Goal: Information Seeking & Learning: Learn about a topic

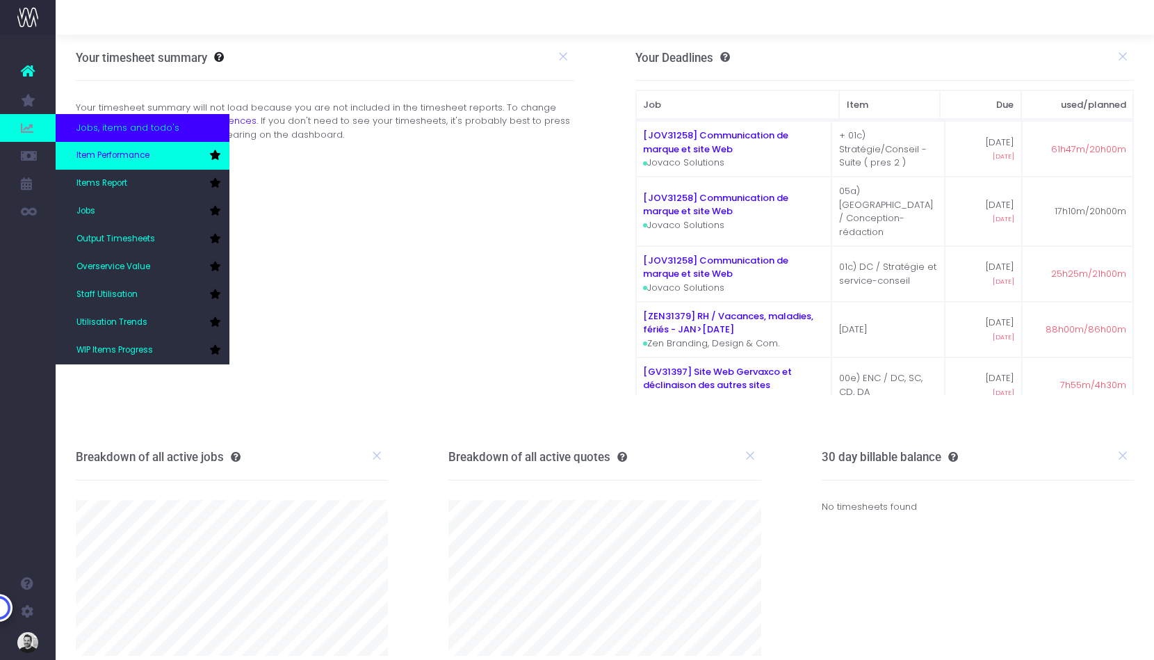
click at [118, 159] on span "Item Performance" at bounding box center [112, 156] width 73 height 13
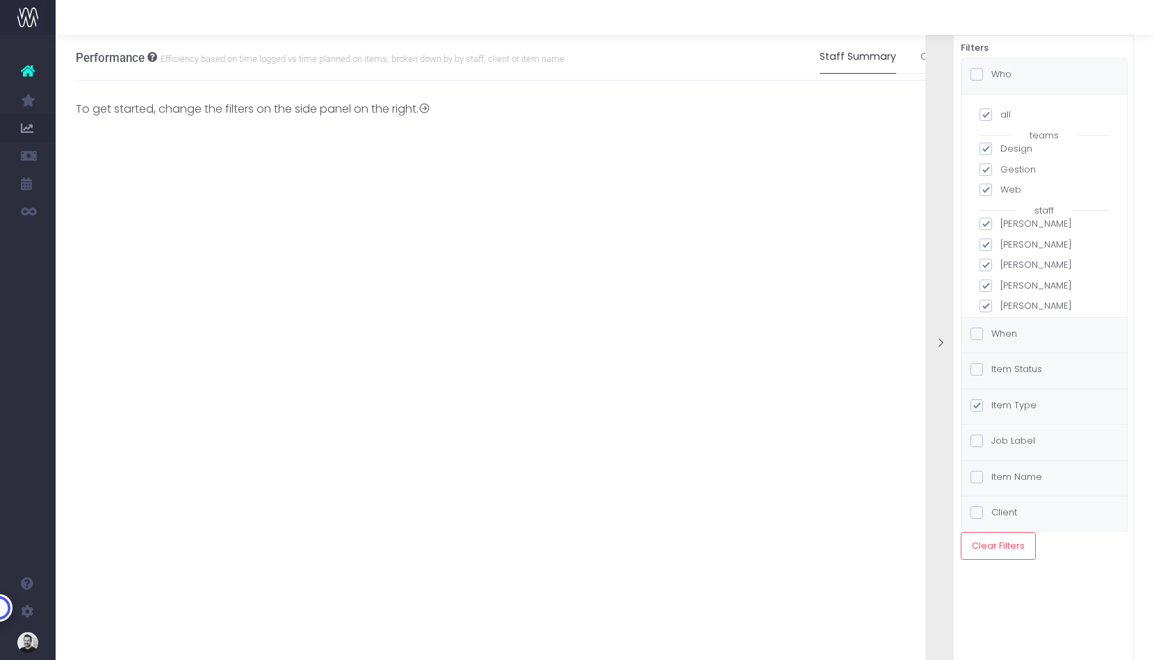
click at [981, 73] on span at bounding box center [977, 74] width 13 height 13
click at [992, 73] on input "Who" at bounding box center [996, 71] width 9 height 9
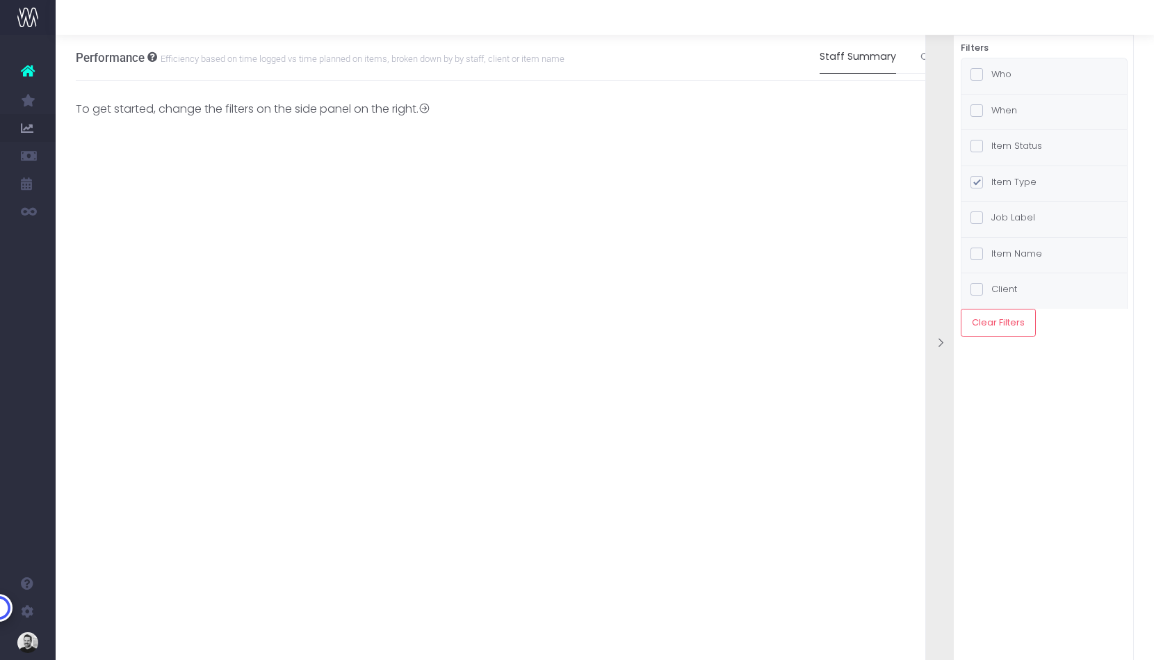
click at [981, 73] on span at bounding box center [977, 74] width 13 height 13
click at [992, 73] on input "Who" at bounding box center [996, 71] width 9 height 9
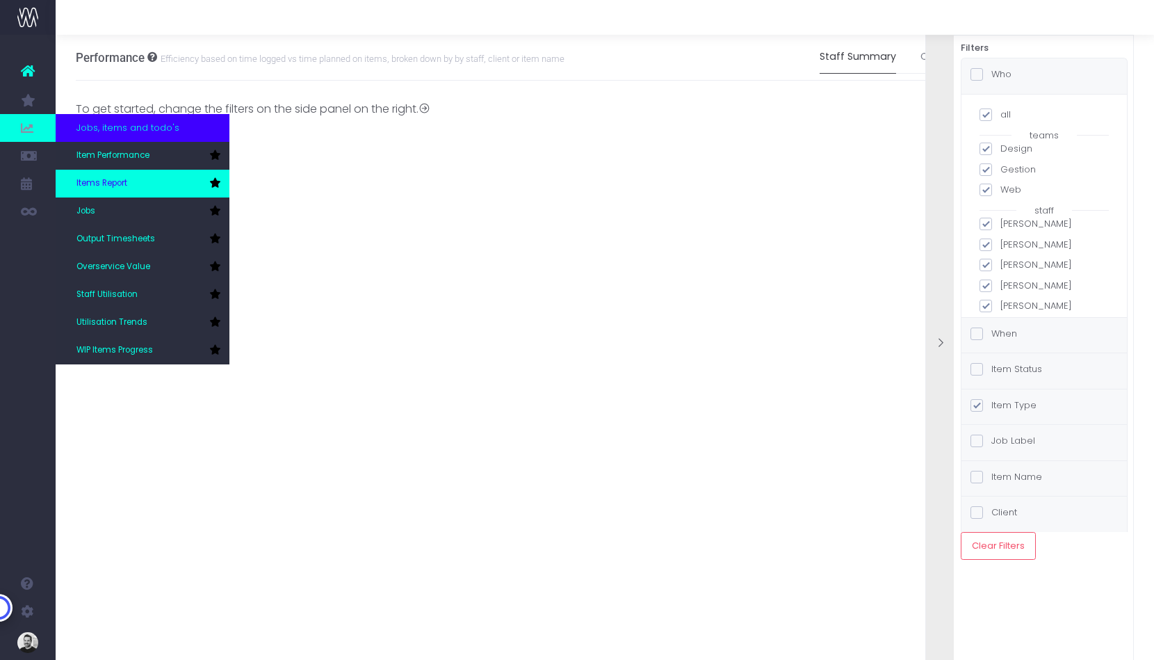
click at [138, 181] on link "Items Report" at bounding box center [143, 184] width 174 height 28
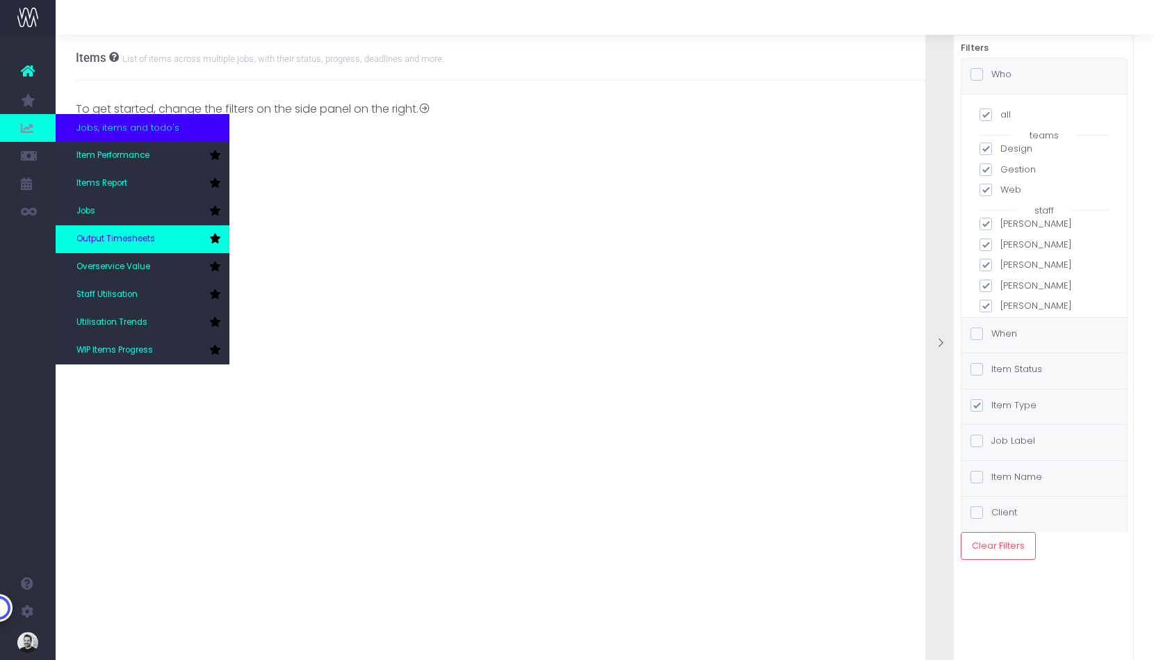
click at [99, 247] on link "Output Timesheets" at bounding box center [143, 239] width 174 height 28
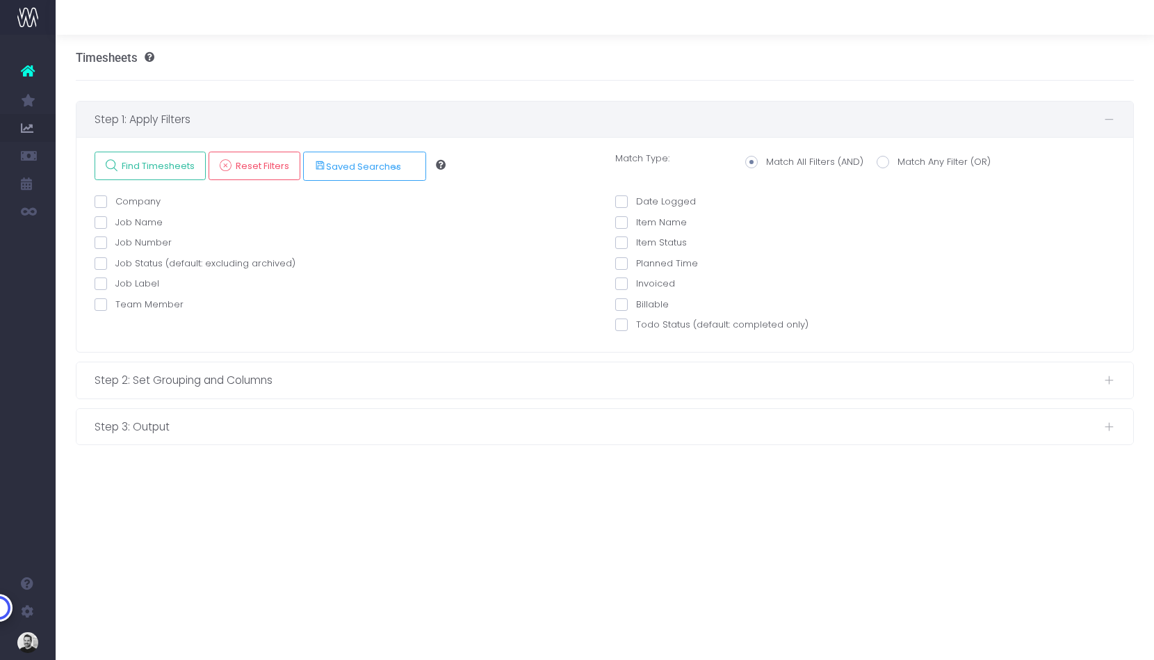
click at [156, 307] on label "Team Member" at bounding box center [139, 305] width 89 height 14
click at [124, 307] on input "Team Member" at bounding box center [119, 302] width 9 height 9
click at [102, 305] on span at bounding box center [101, 304] width 13 height 13
click at [115, 305] on input "Team Member" at bounding box center [119, 302] width 9 height 9
checkbox input "false"
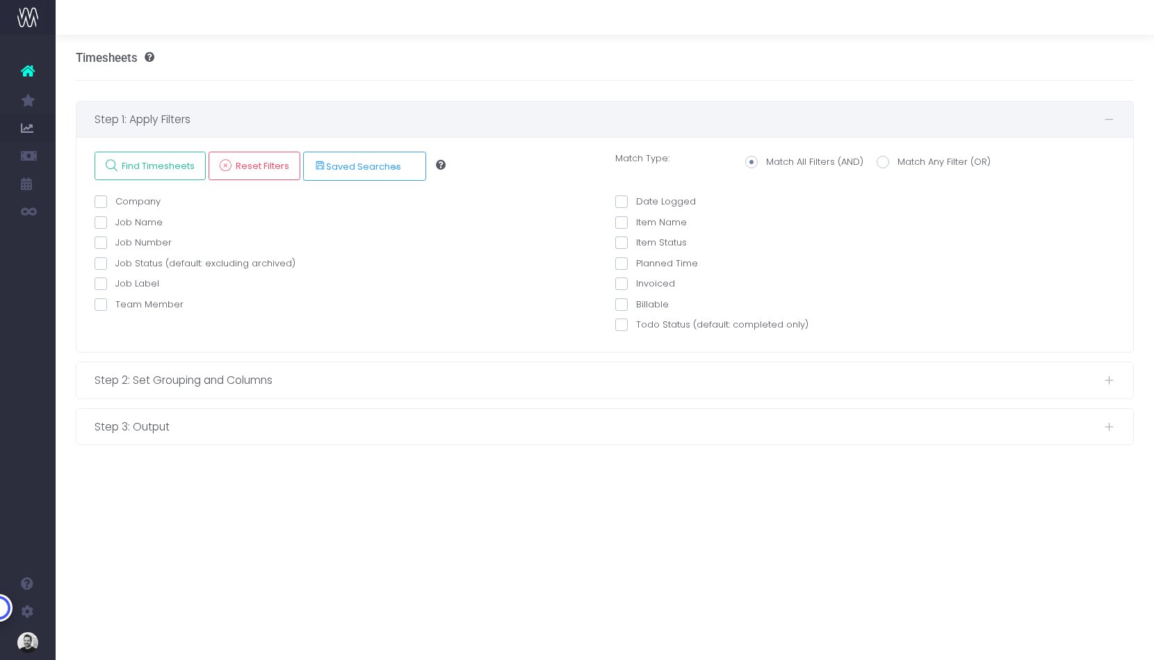
click at [624, 201] on span at bounding box center [621, 201] width 13 height 13
click at [636, 201] on input "Date Logged" at bounding box center [640, 199] width 9 height 9
checkbox input "true"
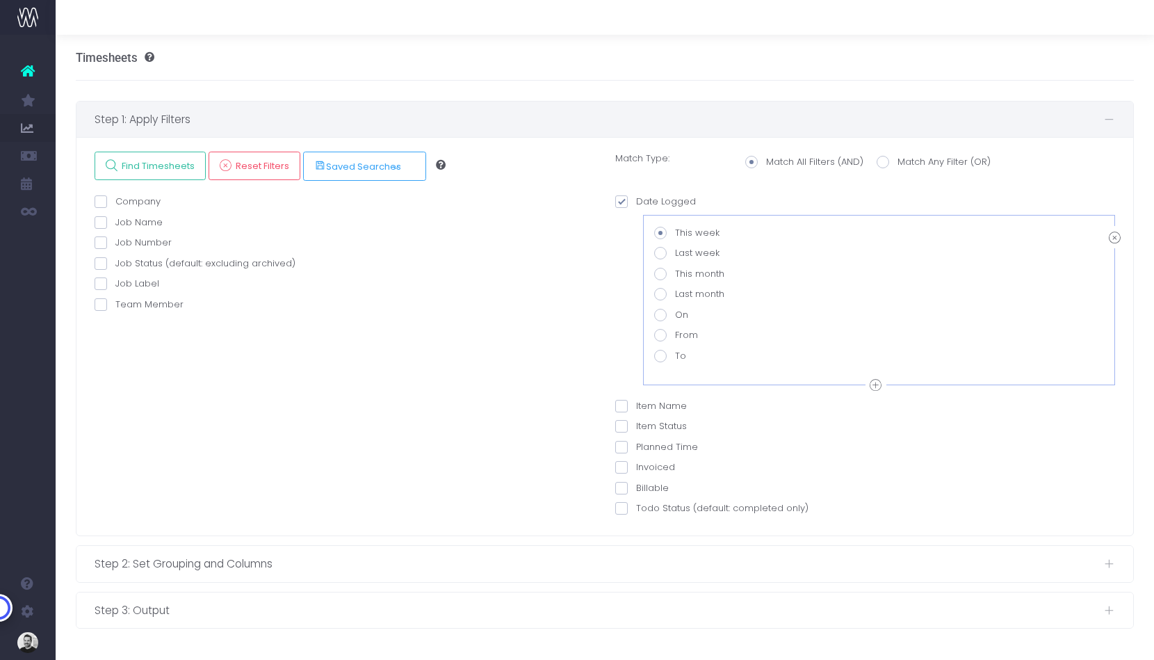
click at [682, 341] on label "From" at bounding box center [676, 335] width 44 height 14
click at [682, 337] on input "From" at bounding box center [679, 332] width 9 height 9
radio input "true"
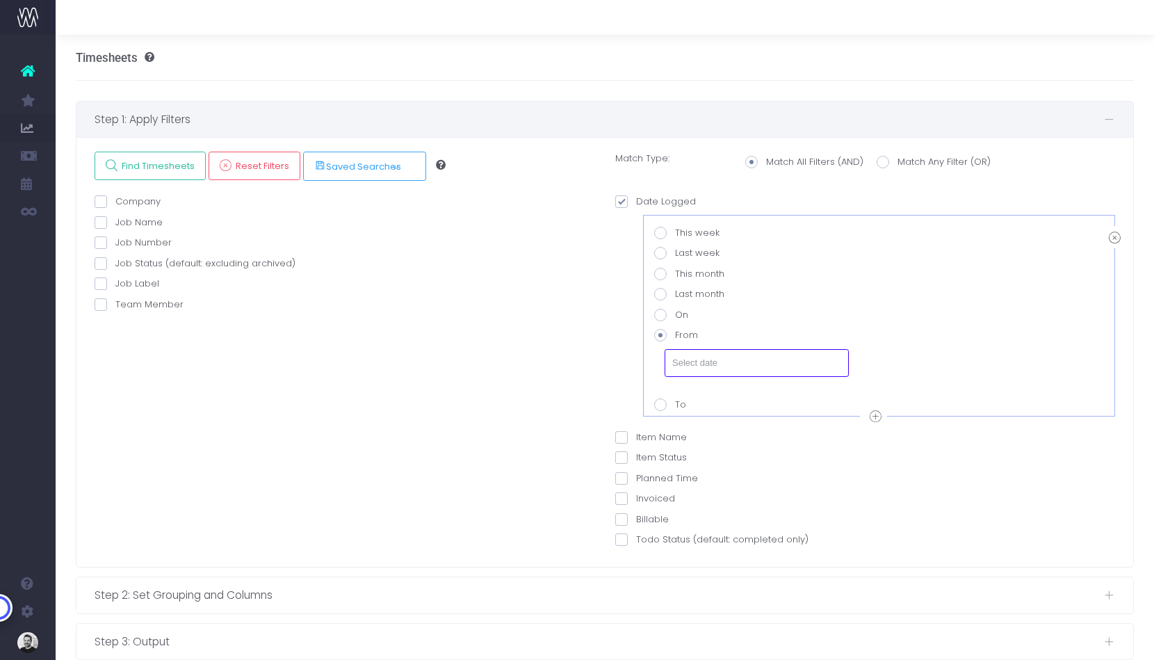
click at [692, 364] on input "text" at bounding box center [757, 363] width 184 height 28
click at [683, 186] on th "«" at bounding box center [684, 184] width 24 height 21
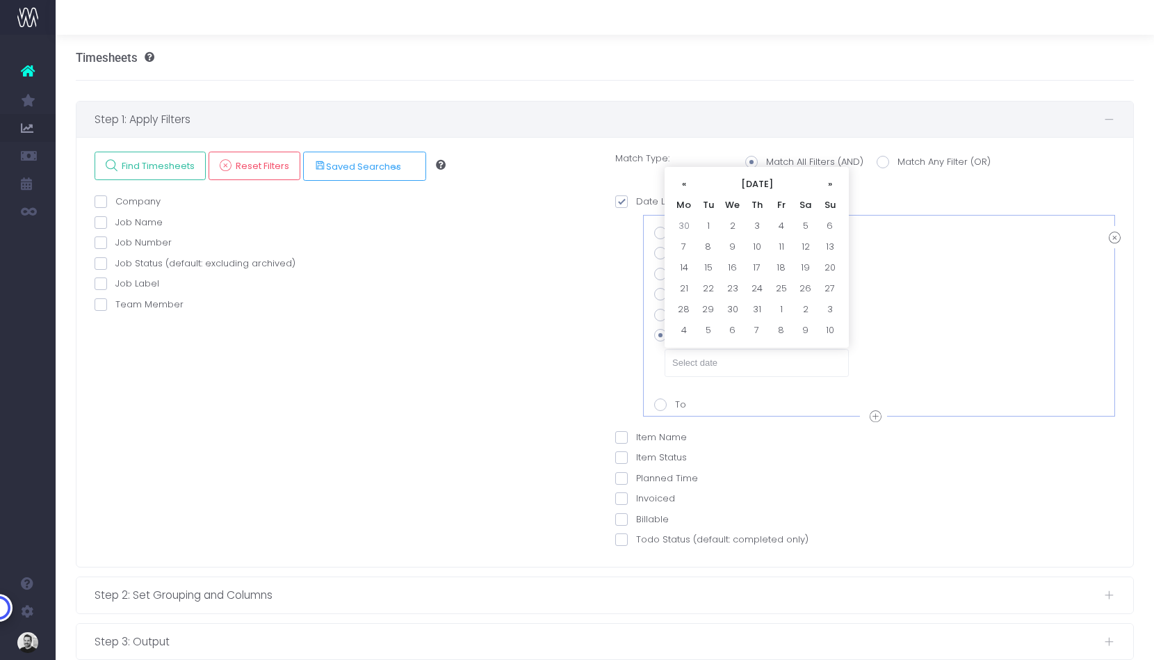
click at [683, 186] on th "«" at bounding box center [684, 184] width 24 height 21
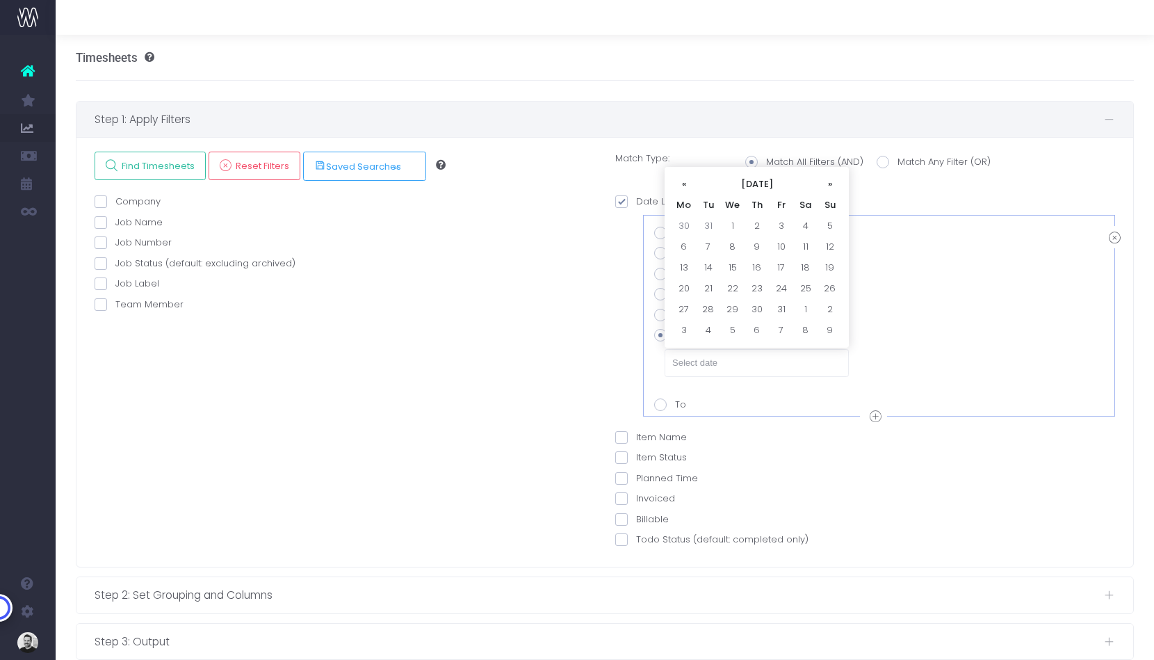
click at [683, 186] on th "«" at bounding box center [684, 184] width 24 height 21
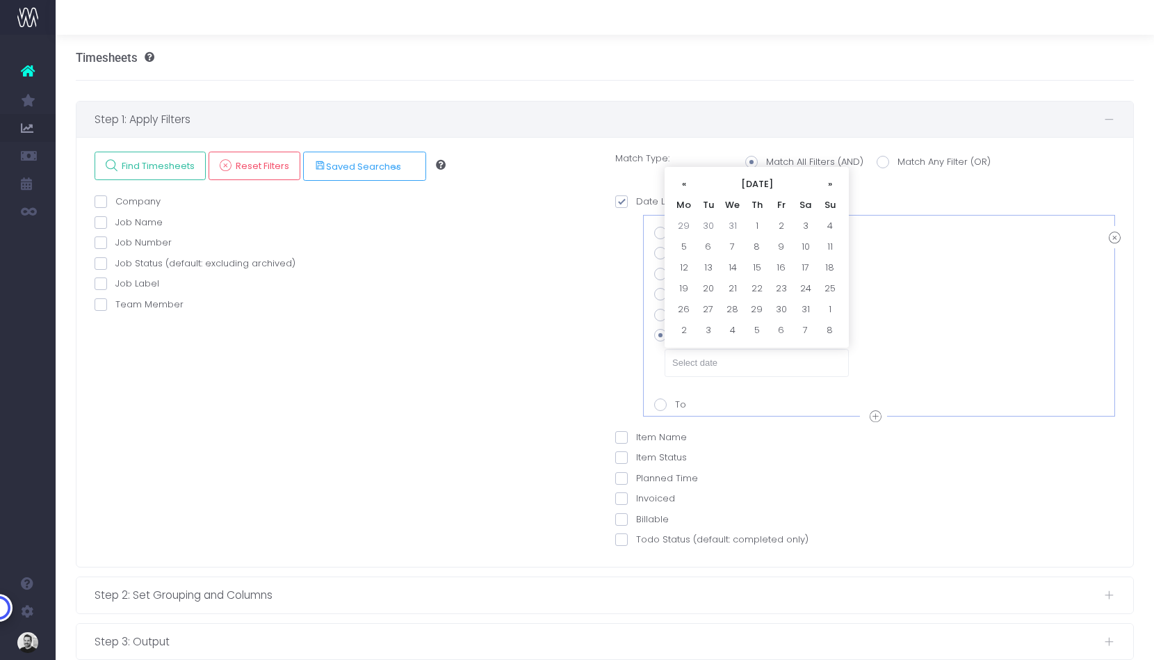
click at [683, 186] on th "«" at bounding box center [684, 184] width 24 height 21
click at [825, 186] on th "»" at bounding box center [830, 184] width 24 height 21
click at [687, 245] on td "1" at bounding box center [684, 246] width 24 height 21
type input "30-06-2024"
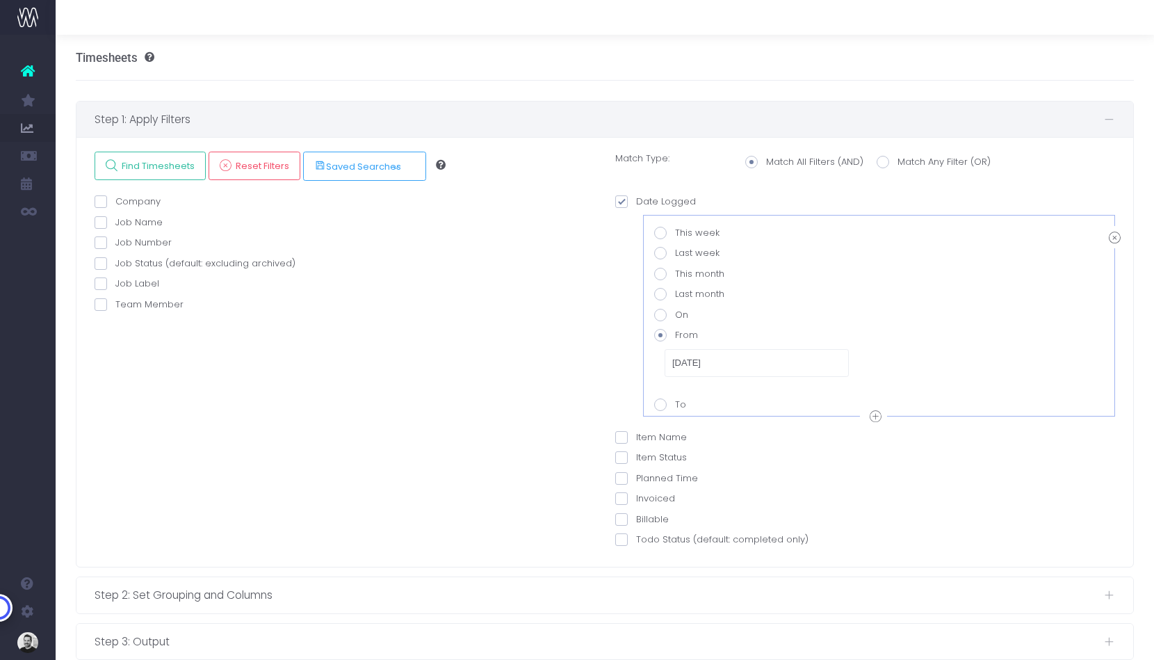
click at [662, 408] on span at bounding box center [660, 404] width 13 height 13
click at [675, 407] on input "To" at bounding box center [679, 402] width 9 height 9
radio input "true"
click at [693, 339] on label "From" at bounding box center [676, 335] width 44 height 14
click at [684, 337] on input "From" at bounding box center [679, 332] width 9 height 9
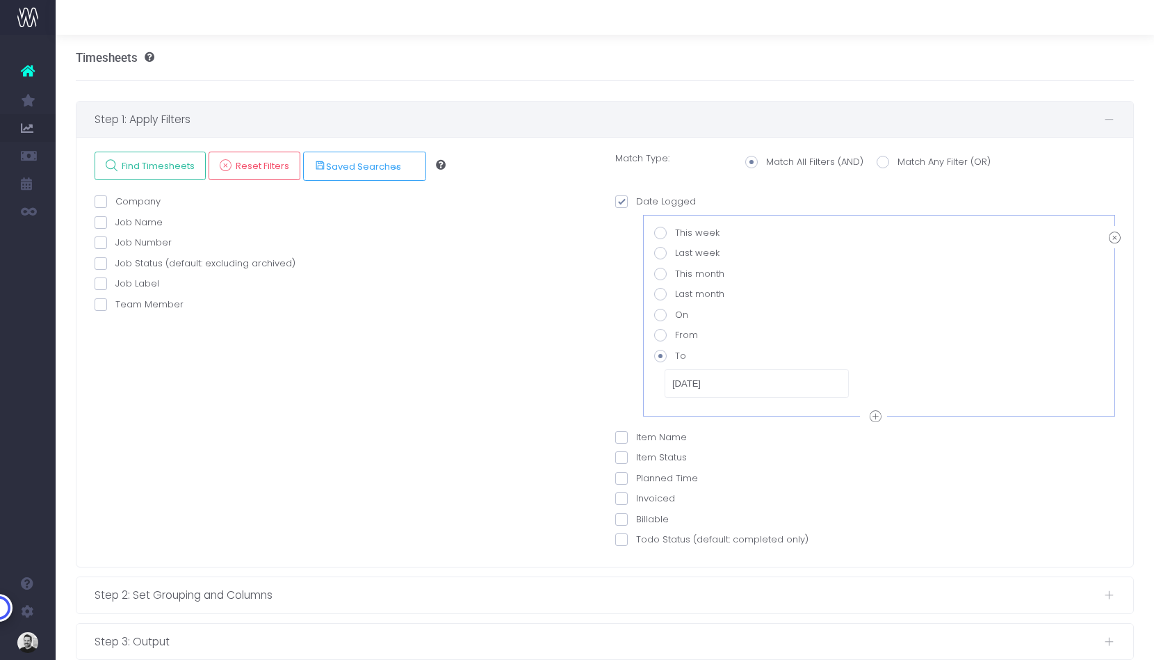
radio input "true"
click at [739, 366] on input "30-06-2024" at bounding box center [757, 363] width 184 height 28
click at [757, 405] on div "This week Last week This month Last month On From 30-06-2024 To" at bounding box center [879, 322] width 450 height 192
click at [663, 402] on span at bounding box center [660, 404] width 13 height 13
click at [675, 402] on input "To" at bounding box center [679, 402] width 9 height 9
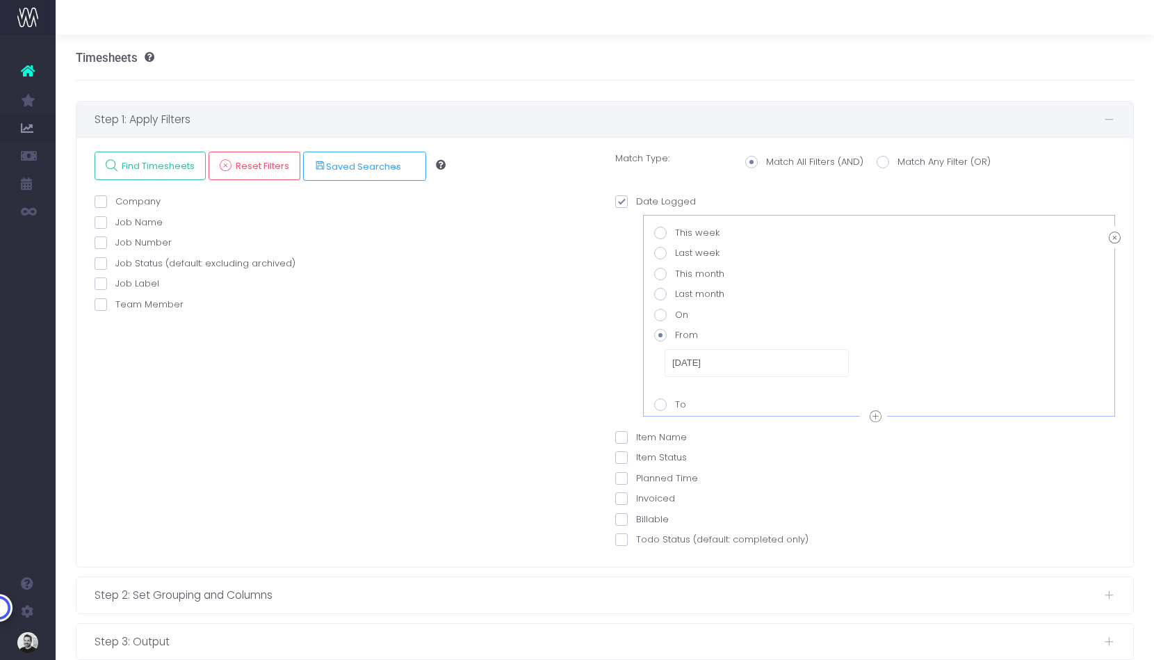
radio input "true"
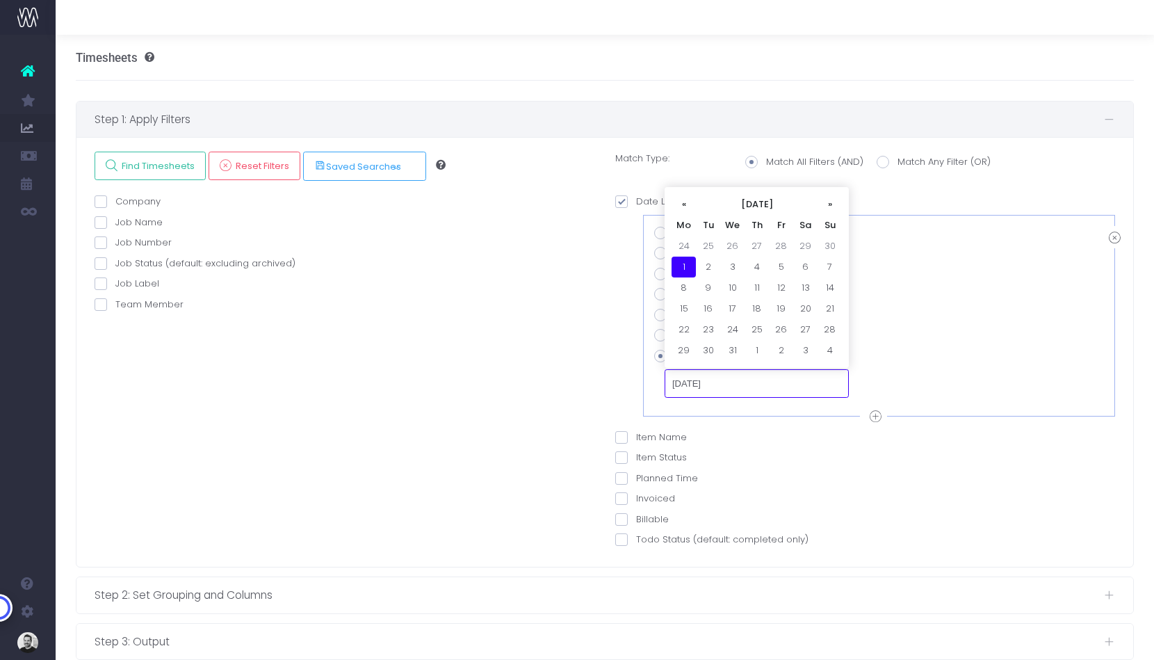
click at [682, 384] on input "30-06-2024" at bounding box center [757, 383] width 184 height 28
click at [720, 384] on input "30-06-2024" at bounding box center [757, 383] width 184 height 28
click at [724, 403] on div "30-06-2024" at bounding box center [879, 386] width 450 height 35
click at [721, 382] on input "30-06-2024" at bounding box center [757, 383] width 184 height 28
type input "30-06-2025"
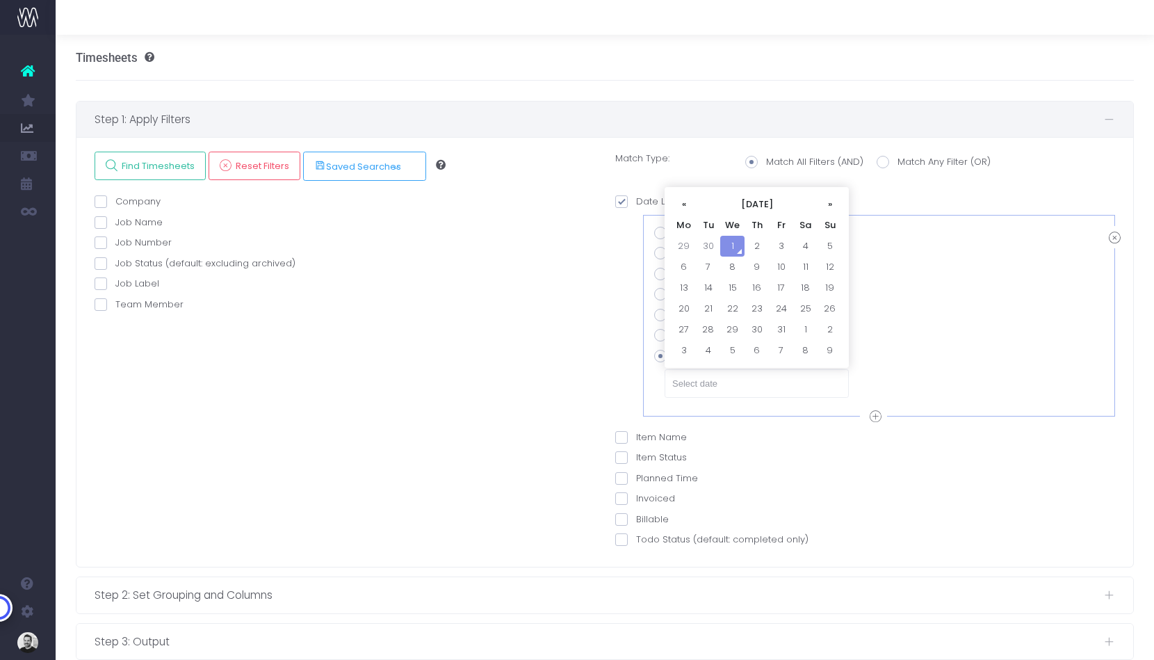
click at [891, 385] on div at bounding box center [879, 386] width 450 height 35
click at [720, 387] on input "text" at bounding box center [757, 383] width 184 height 28
click at [685, 204] on th "«" at bounding box center [684, 204] width 24 height 21
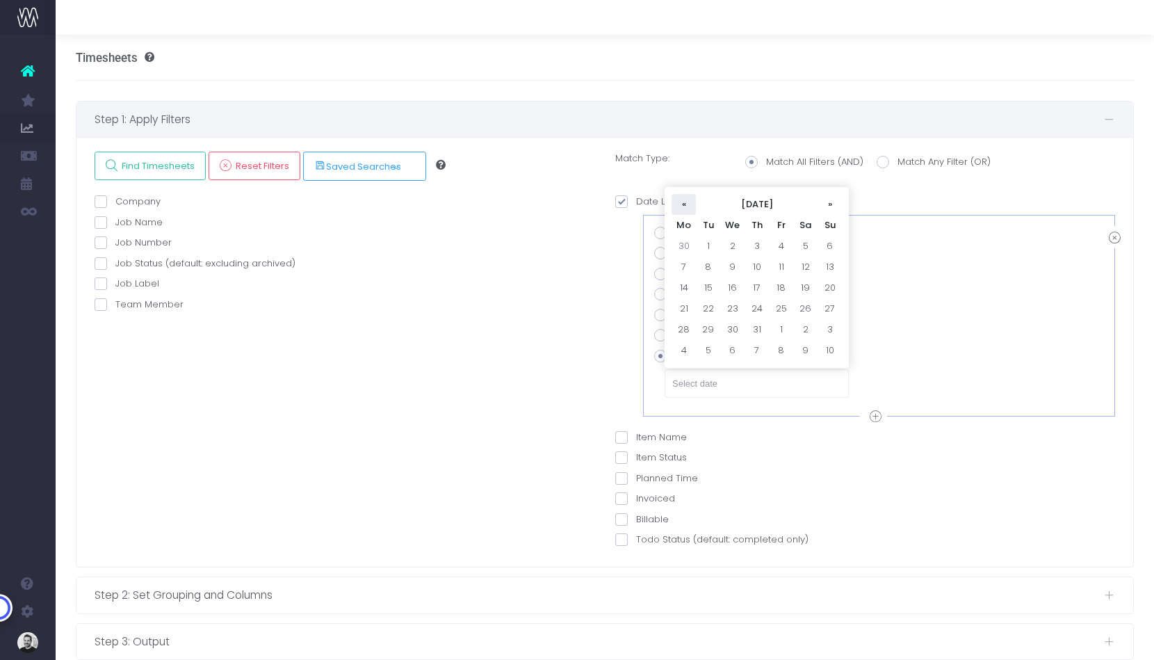
click at [684, 205] on th "«" at bounding box center [684, 204] width 24 height 21
click at [683, 354] on td "30" at bounding box center [684, 350] width 24 height 21
type input "29-06-2025"
click at [800, 458] on div "Item Status Over budget Planning Scheduled Complete" at bounding box center [865, 461] width 500 height 21
click at [759, 387] on input "29-06-2025" at bounding box center [757, 383] width 184 height 28
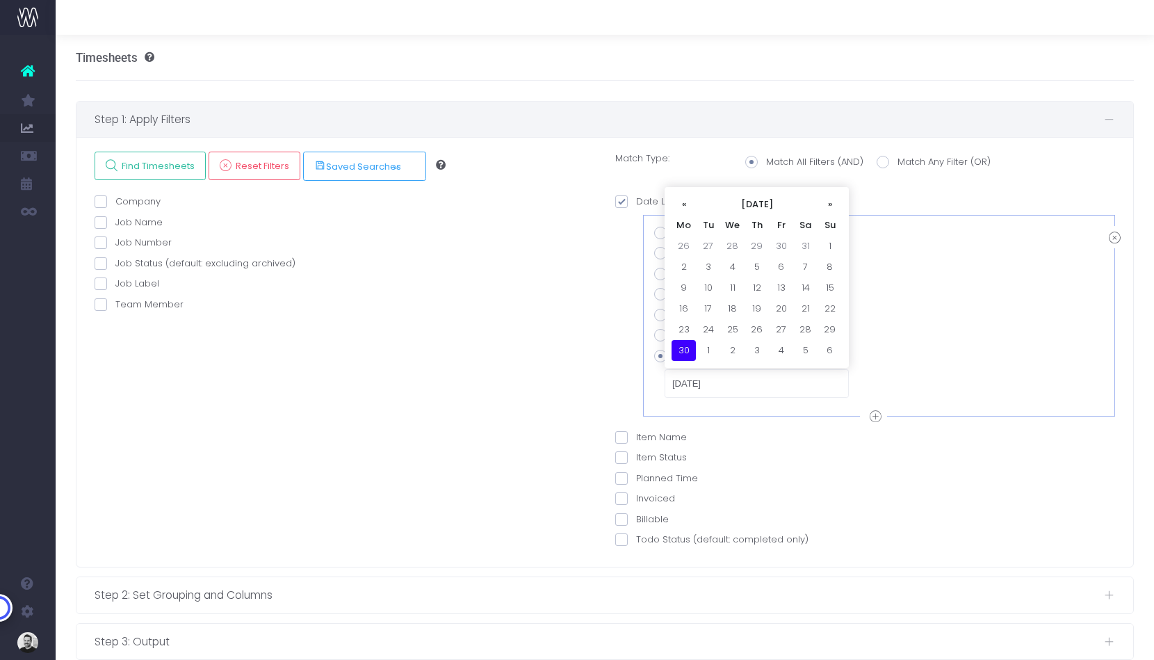
click at [966, 334] on div "This week Last week This month Last month On From To 29-06-2025" at bounding box center [879, 315] width 450 height 179
click at [663, 332] on span at bounding box center [660, 335] width 13 height 13
click at [675, 332] on input "From" at bounding box center [679, 332] width 9 height 9
radio input "true"
click at [653, 402] on div "OR This week Last week This month Last month On From 29-06-2025 To" at bounding box center [879, 316] width 472 height 202
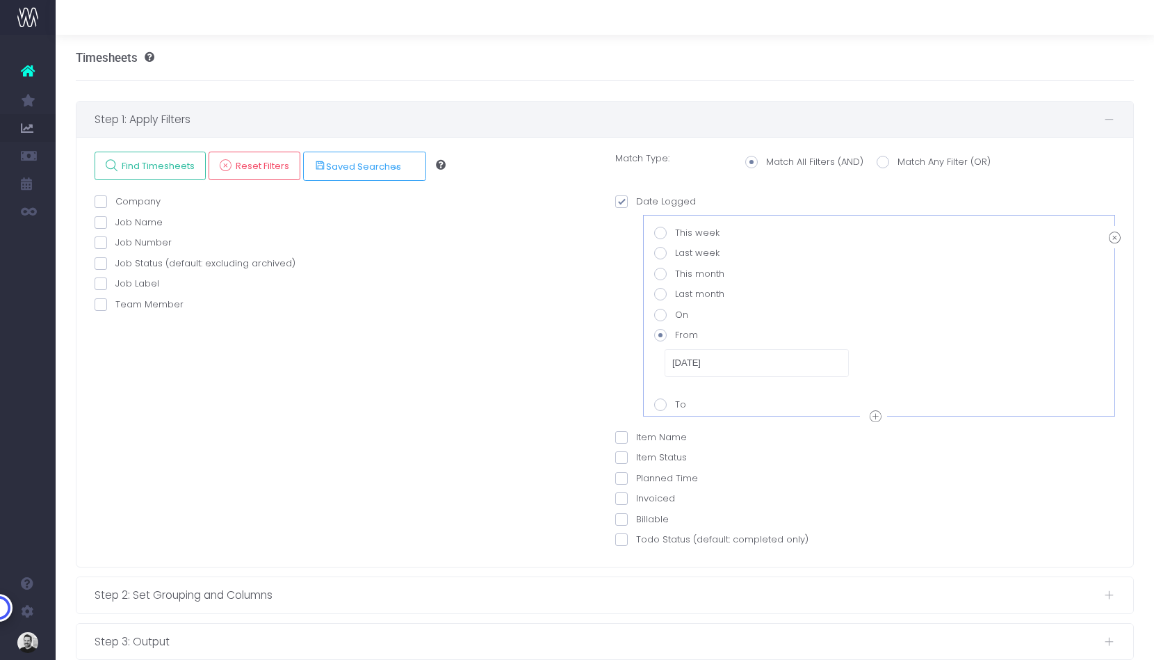
click at [659, 402] on span at bounding box center [660, 404] width 13 height 13
click at [675, 402] on input "To" at bounding box center [679, 402] width 9 height 9
radio input "true"
click at [659, 332] on span at bounding box center [660, 335] width 13 height 13
click at [675, 332] on input "From" at bounding box center [679, 332] width 9 height 9
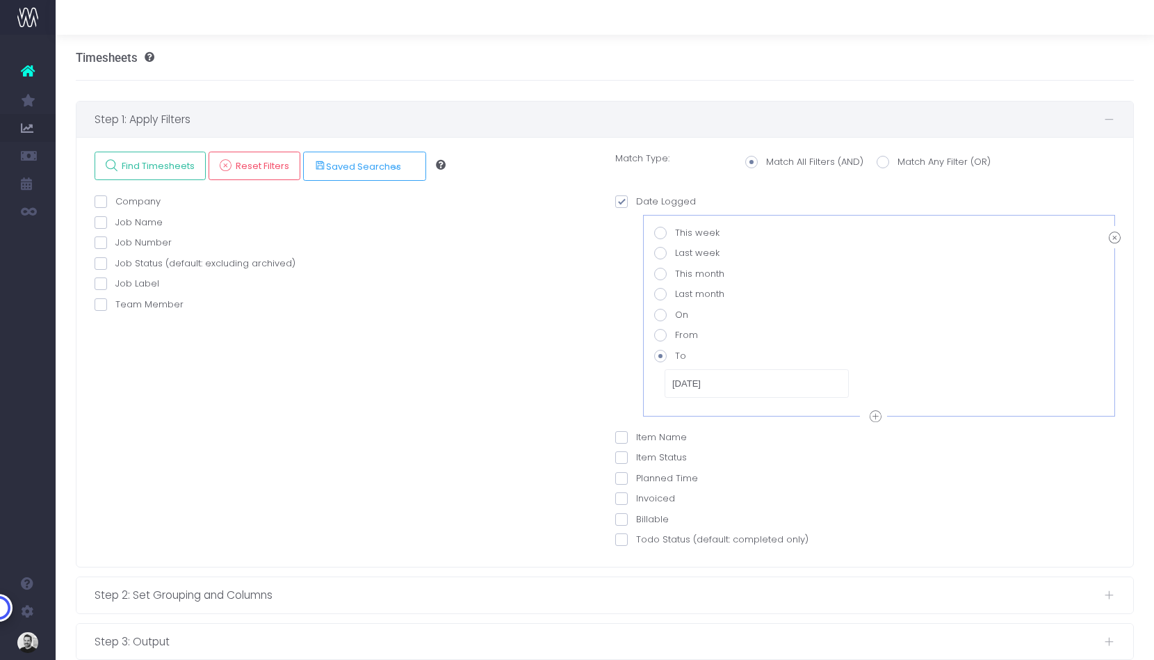
radio input "true"
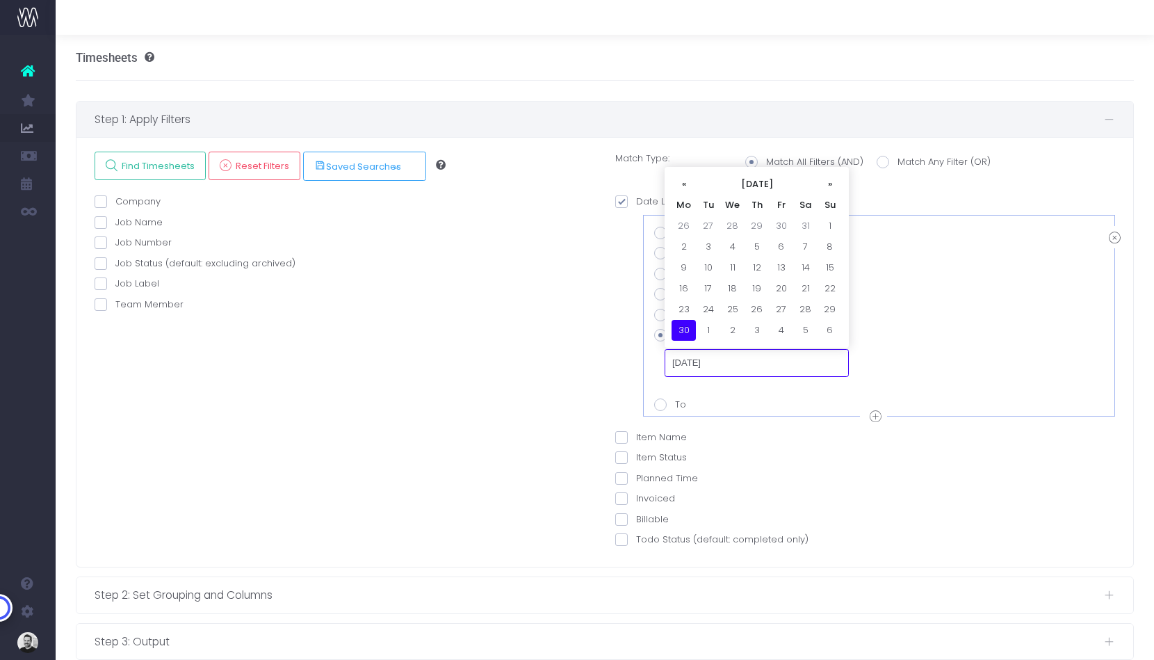
click at [693, 362] on input "29-06-2025" at bounding box center [757, 363] width 184 height 28
click at [721, 363] on input "29-01-2025" at bounding box center [757, 363] width 184 height 28
drag, startPoint x: 682, startPoint y: 365, endPoint x: 670, endPoint y: 365, distance: 11.8
click at [670, 365] on input "29-01-2024" at bounding box center [757, 363] width 184 height 28
type input "1-01-2024"
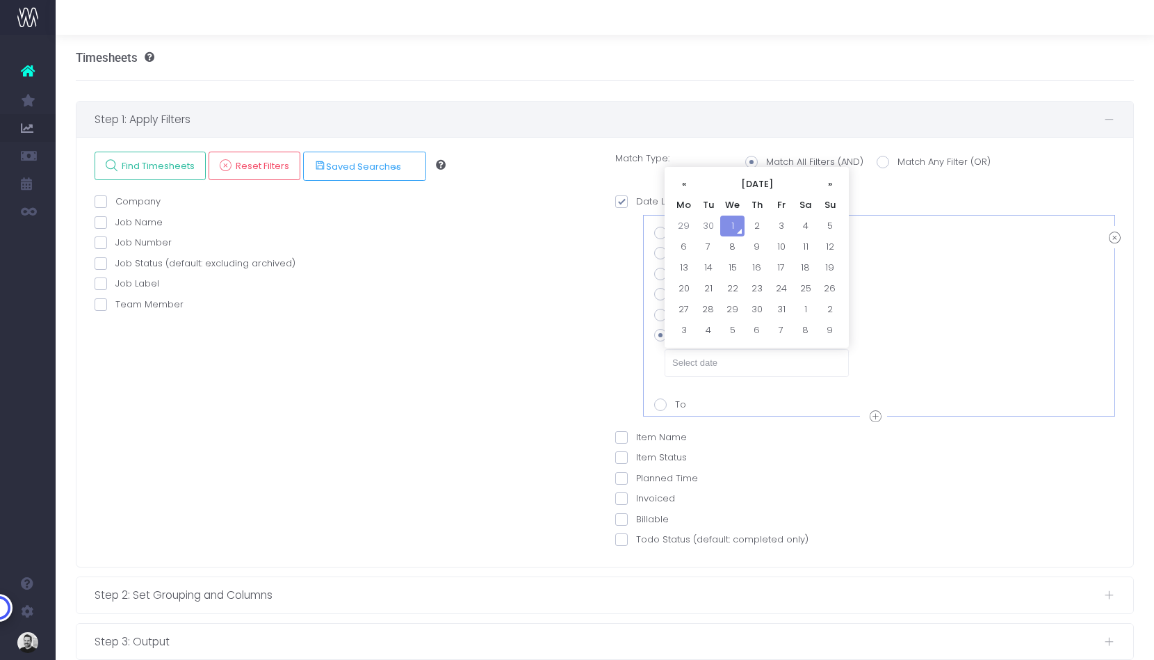
click at [734, 400] on div "This week Last week This month Last month On From To" at bounding box center [879, 322] width 450 height 192
click at [686, 362] on input "text" at bounding box center [757, 363] width 184 height 28
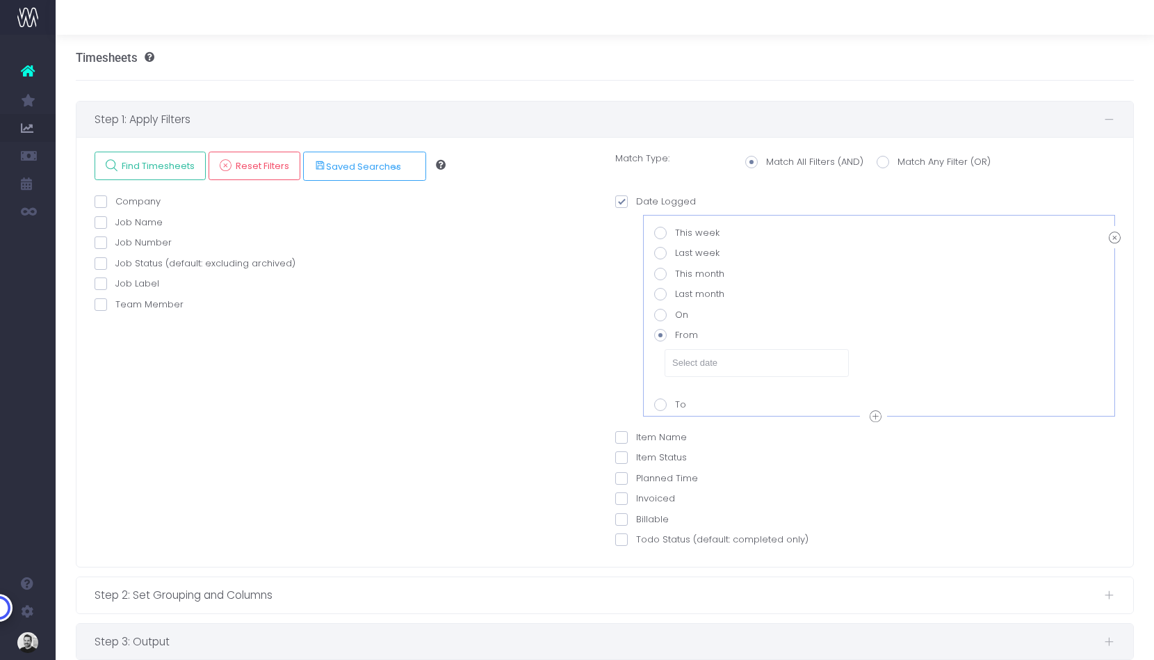
click at [756, 634] on span "Step 3: Output" at bounding box center [600, 641] width 1010 height 17
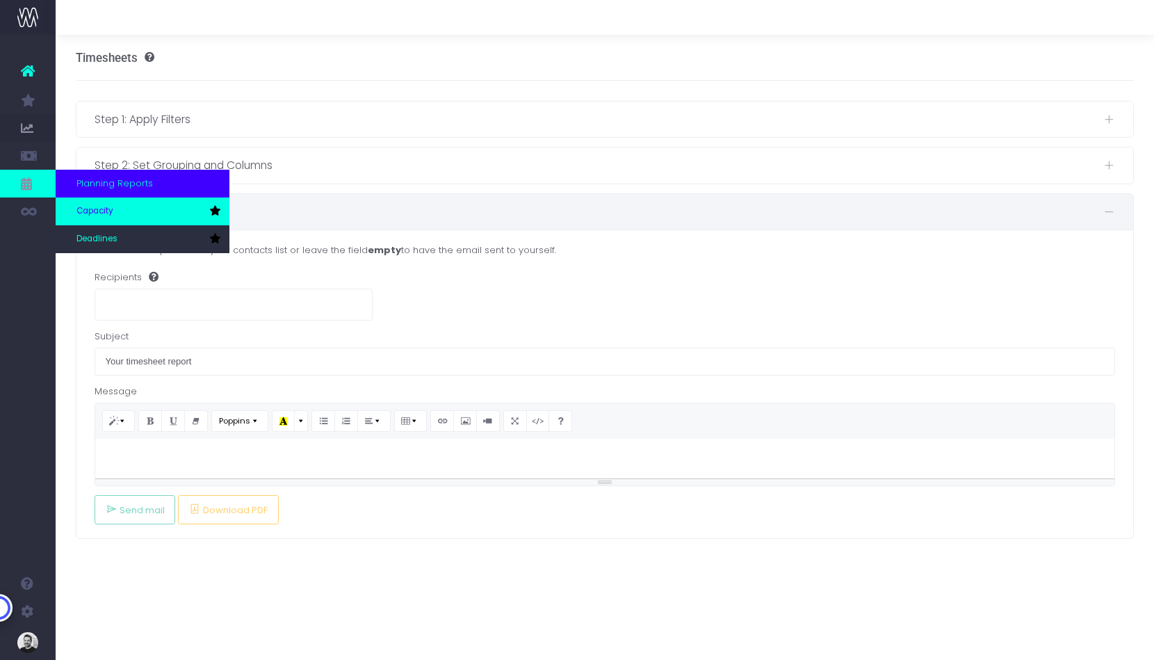
click at [102, 217] on span "Capacity" at bounding box center [94, 211] width 37 height 13
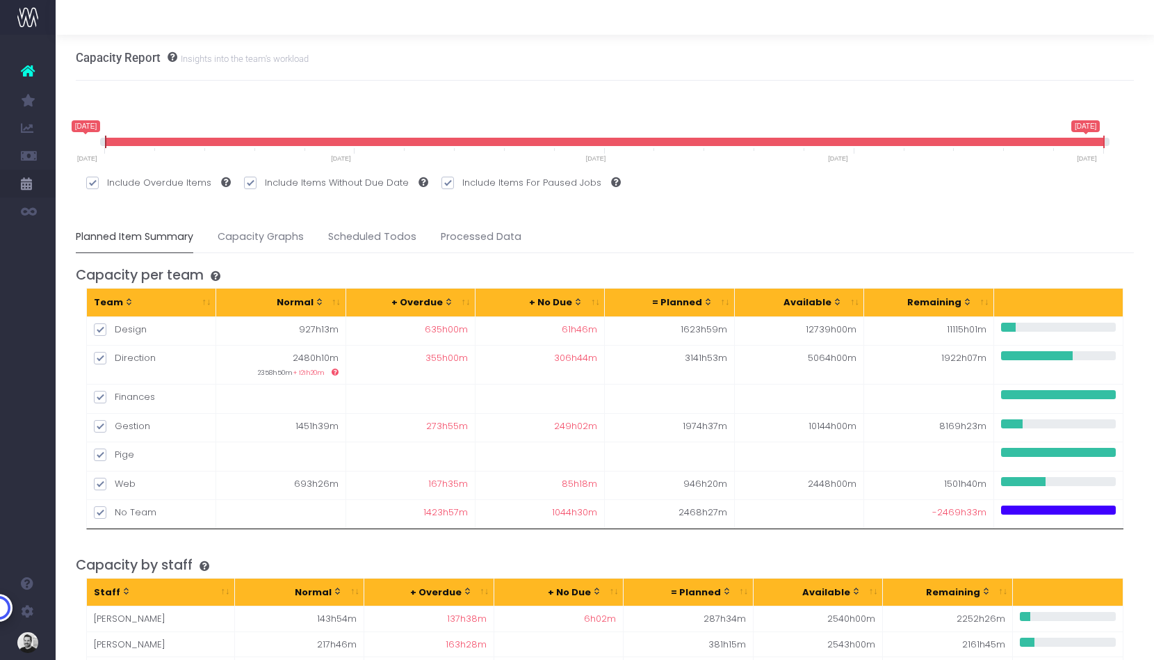
click at [104, 141] on span at bounding box center [105, 142] width 11 height 13
click at [171, 56] on icon at bounding box center [169, 57] width 17 height 10
click at [111, 151] on span "30 September 2025 22 January 2026 16 May 2026 7 September 2026 30 December 2026" at bounding box center [603, 155] width 999 height 14
click at [100, 126] on span "30 September 2025" at bounding box center [86, 125] width 29 height 11
drag, startPoint x: 105, startPoint y: 145, endPoint x: 75, endPoint y: 145, distance: 29.9
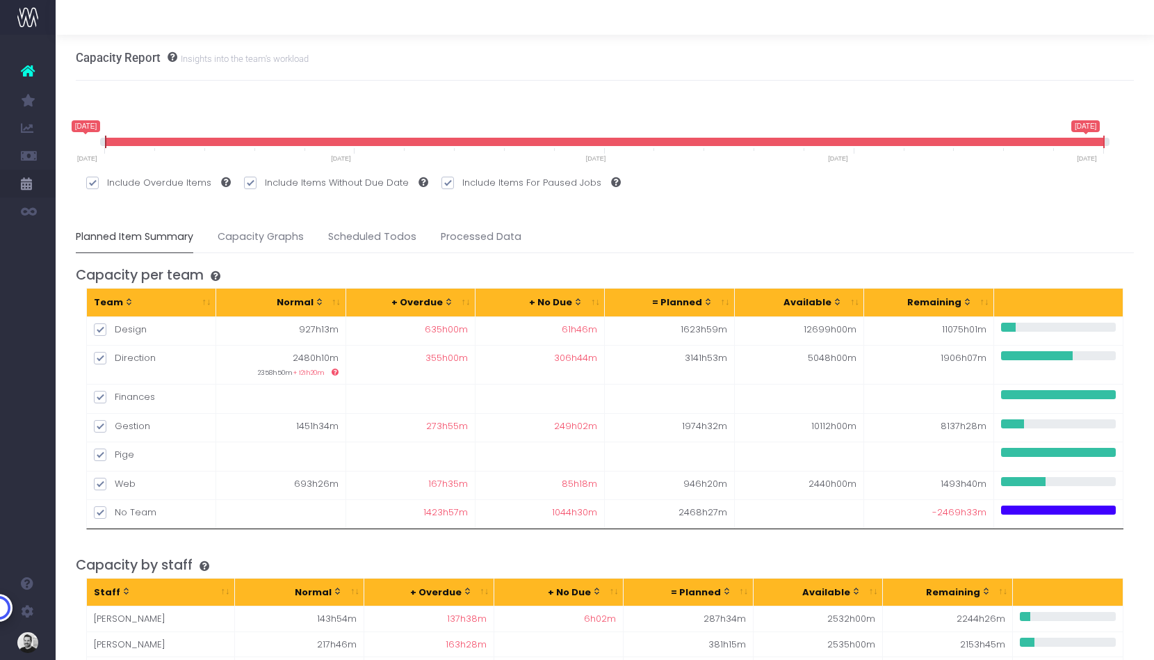
click at [76, 145] on div "30 September 2025 30 December 2026 30 September 2025 30 December 2026 30 Septem…" at bounding box center [605, 156] width 1059 height 73
click at [778, 211] on div "30 September 2025 30 December 2026 30 September 2025 30 December 2026 30 Septem…" at bounding box center [605, 547] width 1059 height 855
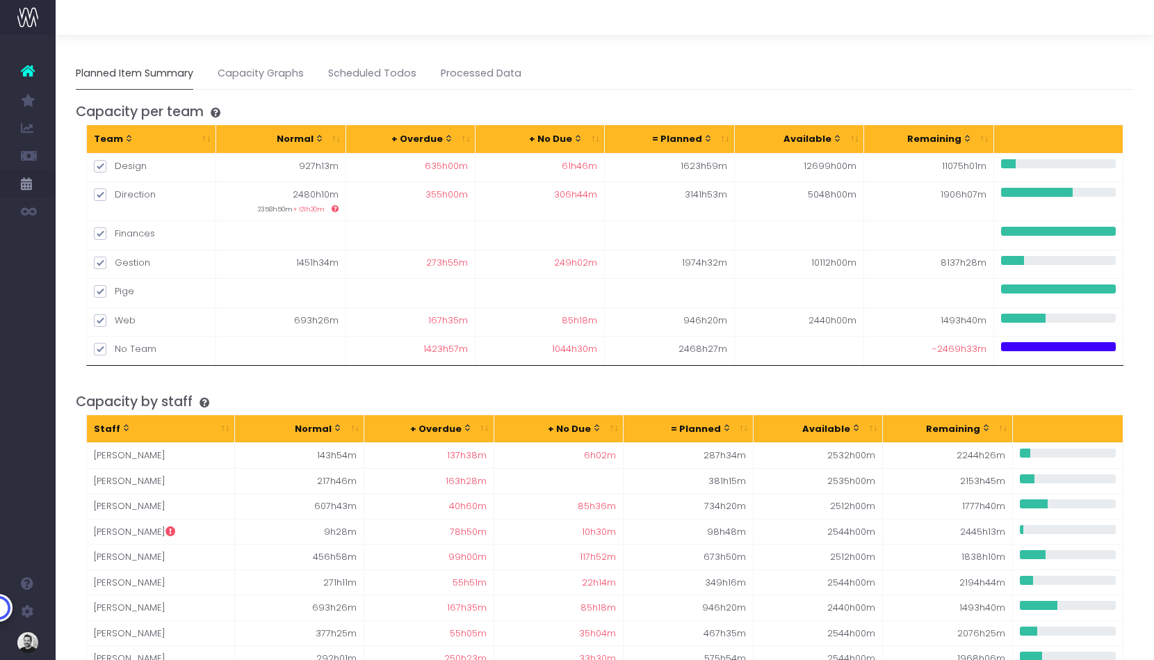
scroll to position [175, 0]
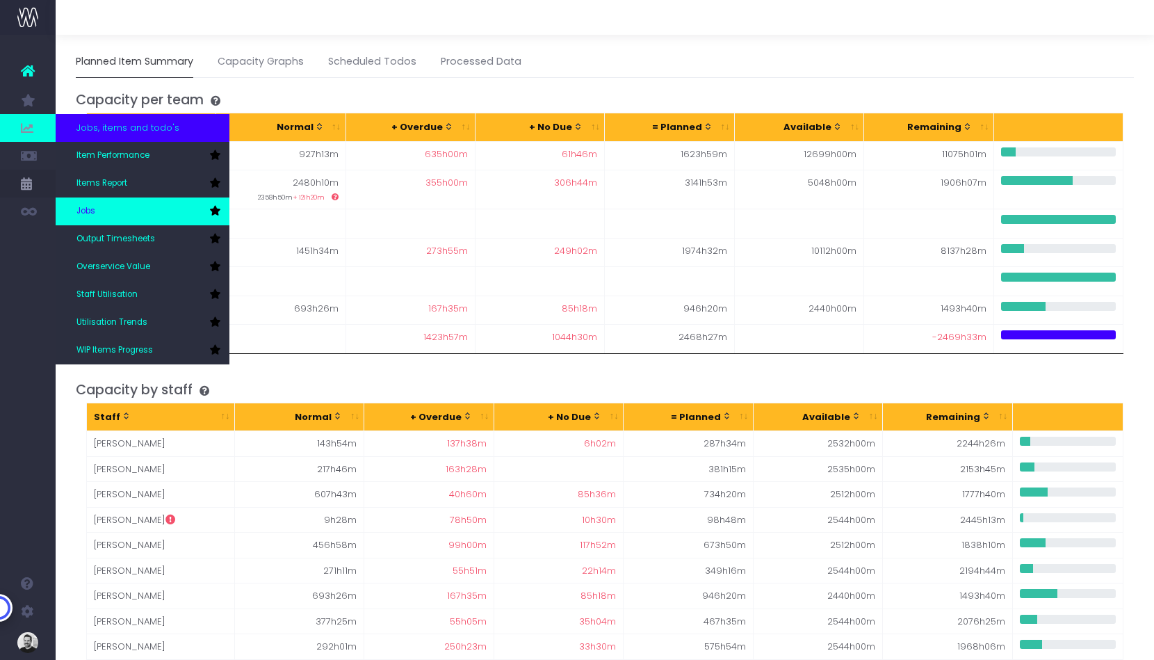
click at [169, 202] on link "Jobs" at bounding box center [143, 212] width 174 height 28
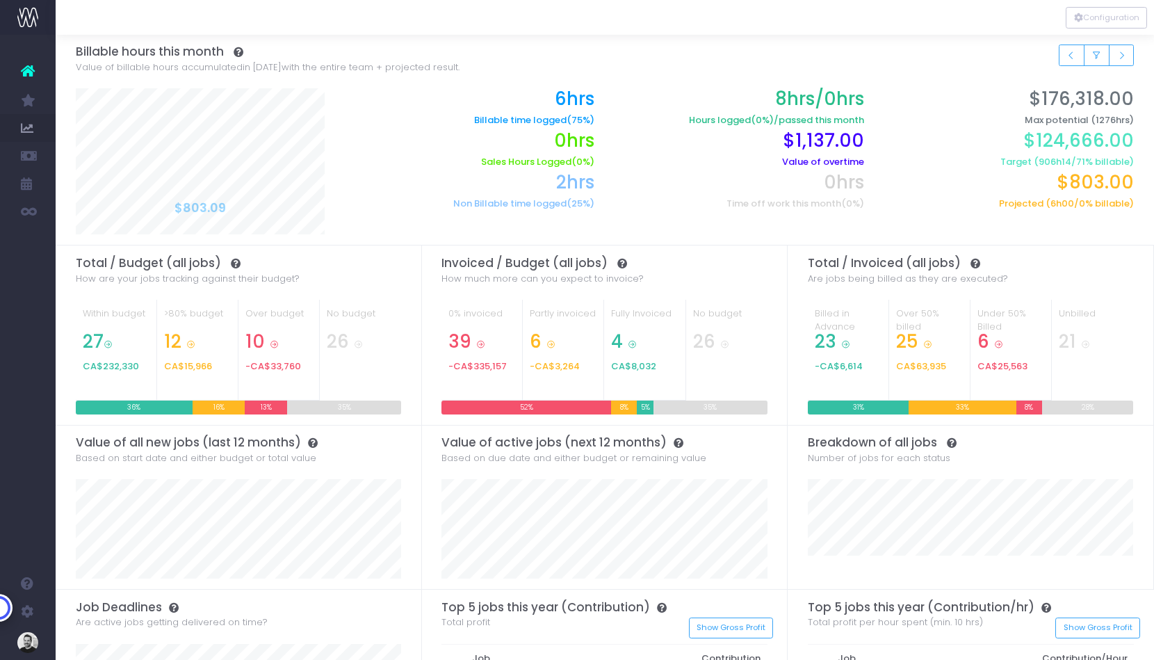
click at [190, 55] on h3 "Billable hours this month" at bounding box center [605, 52] width 1059 height 14
click at [1100, 56] on icon "Small button group" at bounding box center [1097, 56] width 10 height 0
click at [1125, 56] on icon "Small button group" at bounding box center [1122, 56] width 10 height 0
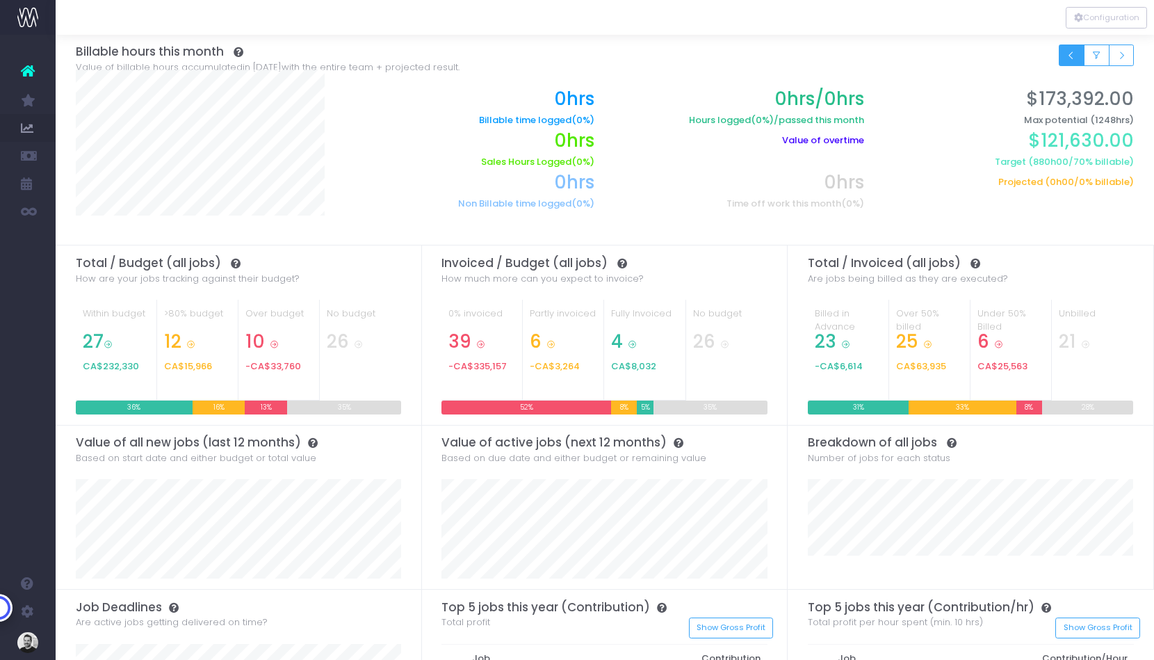
click at [1078, 56] on button "Small button group" at bounding box center [1072, 56] width 26 height 22
click at [1078, 56] on div at bounding box center [605, 140] width 1099 height 210
click at [1070, 56] on icon "Small button group" at bounding box center [1072, 56] width 10 height 0
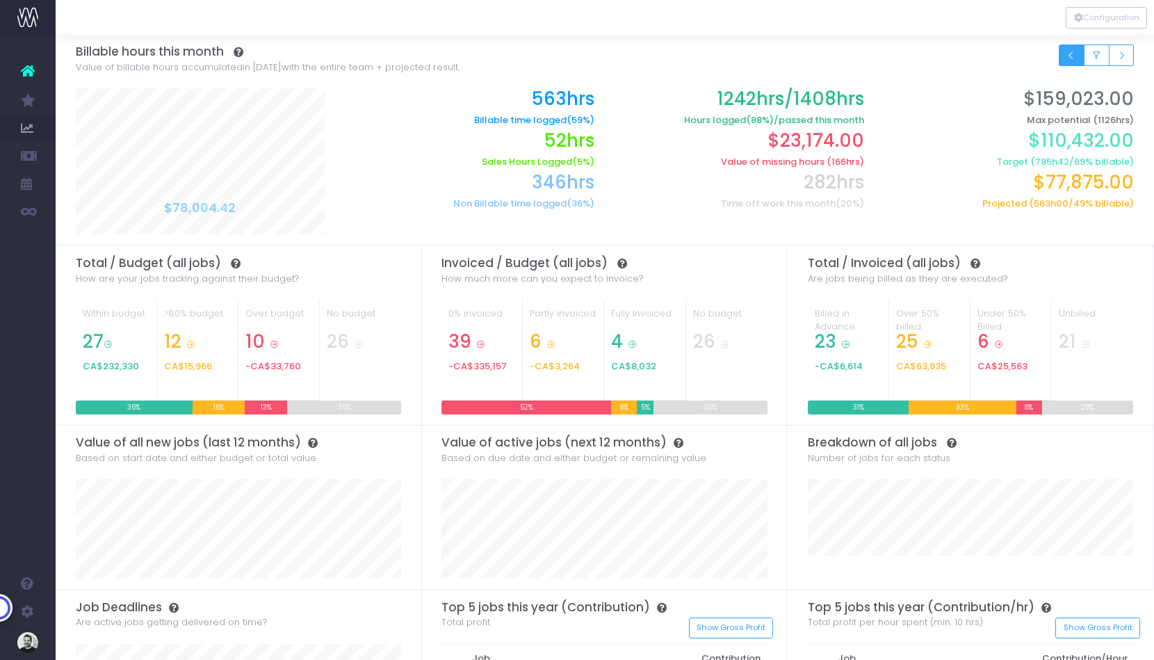
click at [1075, 56] on icon "Small button group" at bounding box center [1072, 56] width 10 height 0
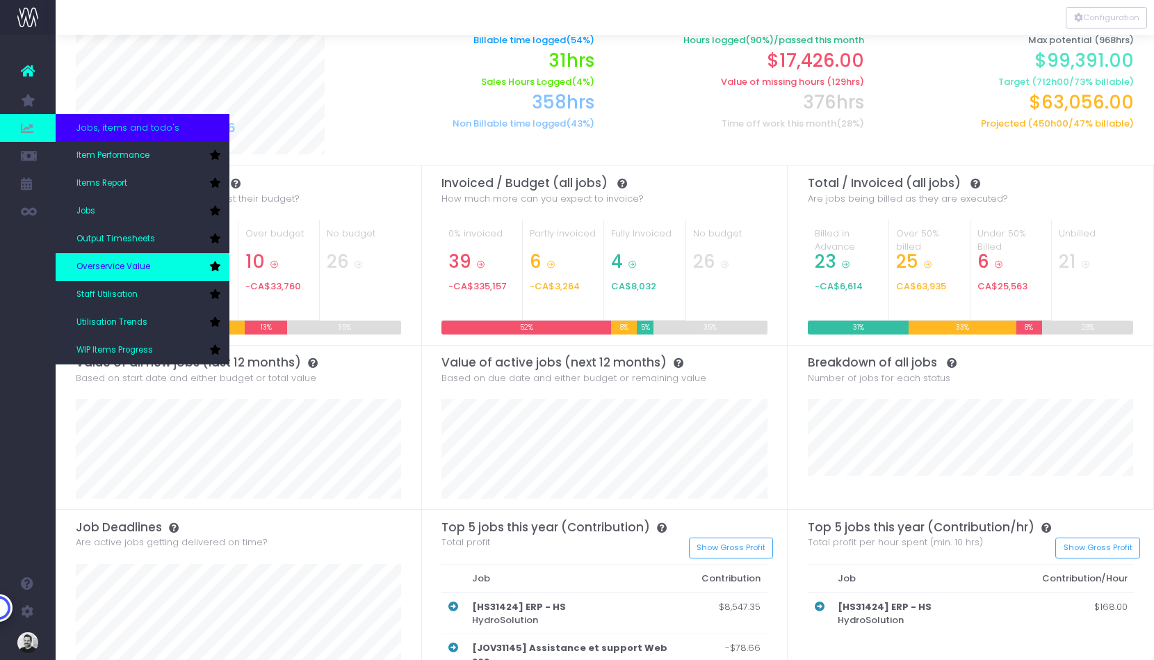
scroll to position [75, 0]
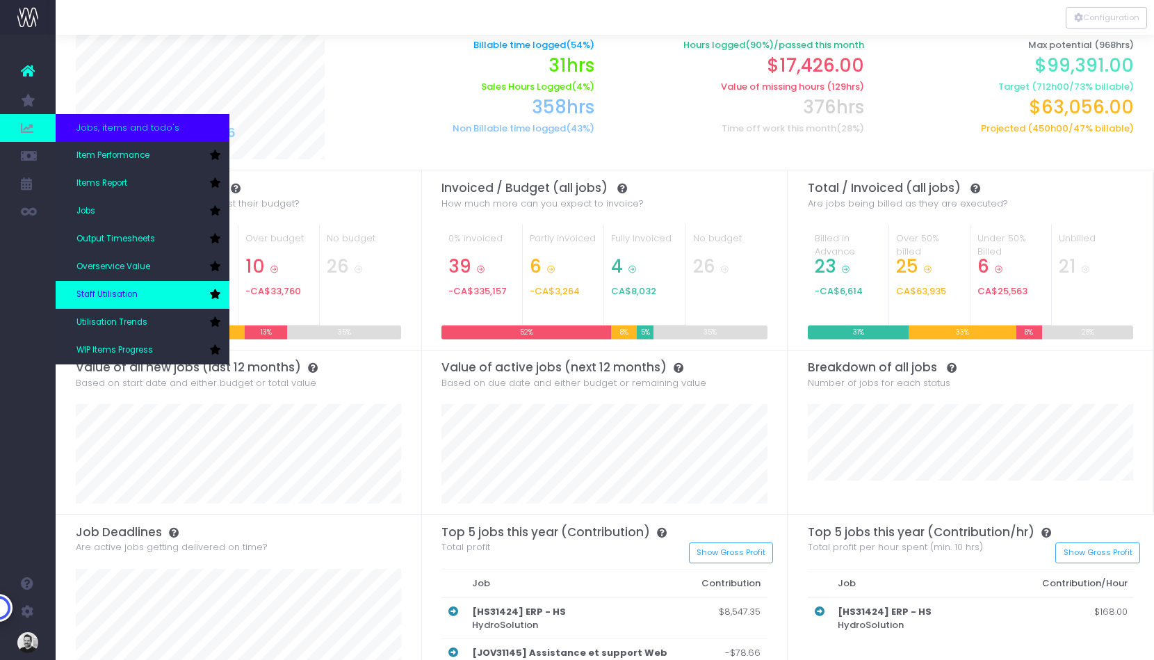
click at [132, 293] on span "Staff Utilisation" at bounding box center [106, 295] width 61 height 13
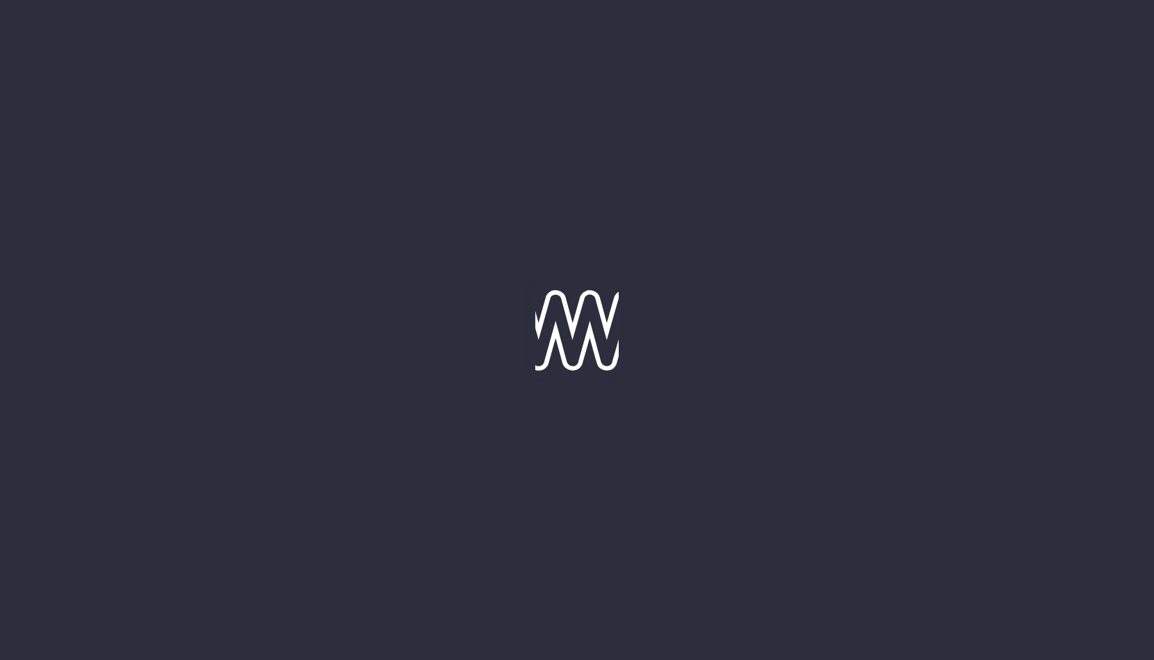
type input "[DATE]"
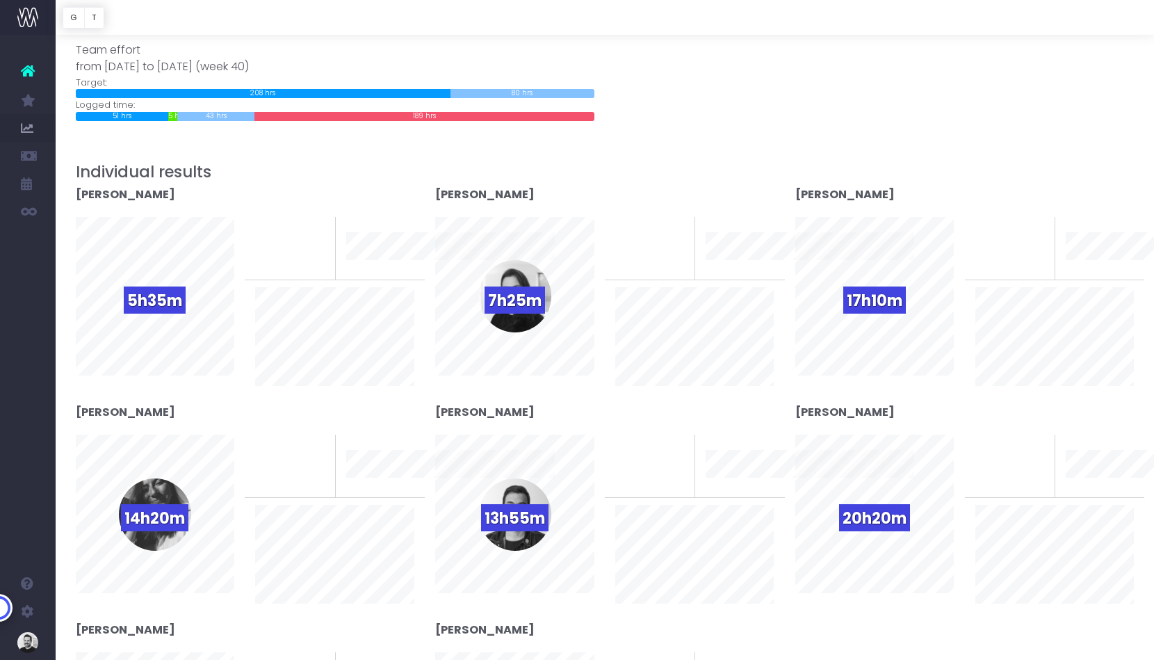
scroll to position [177, 0]
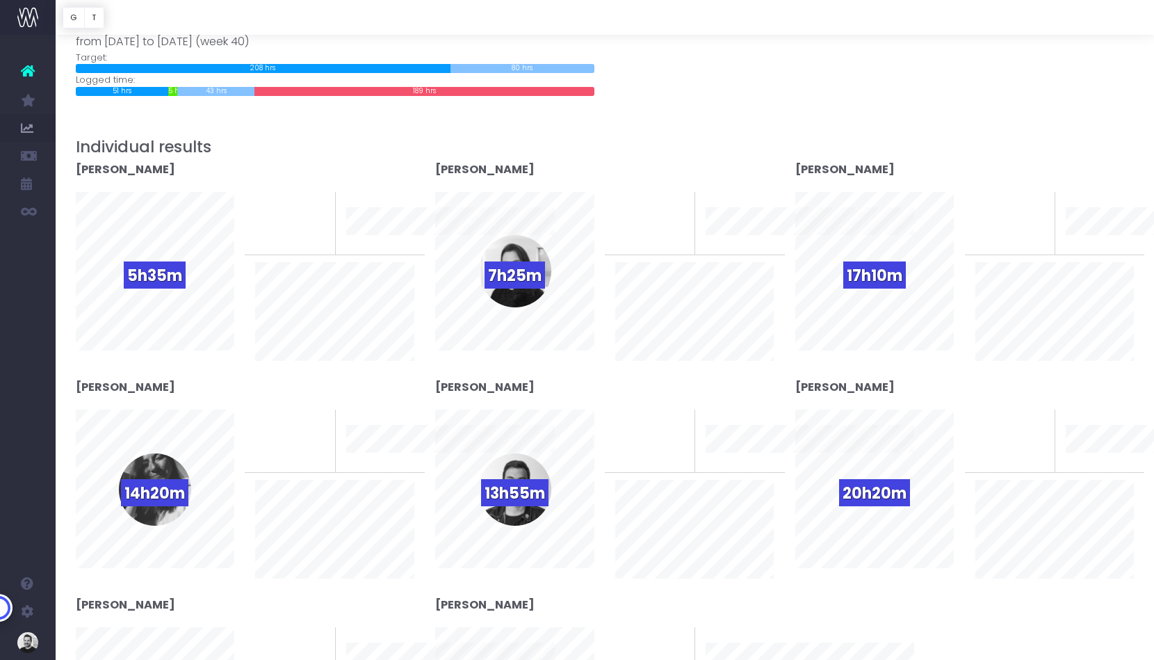
click at [184, 43] on div "Team effort from [DATE] to [DATE] (week 40)" at bounding box center [335, 34] width 519 height 34
click at [299, 40] on div "Team effort from 29-09-2025 to 05-10-2025 (week 40)" at bounding box center [335, 34] width 519 height 34
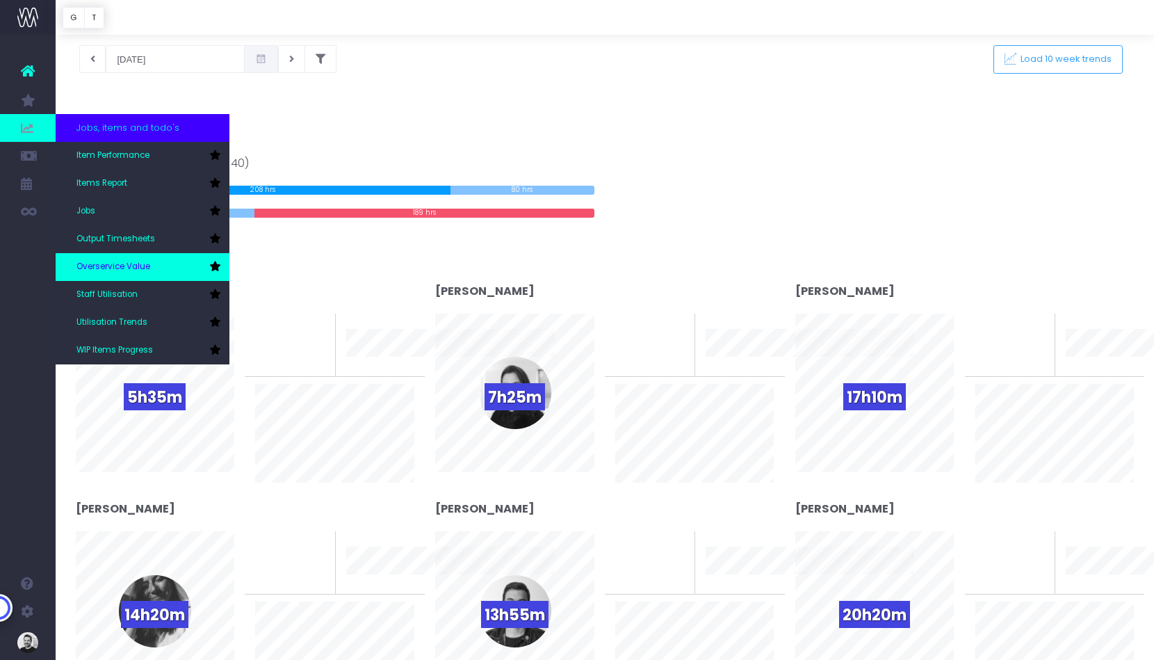
scroll to position [57, 0]
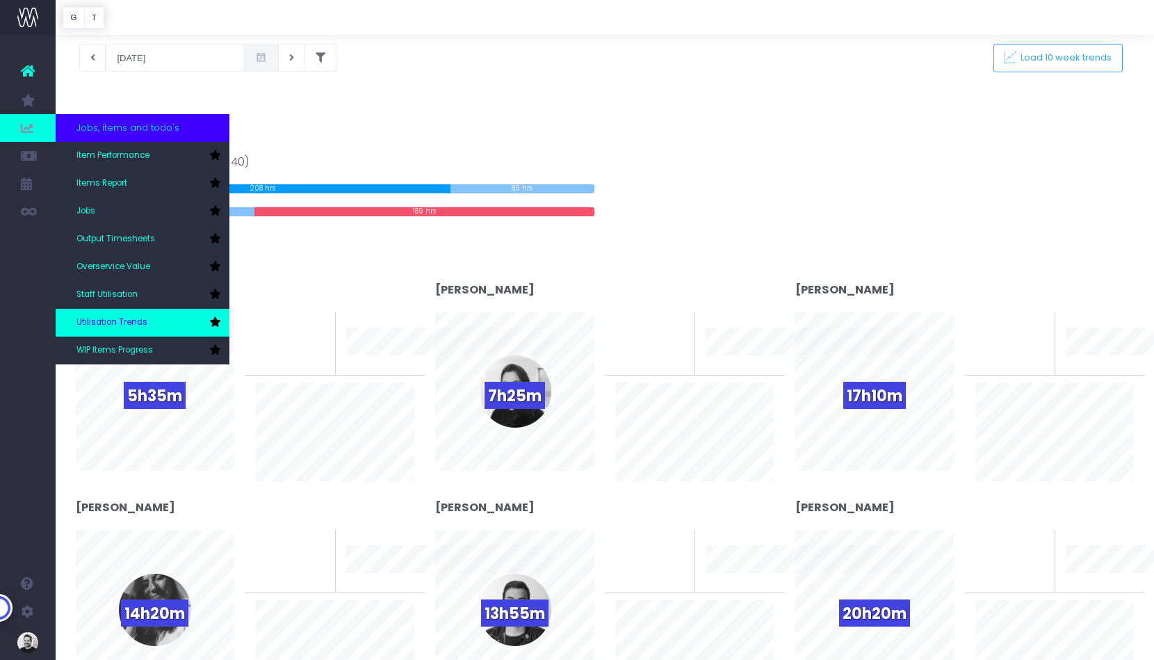
click at [141, 325] on span "Utilisation Trends" at bounding box center [111, 322] width 71 height 13
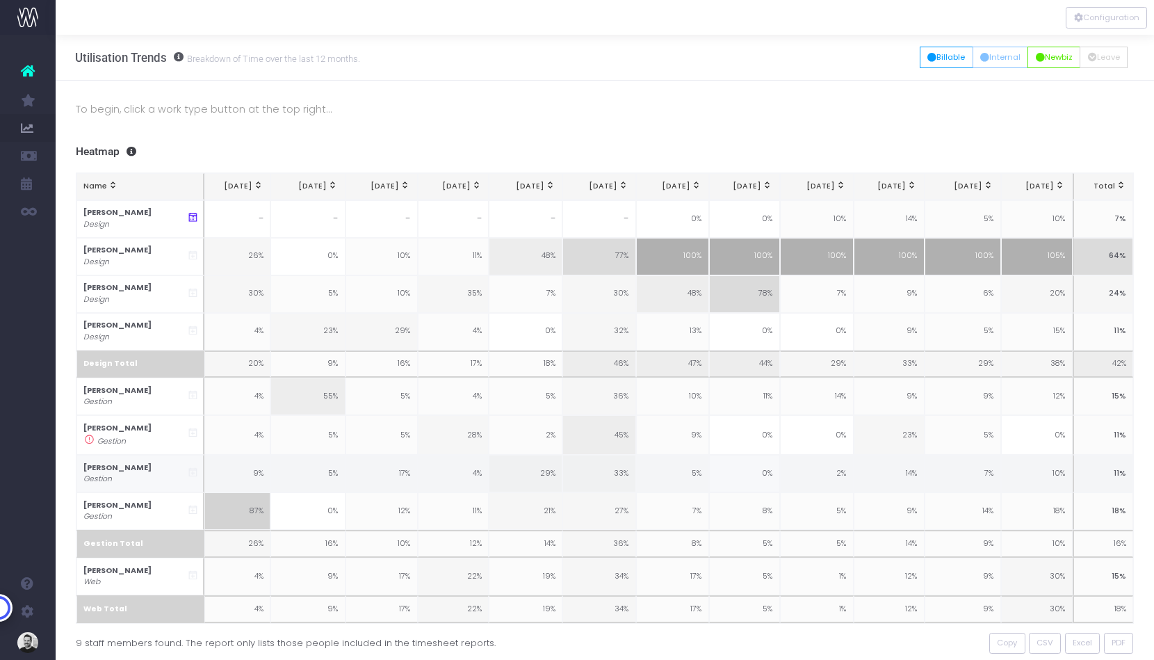
scroll to position [2, 0]
click at [950, 58] on button "Billable" at bounding box center [947, 56] width 54 height 22
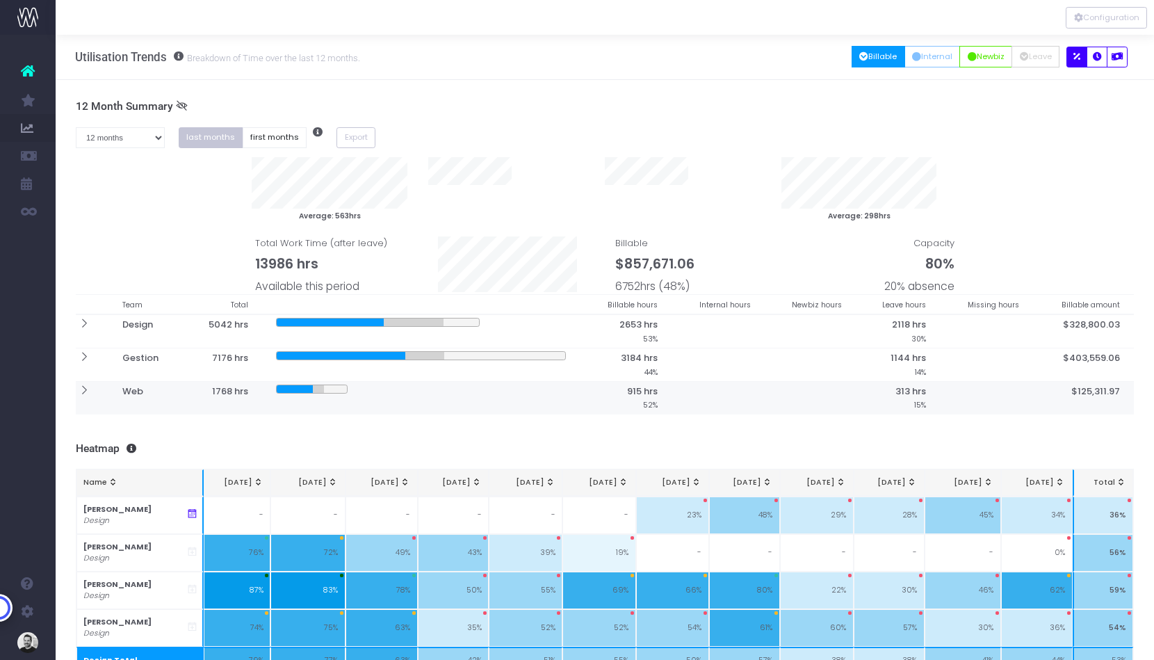
scroll to position [0, 0]
click at [147, 141] on select "1 month 2 months 3 months 4 months 5 months 6 months 7 months 8 months 9 months…" at bounding box center [120, 139] width 89 height 22
click at [207, 140] on button "last months" at bounding box center [211, 139] width 65 height 22
click at [281, 143] on button "first months" at bounding box center [275, 139] width 65 height 22
click at [208, 141] on button "last months" at bounding box center [211, 139] width 65 height 22
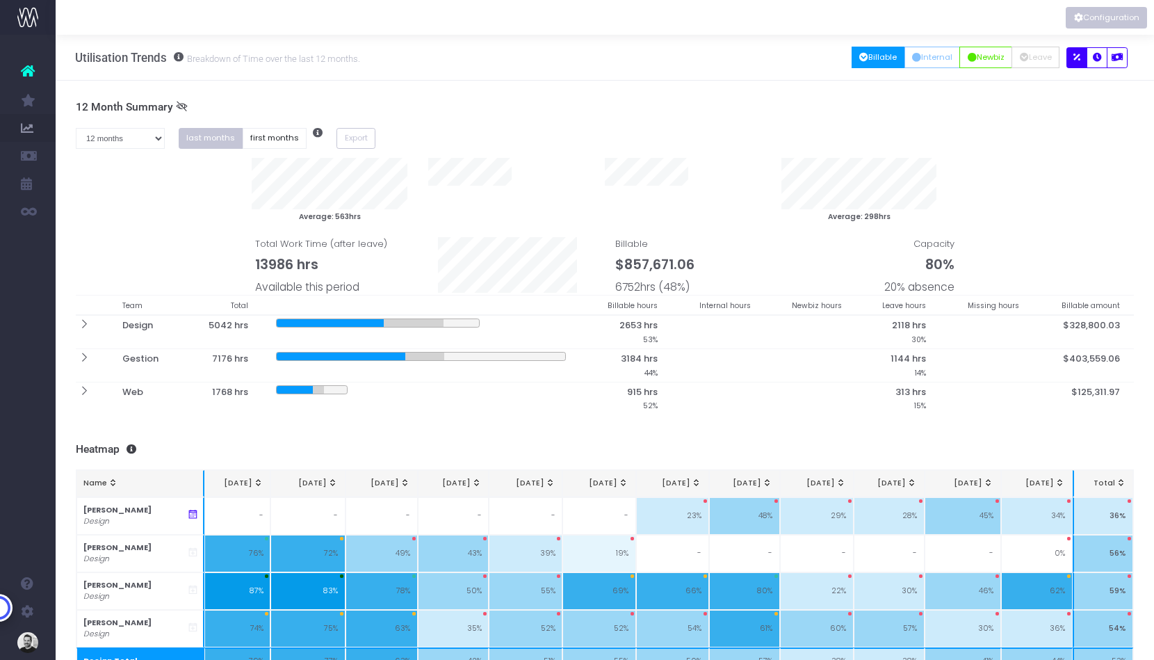
click at [1126, 22] on button "Configuration" at bounding box center [1106, 18] width 81 height 22
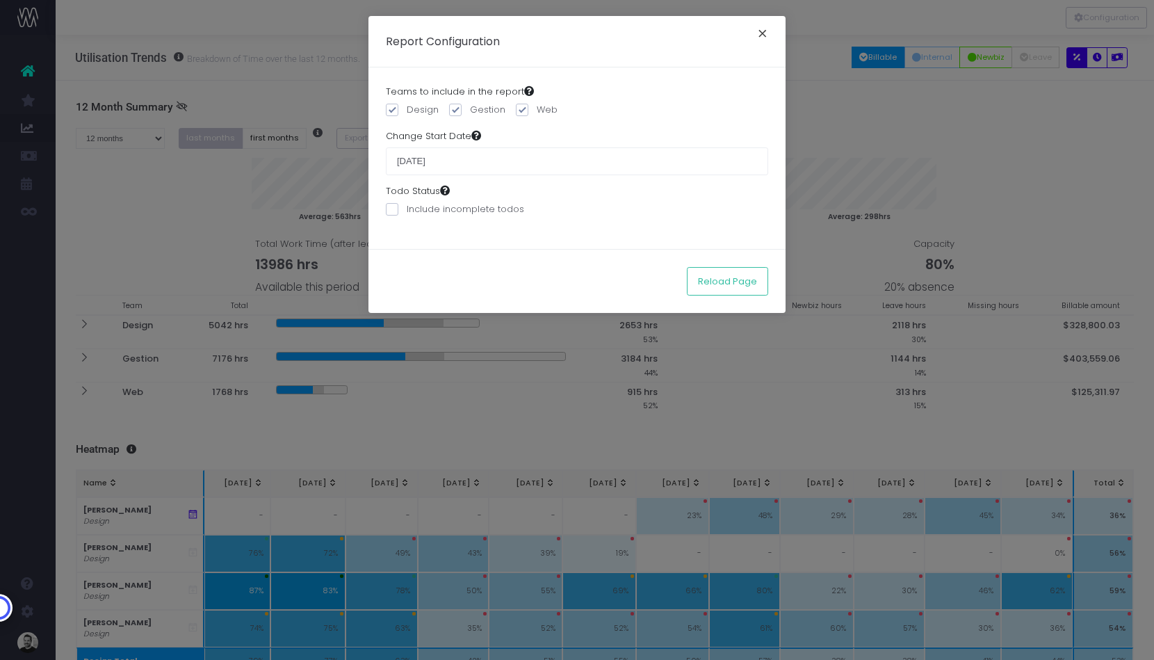
click at [759, 33] on button "×" at bounding box center [762, 35] width 29 height 22
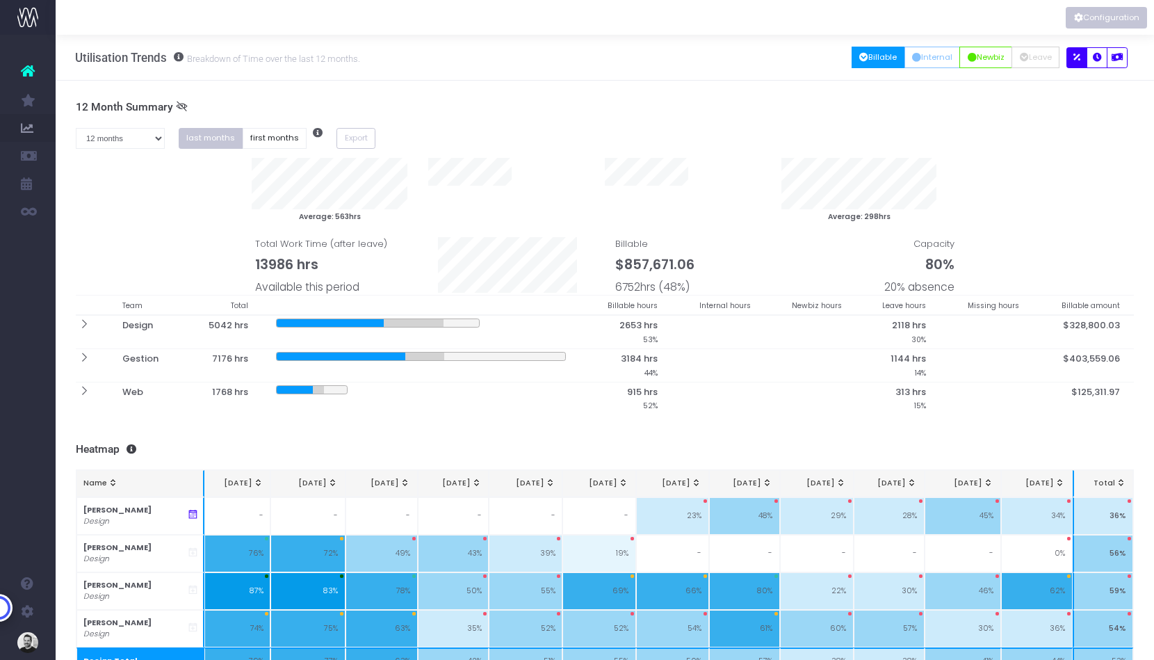
click at [1108, 13] on button "Configuration" at bounding box center [1106, 18] width 81 height 22
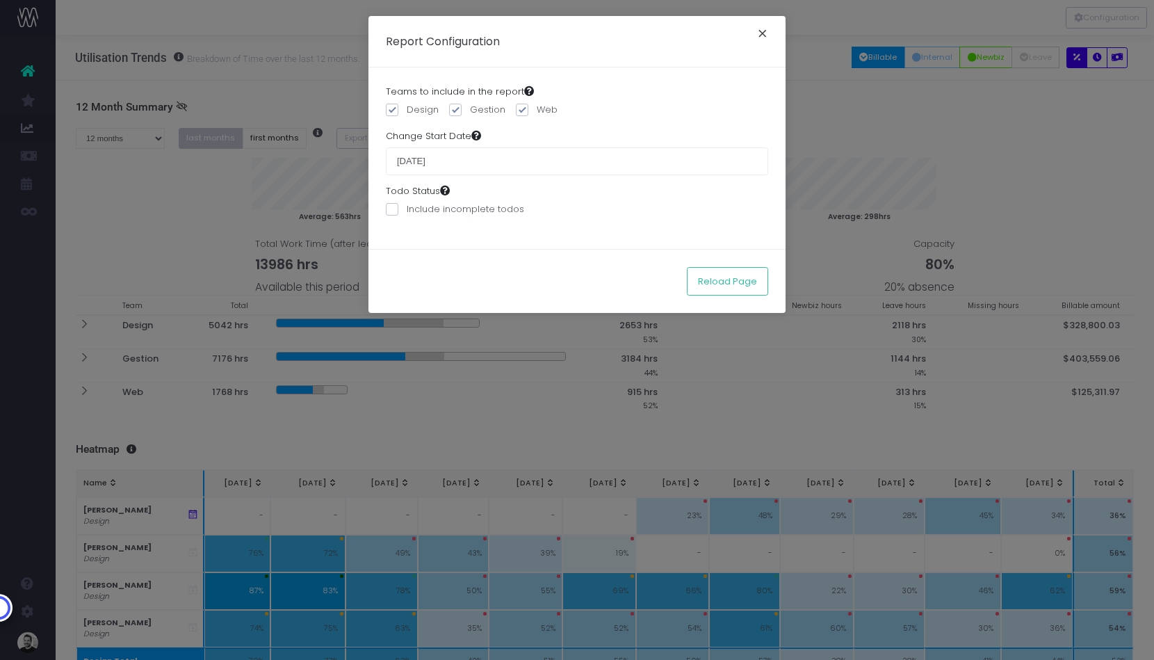
click at [769, 35] on button "×" at bounding box center [762, 35] width 29 height 22
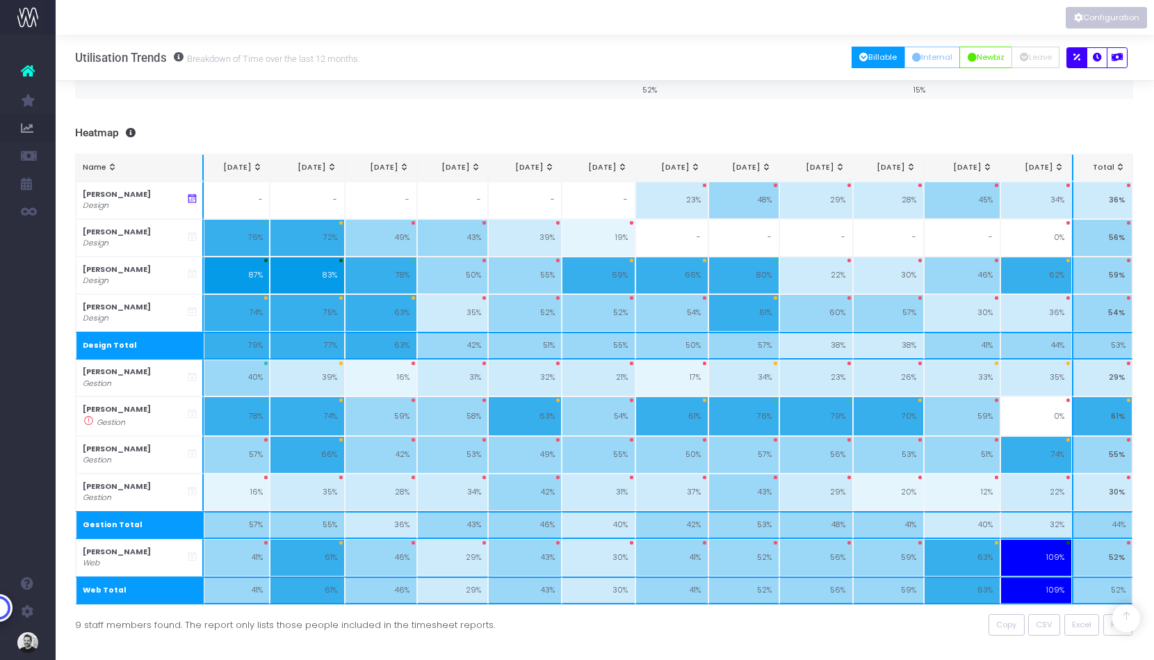
scroll to position [293, 1]
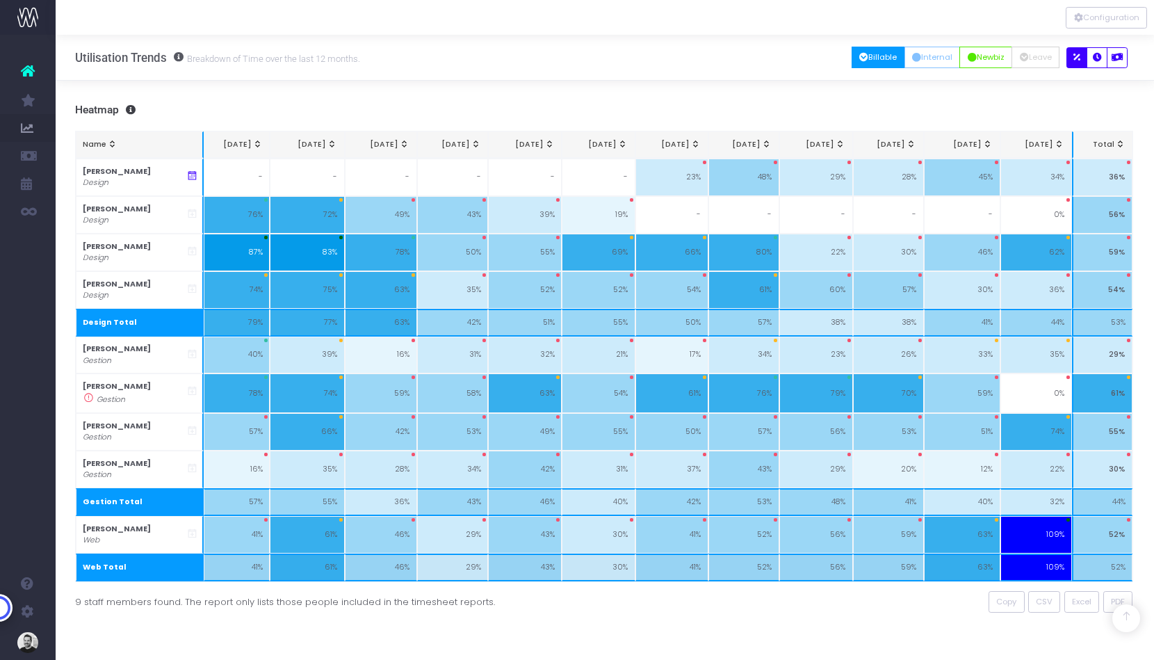
click at [241, 569] on td "41%" at bounding box center [237, 568] width 67 height 28
click at [330, 567] on td "61%" at bounding box center [307, 568] width 74 height 28
click at [469, 567] on td "29%" at bounding box center [452, 568] width 71 height 28
click at [539, 569] on td "43%" at bounding box center [525, 568] width 74 height 28
click at [604, 570] on td "30%" at bounding box center [599, 568] width 74 height 28
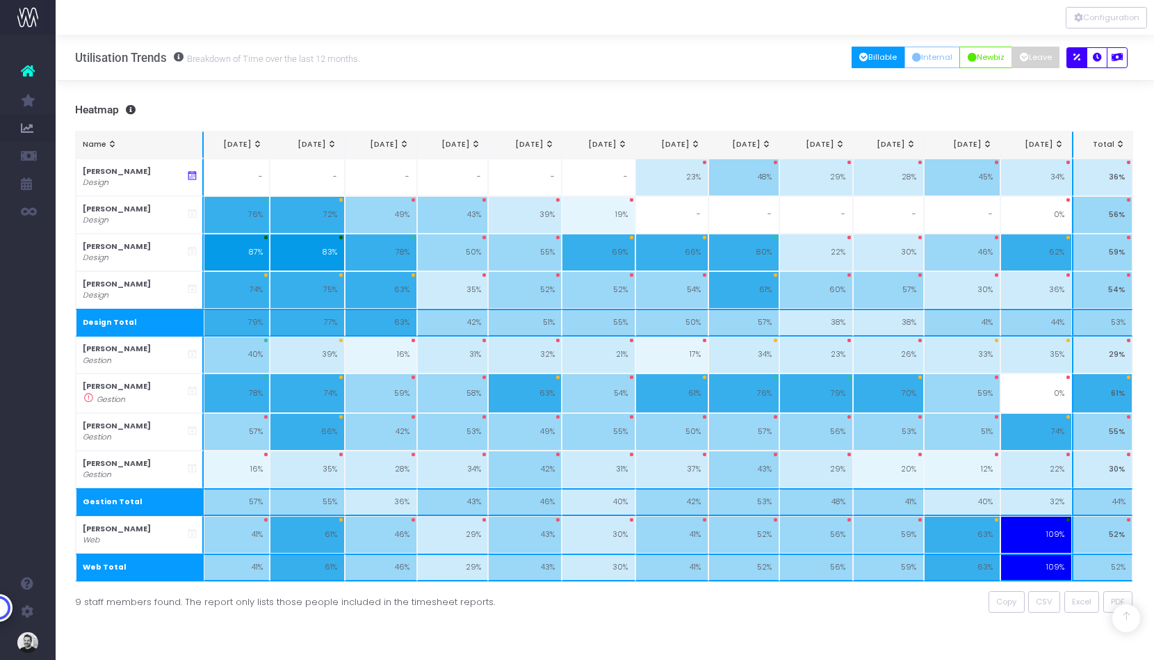
click at [1039, 58] on button "Leave" at bounding box center [1036, 58] width 48 height 22
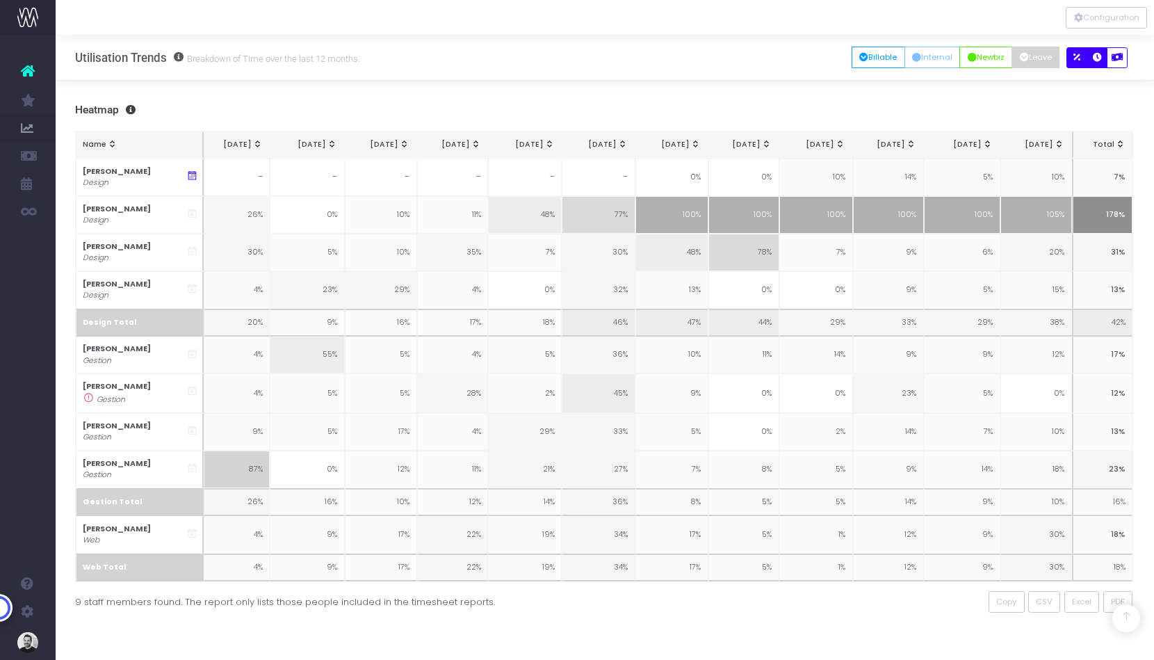
click at [1098, 58] on icon "button" at bounding box center [1097, 58] width 9 height 0
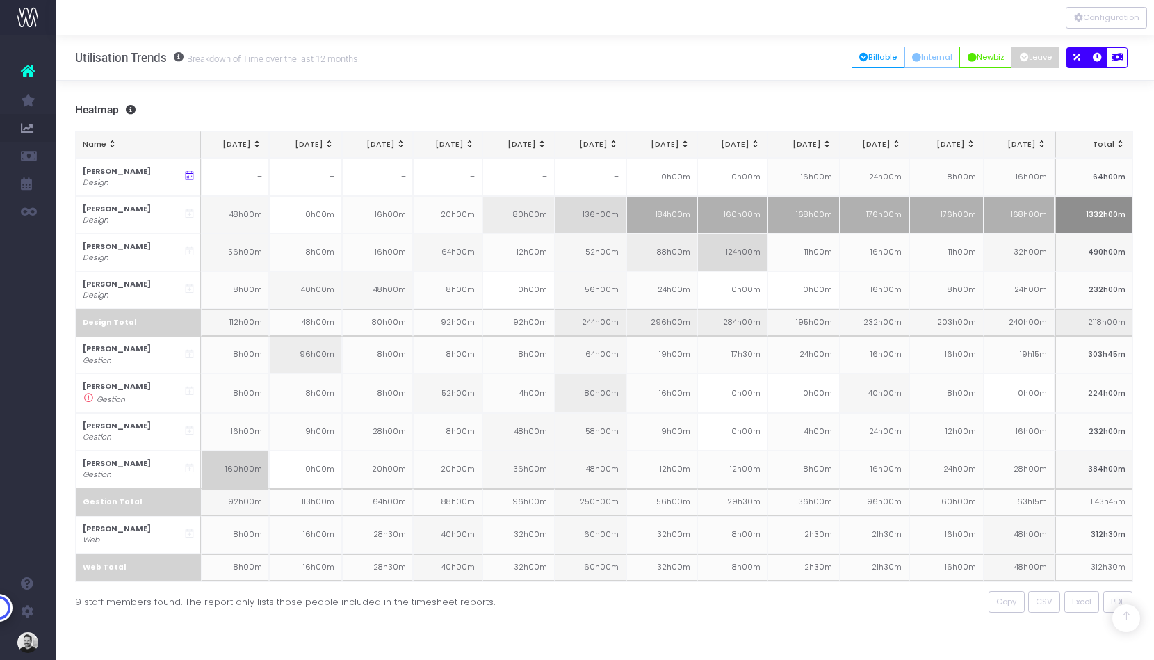
click at [1076, 58] on icon "button" at bounding box center [1077, 58] width 7 height 0
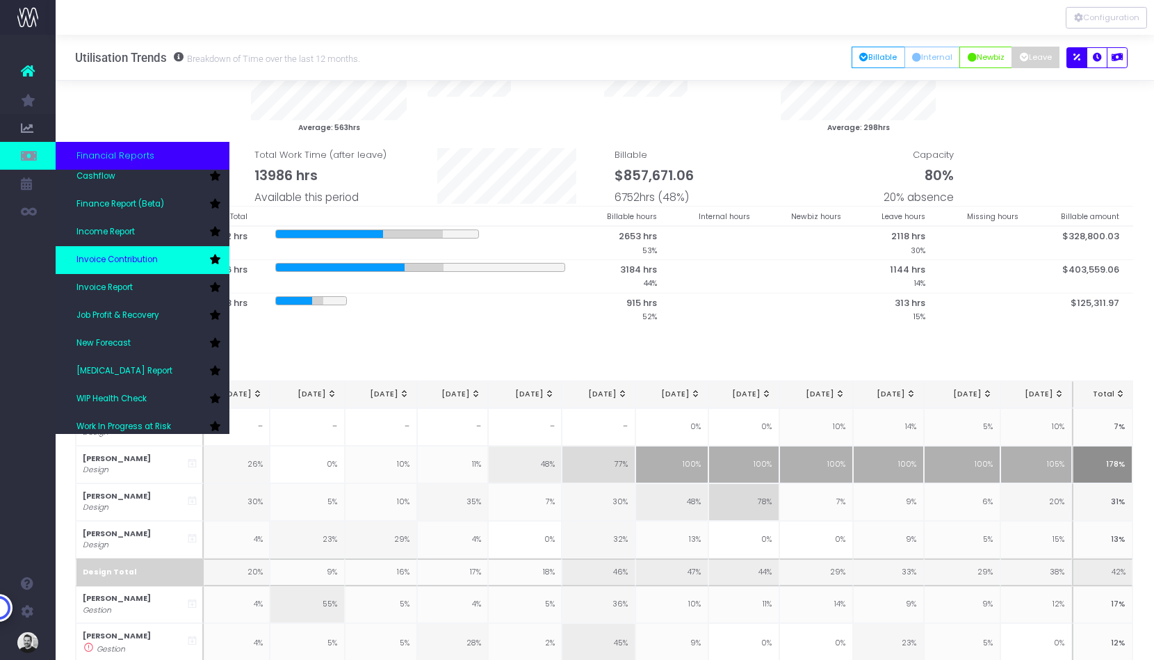
scroll to position [70, 0]
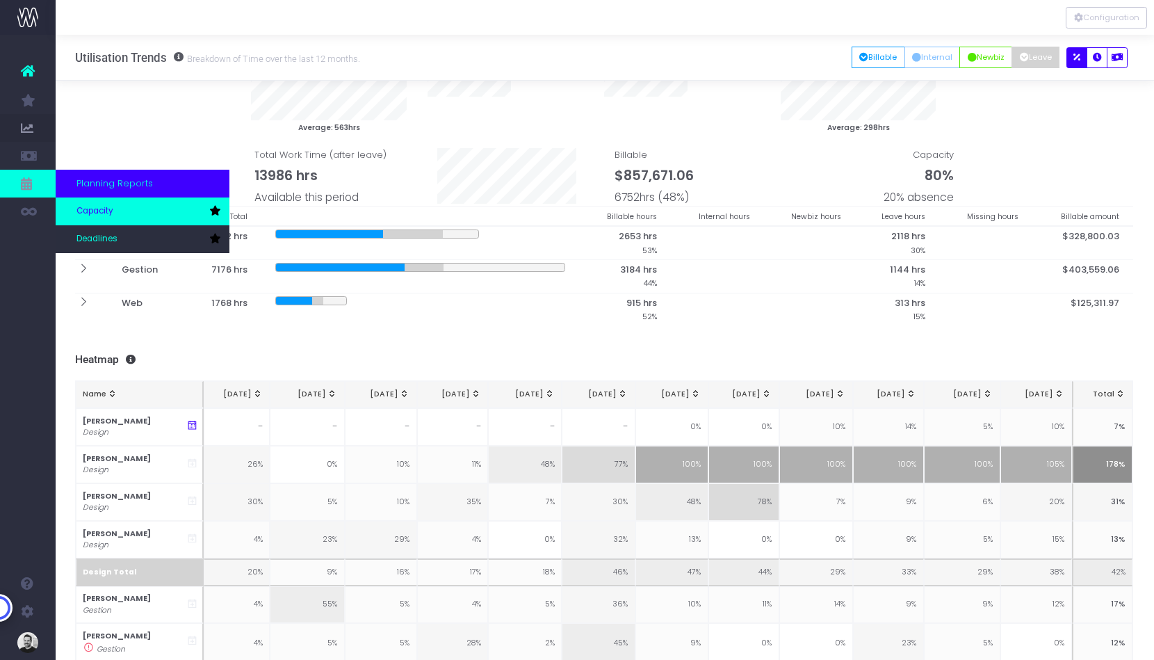
click at [137, 214] on link "Capacity" at bounding box center [143, 212] width 174 height 28
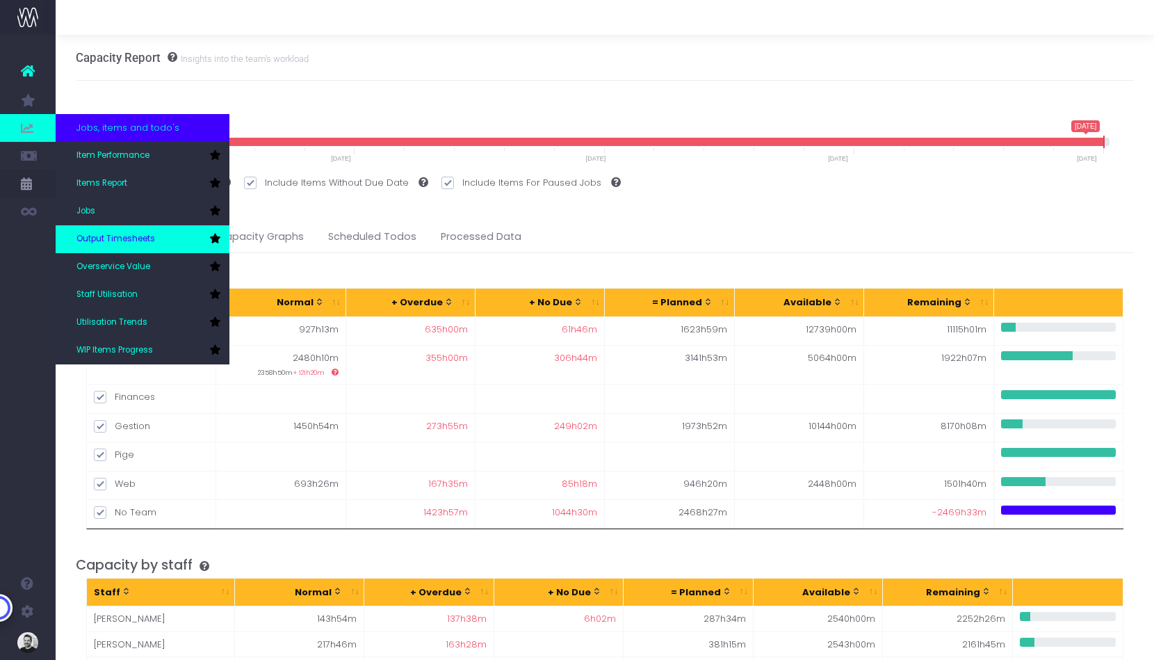
click at [153, 237] on span "Output Timesheets" at bounding box center [115, 239] width 79 height 13
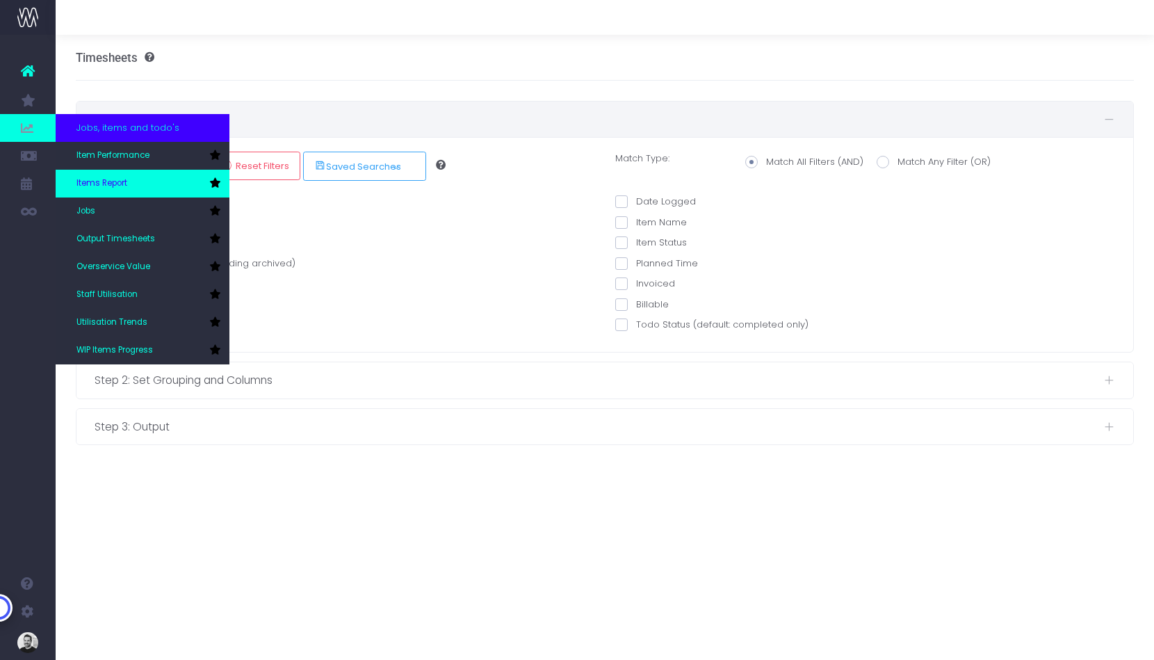
click at [129, 181] on link "Items Report" at bounding box center [143, 184] width 174 height 28
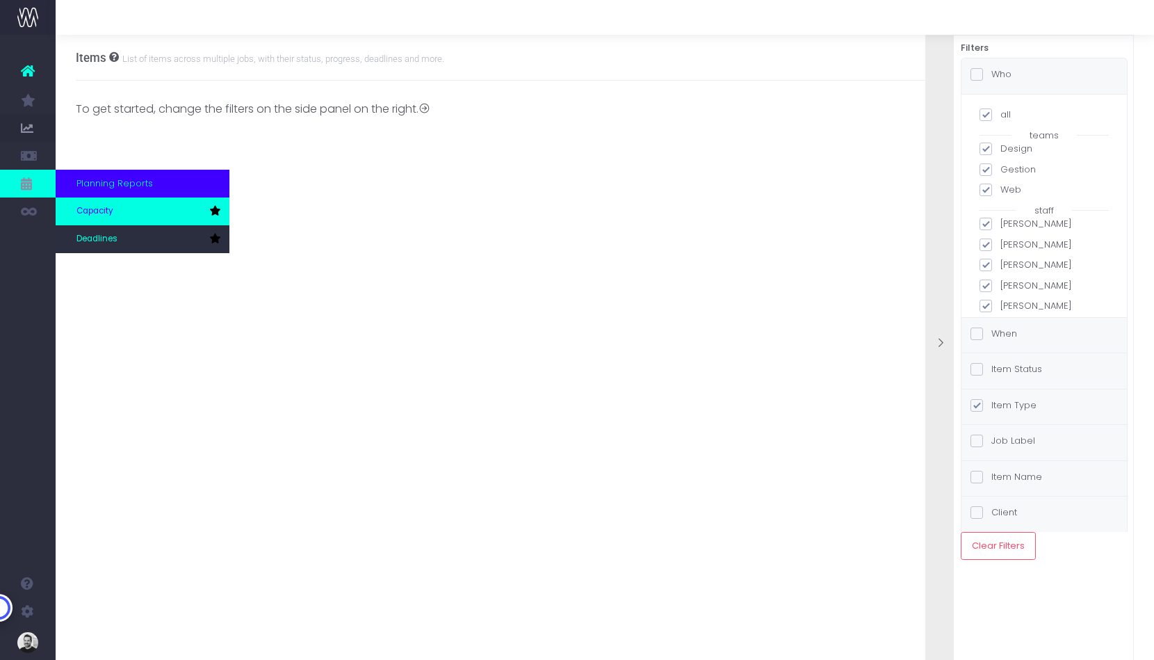
click at [143, 204] on link "Capacity" at bounding box center [143, 212] width 174 height 28
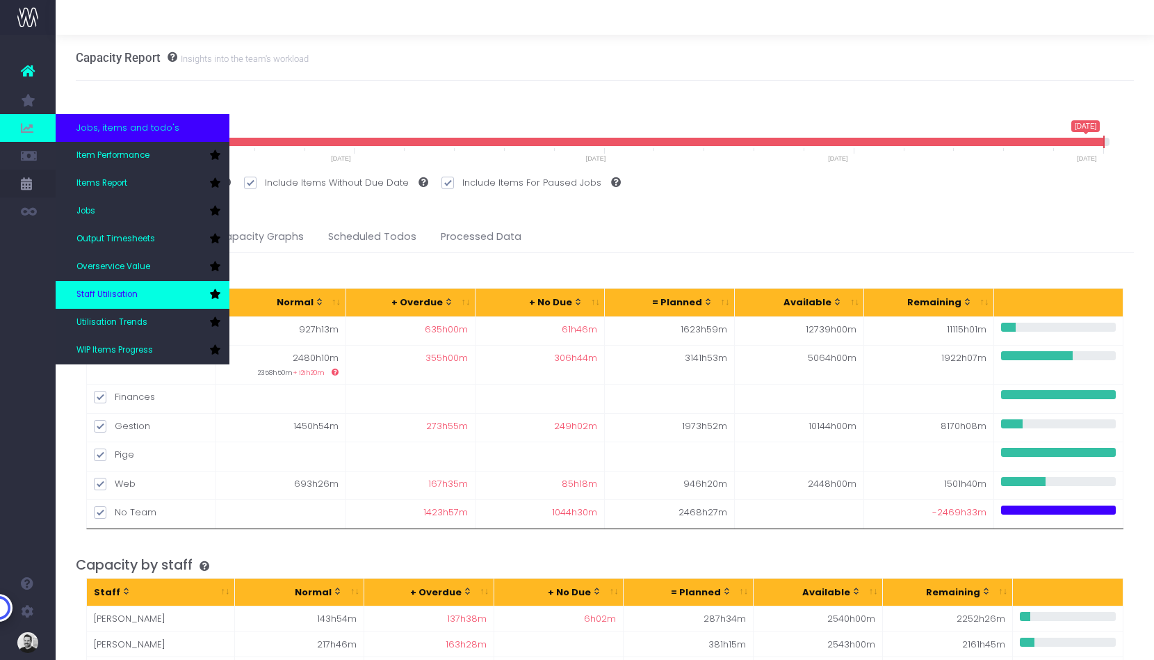
click at [135, 291] on span "Staff Utilisation" at bounding box center [106, 295] width 61 height 13
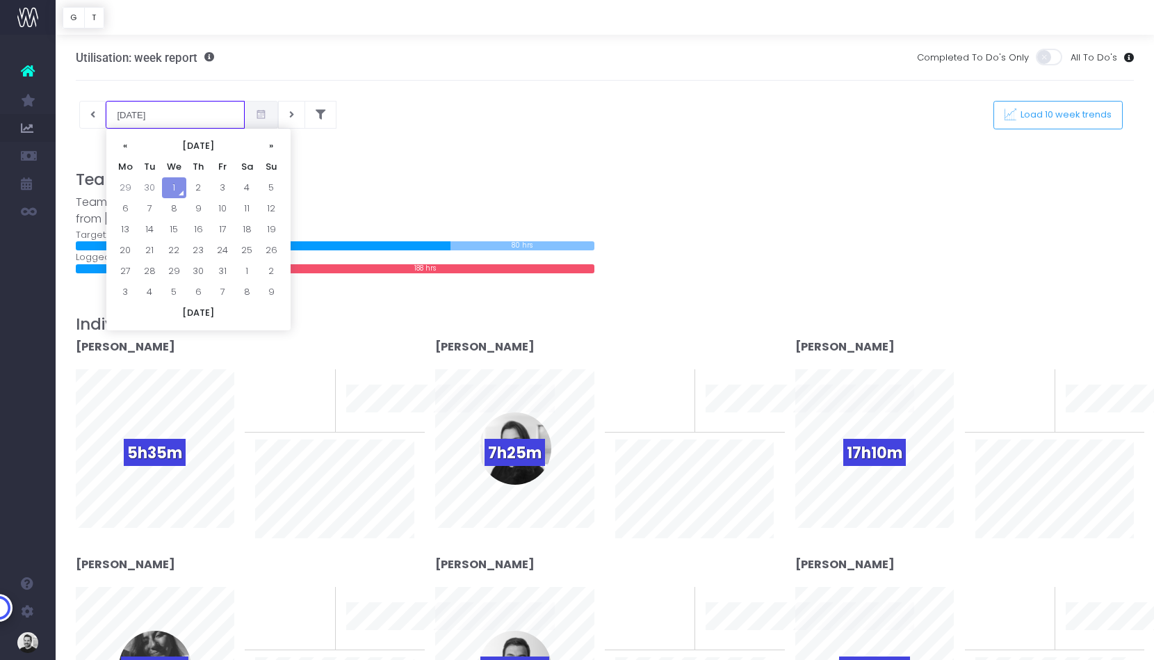
click at [164, 115] on input "[DATE]" at bounding box center [175, 115] width 139 height 28
click at [124, 151] on th "«" at bounding box center [125, 146] width 24 height 21
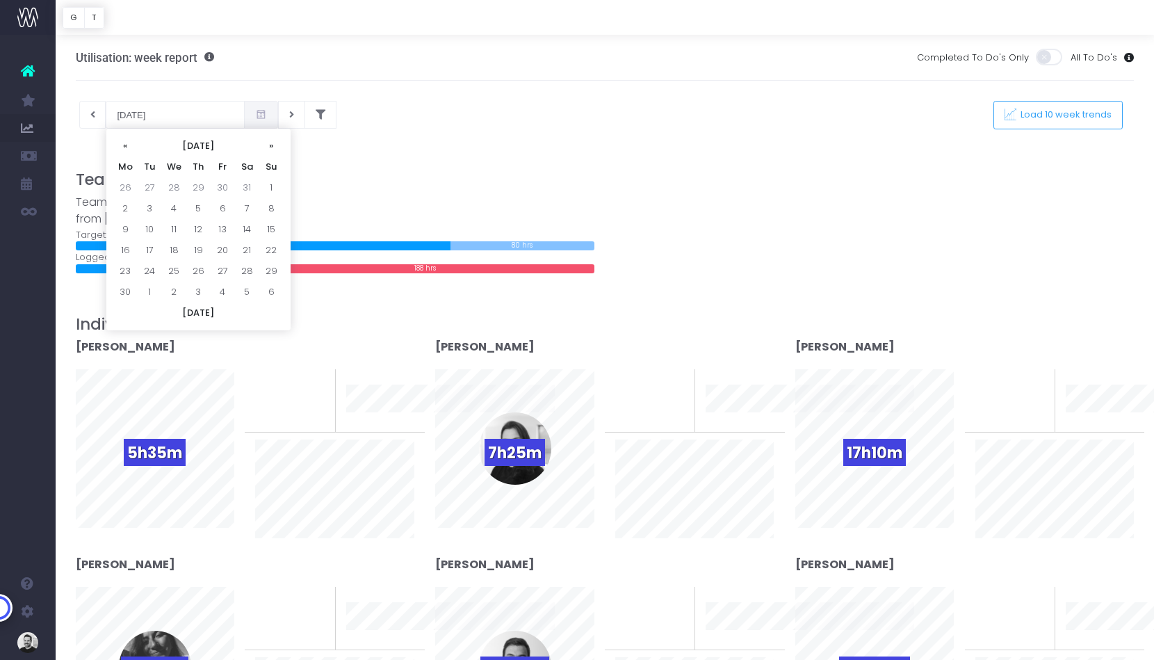
click at [124, 151] on th "«" at bounding box center [125, 146] width 24 height 21
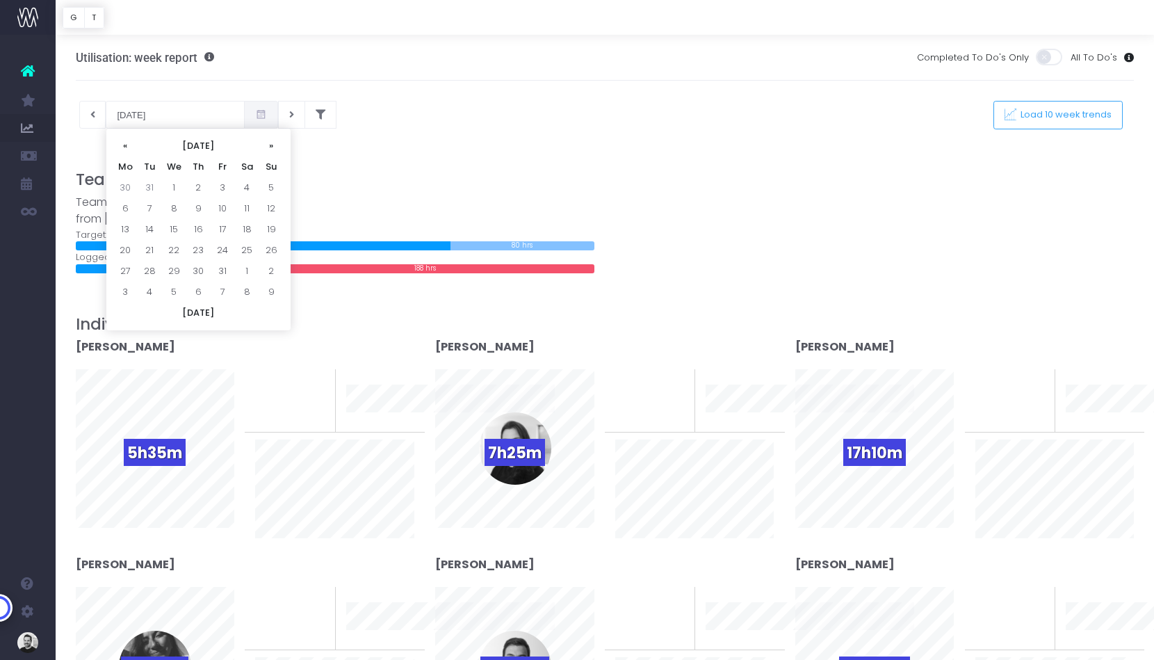
click at [124, 151] on th "«" at bounding box center [125, 146] width 24 height 21
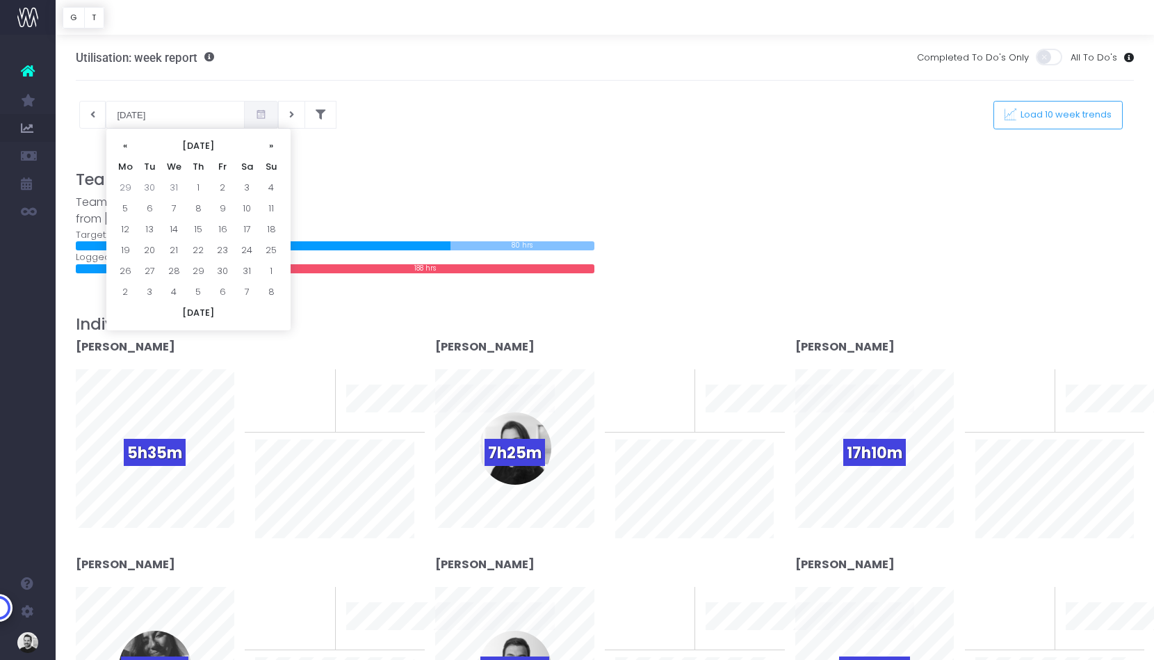
click at [124, 151] on th "«" at bounding box center [125, 146] width 24 height 21
click at [126, 200] on td "1" at bounding box center [125, 208] width 24 height 21
type input "01-07-2024"
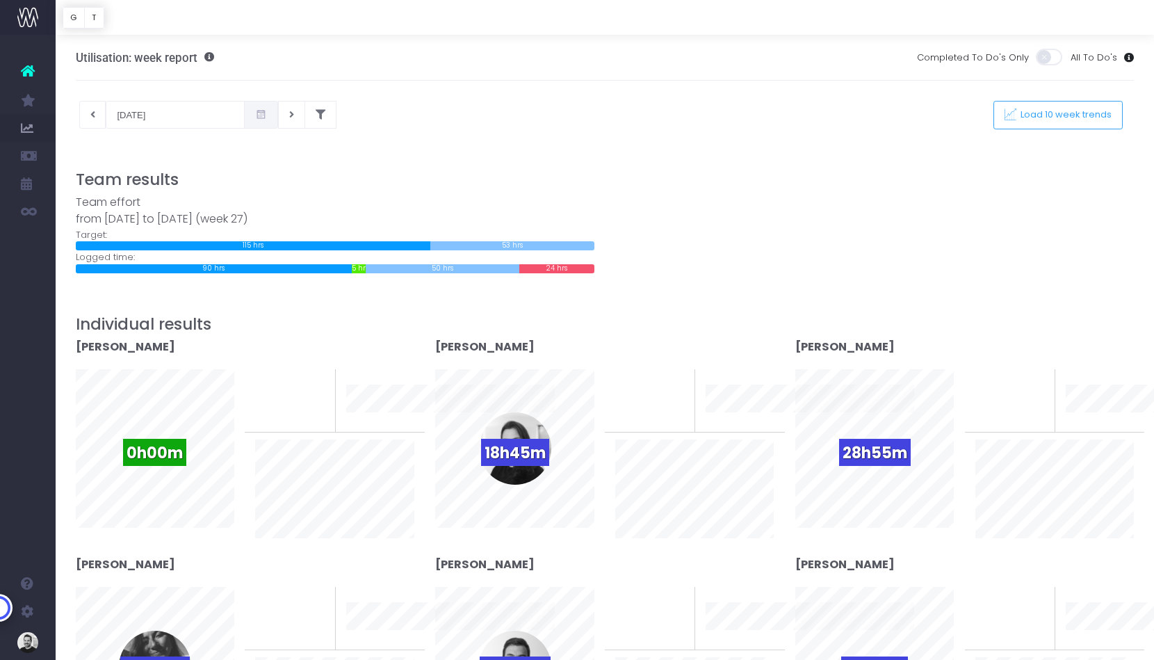
click at [168, 58] on h3 "Utilisation: week report" at bounding box center [145, 58] width 138 height 14
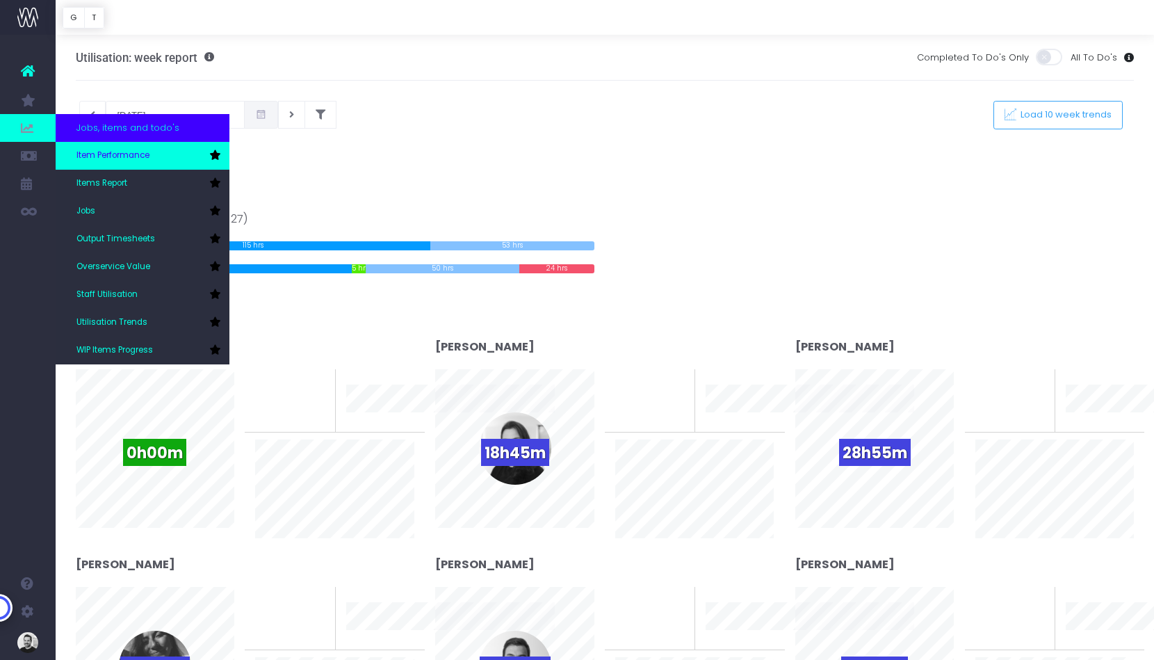
click at [137, 161] on span "Item Performance" at bounding box center [112, 156] width 73 height 13
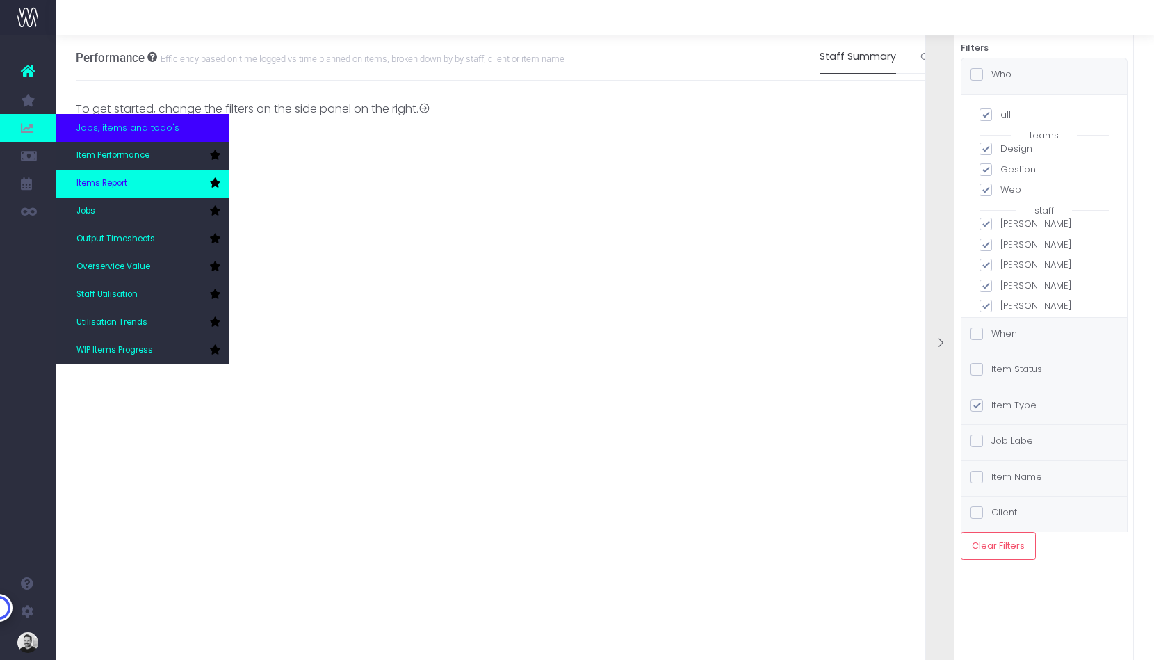
click at [113, 190] on link "Items Report" at bounding box center [143, 184] width 174 height 28
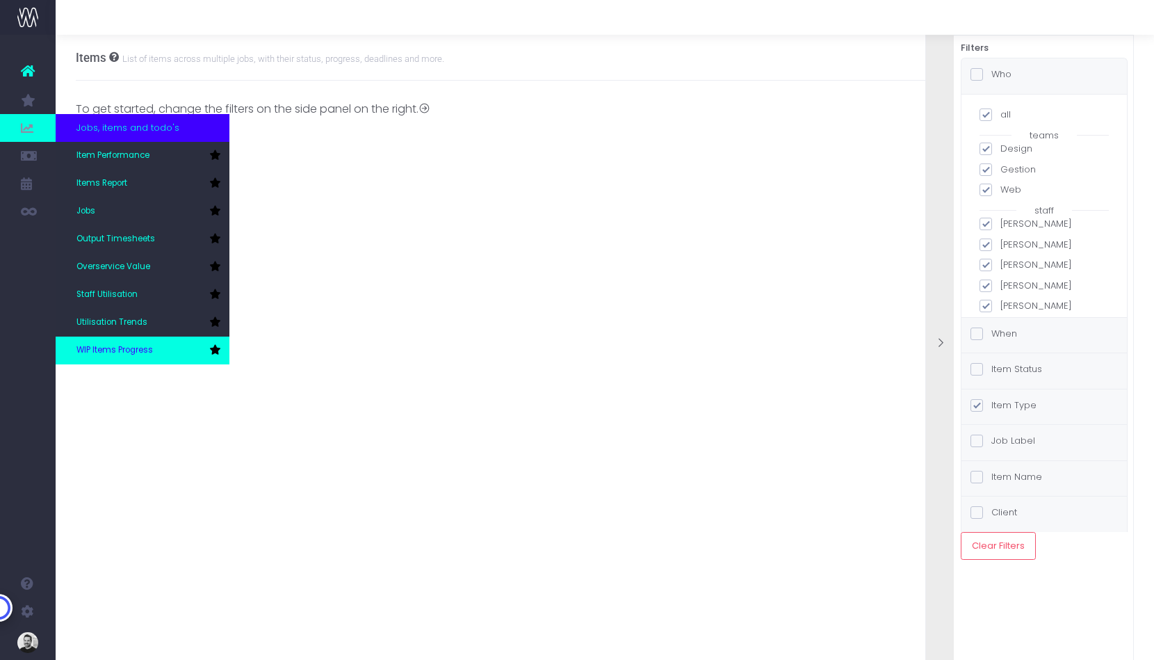
click at [132, 345] on span "WIP Items Progress" at bounding box center [114, 350] width 76 height 13
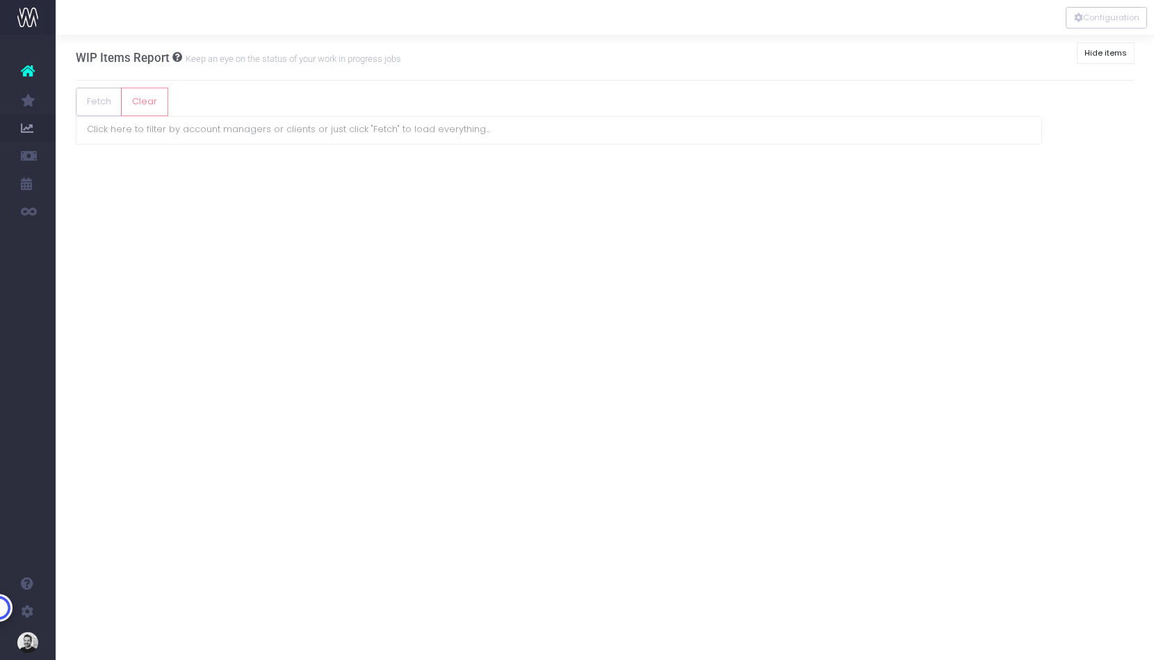
click at [229, 124] on input "search" at bounding box center [559, 129] width 945 height 11
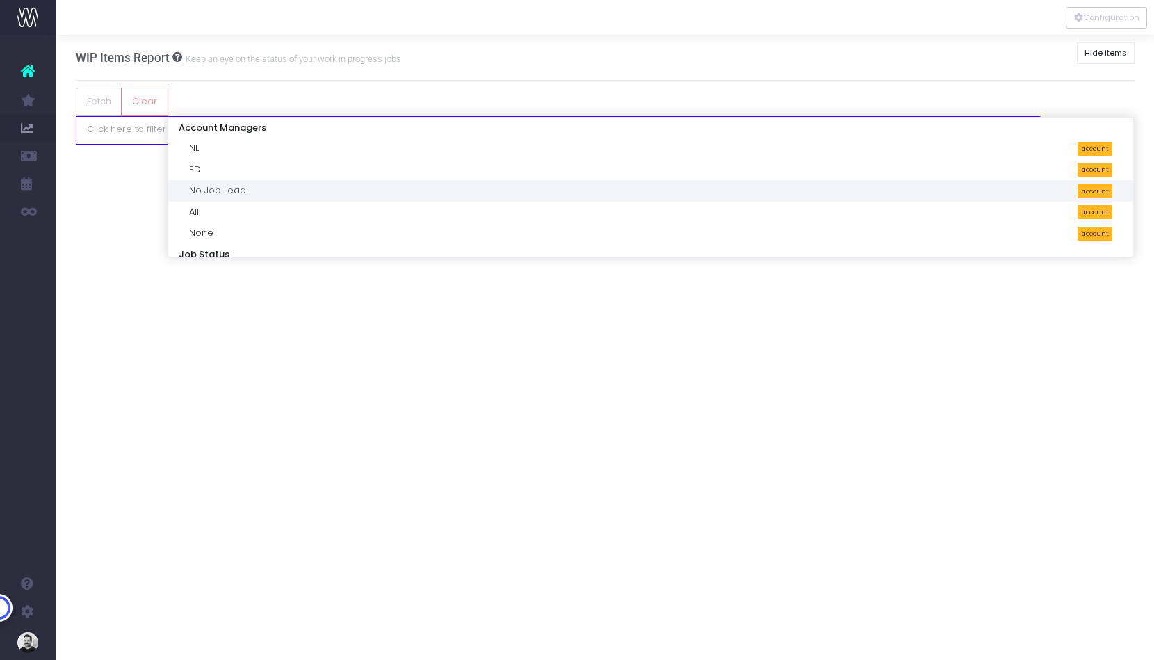
click at [127, 183] on div "WIP Items Report Keep an eye on the status of your work in progress jobs Clear …" at bounding box center [605, 299] width 1099 height 528
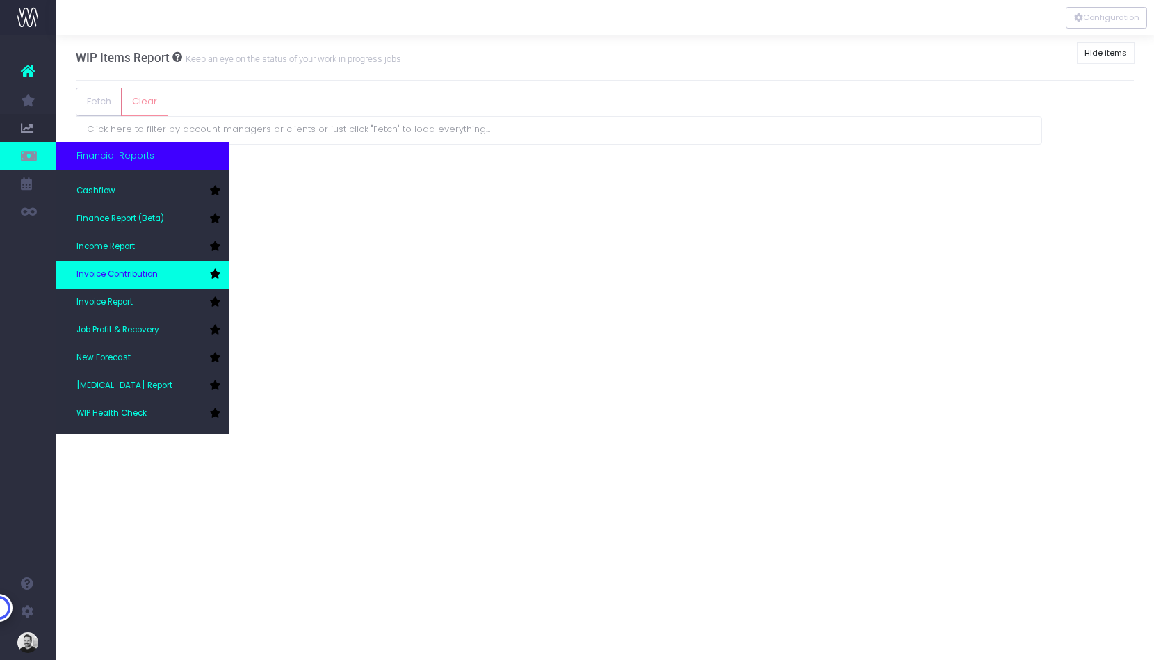
scroll to position [70, 0]
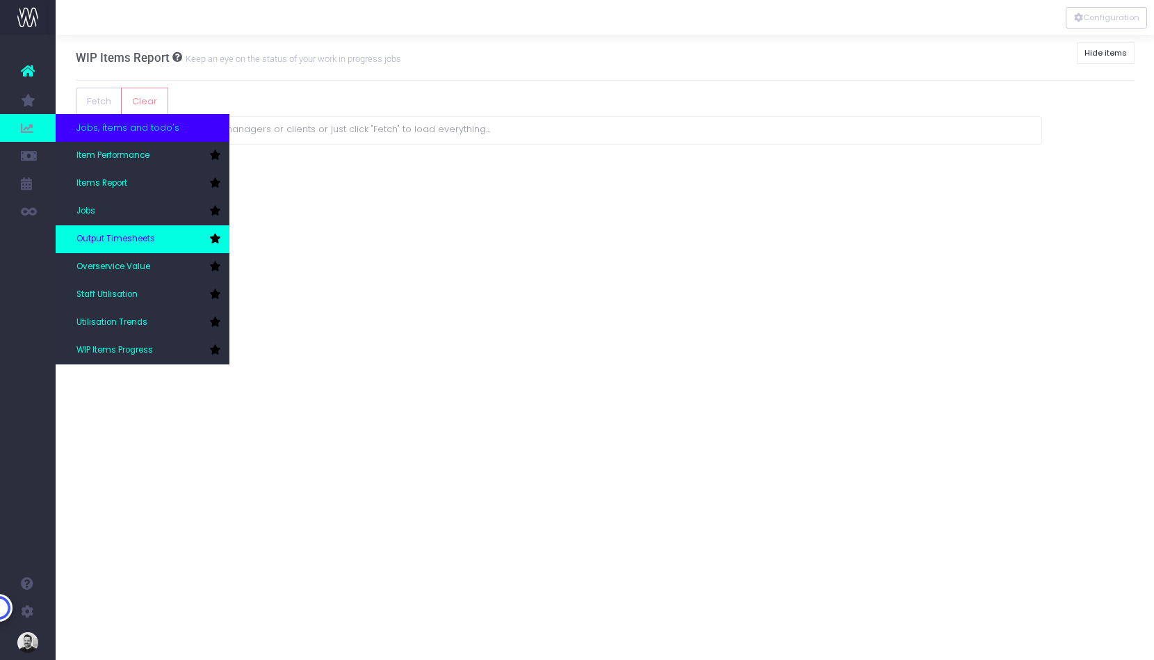
click at [130, 242] on span "Output Timesheets" at bounding box center [115, 239] width 79 height 13
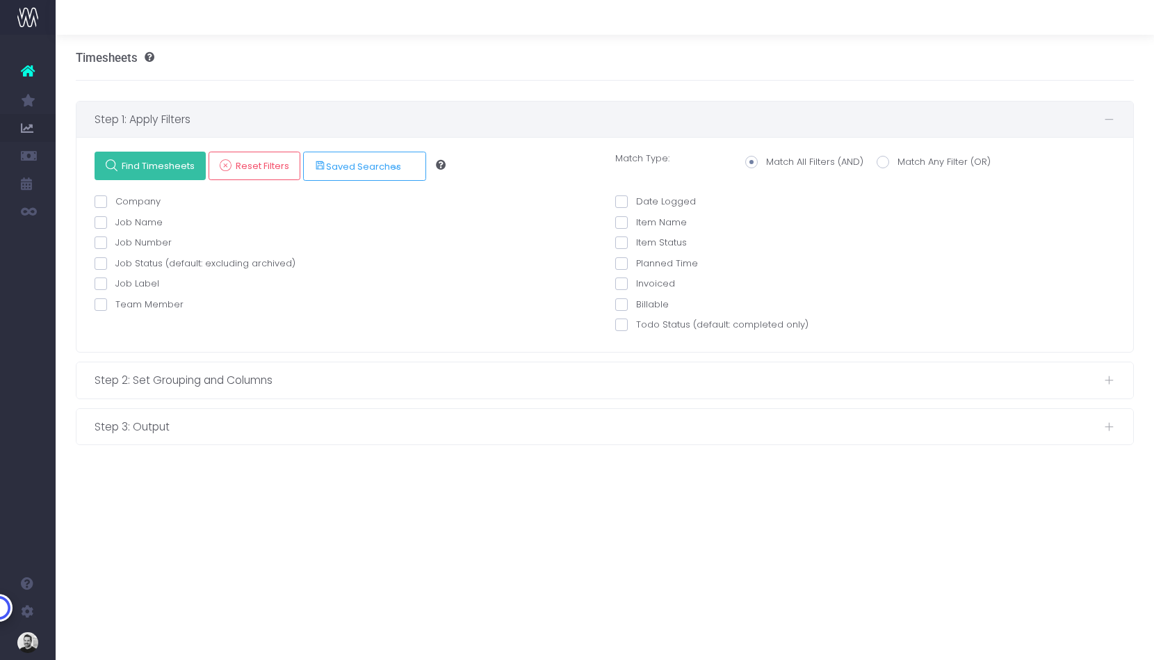
click at [152, 166] on span "Find Timesheets" at bounding box center [157, 166] width 78 height 12
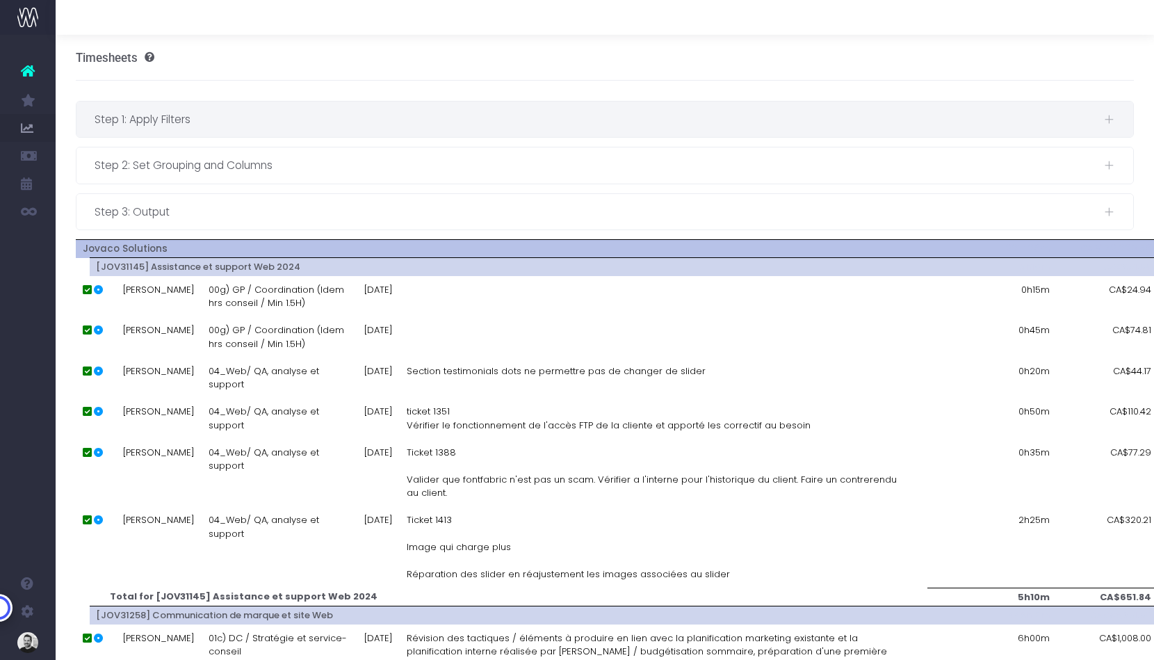
click at [210, 118] on span "Step 1: Apply Filters" at bounding box center [600, 119] width 1010 height 17
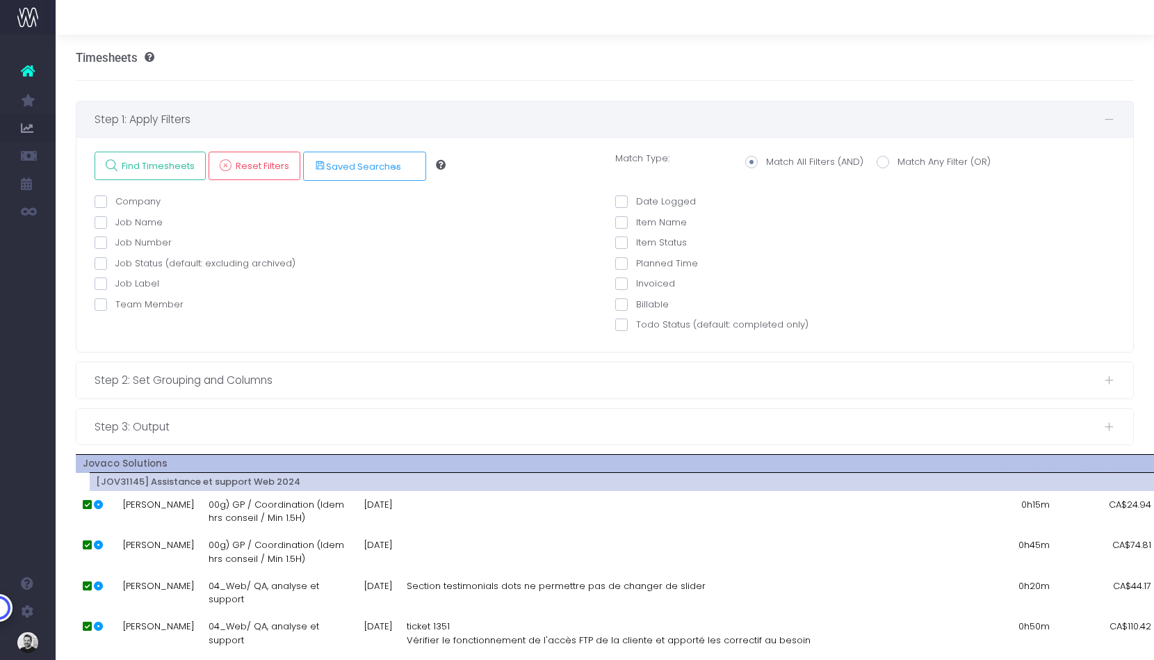
click at [657, 204] on label "Date Logged" at bounding box center [655, 202] width 81 height 14
click at [645, 204] on input "Date Logged" at bounding box center [640, 199] width 9 height 9
checkbox input "true"
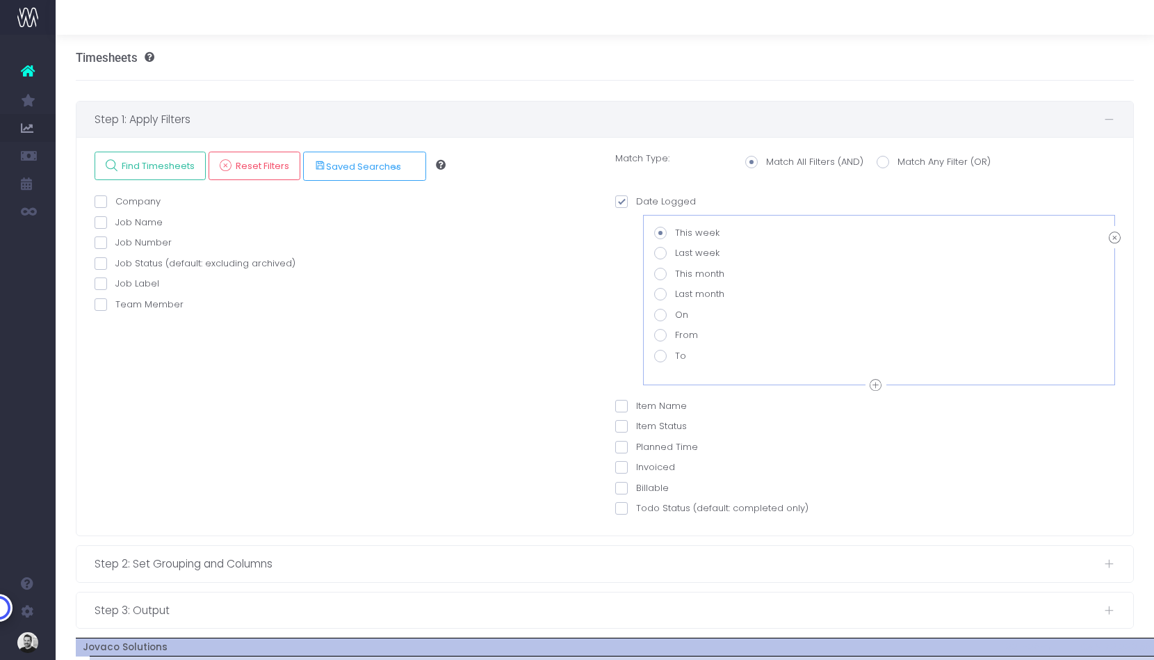
click at [686, 336] on label "From" at bounding box center [676, 335] width 44 height 14
click at [684, 336] on input "From" at bounding box center [679, 332] width 9 height 9
radio input "true"
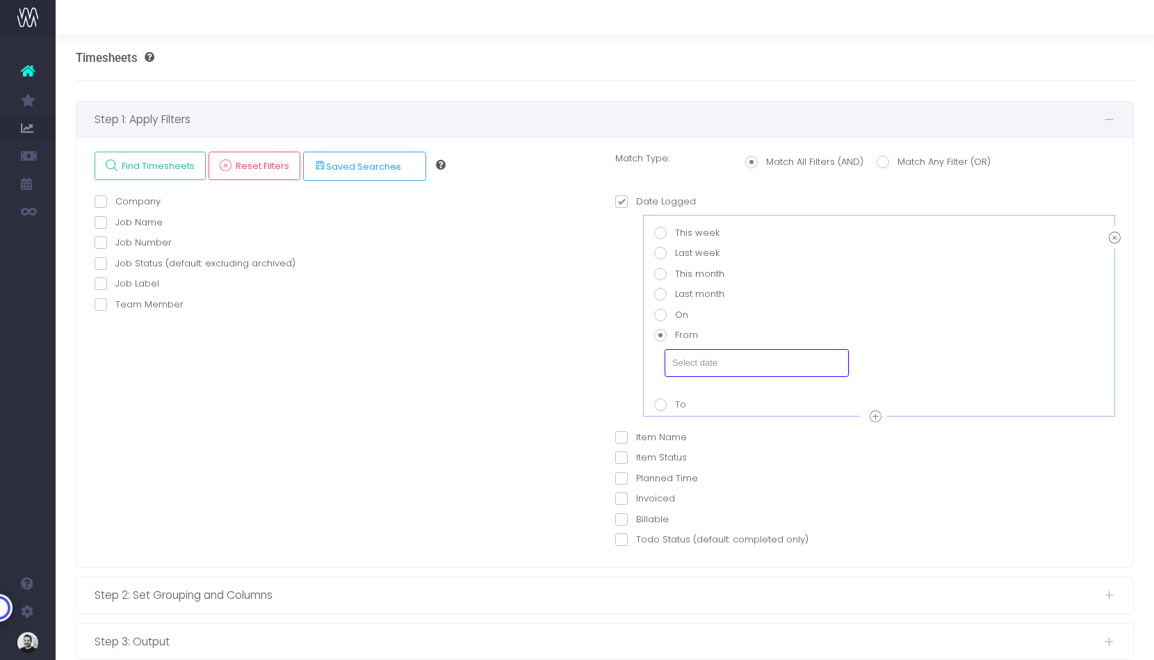
click at [693, 360] on input "text" at bounding box center [757, 363] width 184 height 28
click at [687, 187] on th "«" at bounding box center [684, 184] width 24 height 21
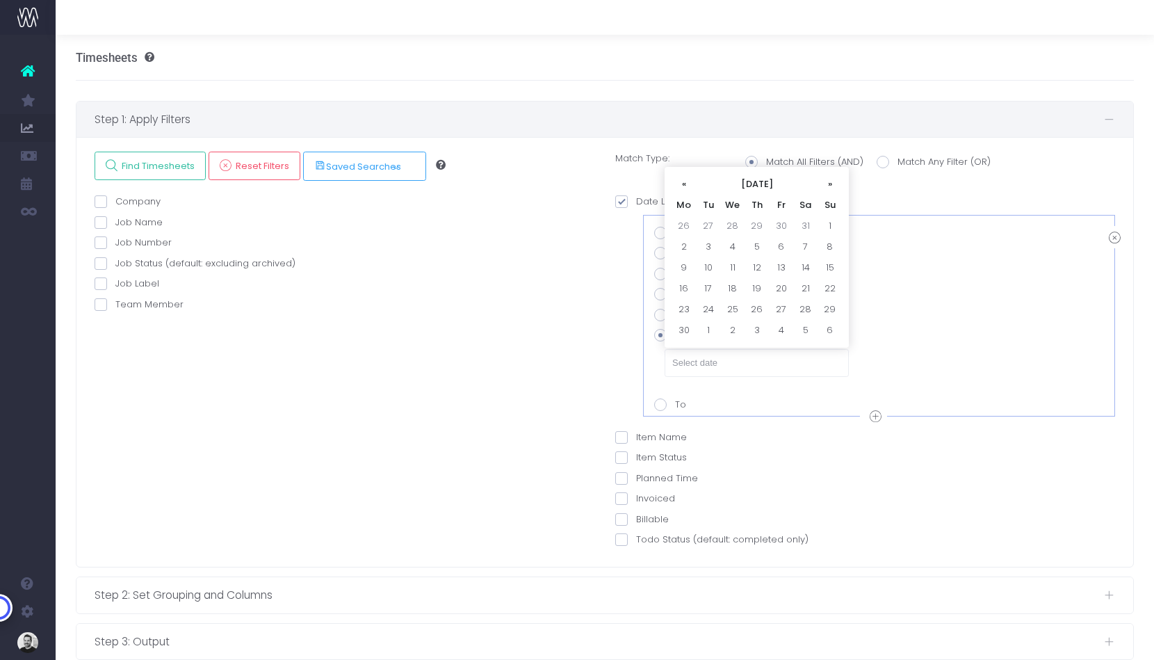
click at [687, 187] on th "«" at bounding box center [684, 184] width 24 height 21
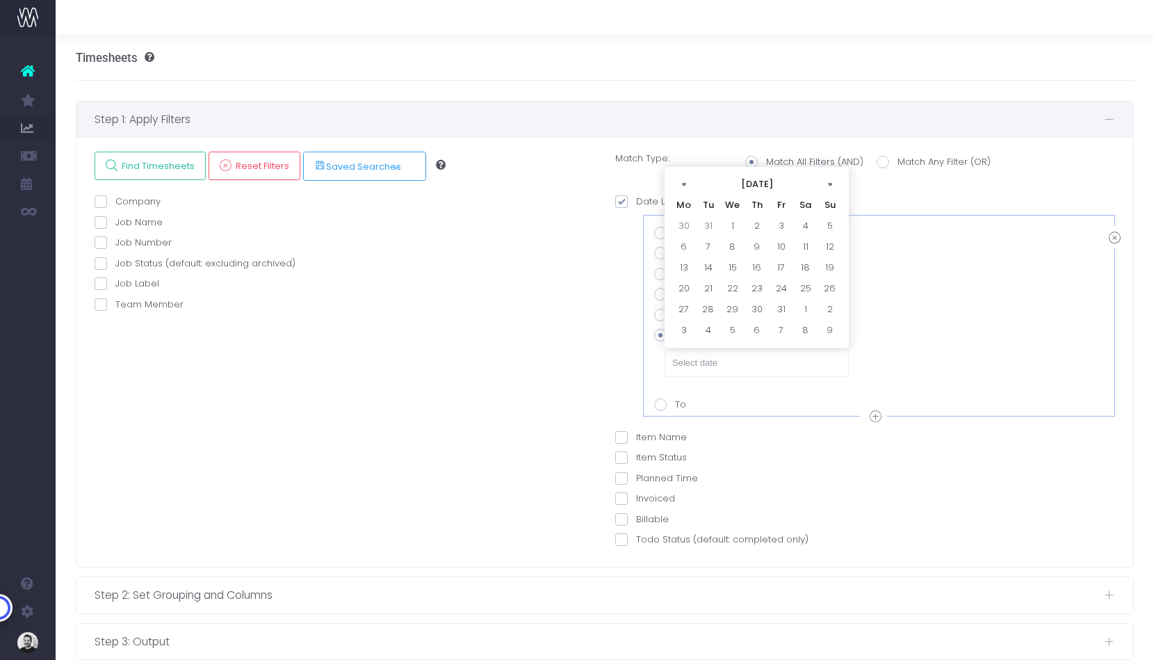
click at [687, 187] on th "«" at bounding box center [684, 184] width 24 height 21
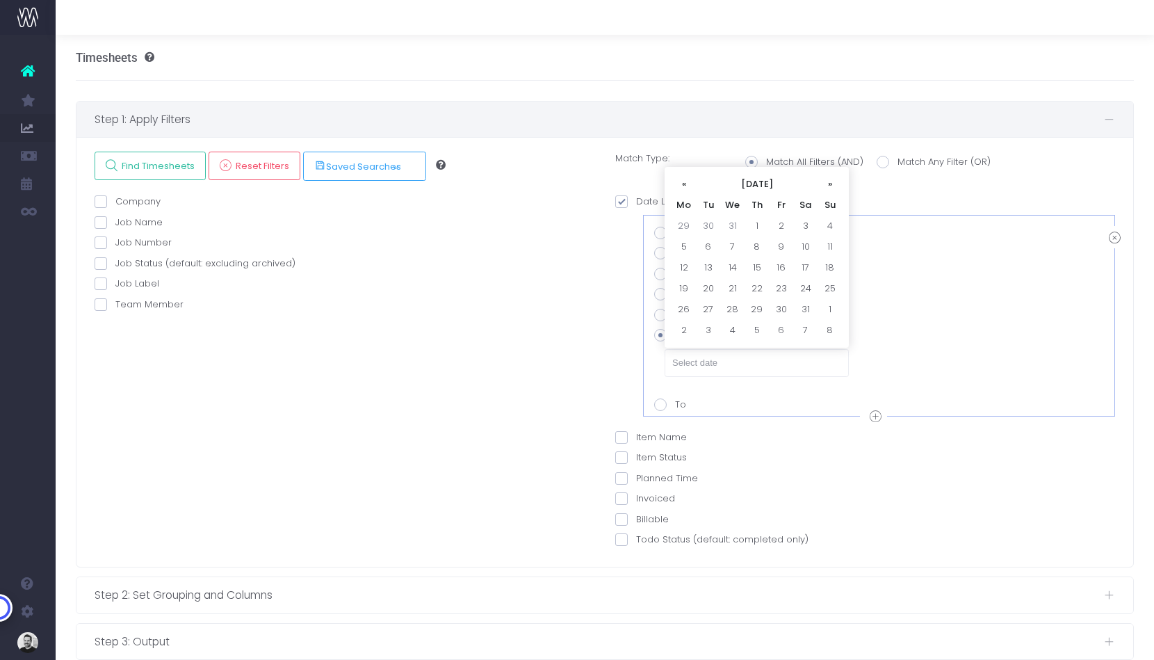
click at [687, 187] on th "«" at bounding box center [684, 184] width 24 height 21
click at [685, 248] on td "1" at bounding box center [684, 246] width 24 height 21
type input "30-06-2024"
click at [579, 356] on div "Company AND Is Is Not Contains Doesn't Contain AND" at bounding box center [344, 374] width 521 height 359
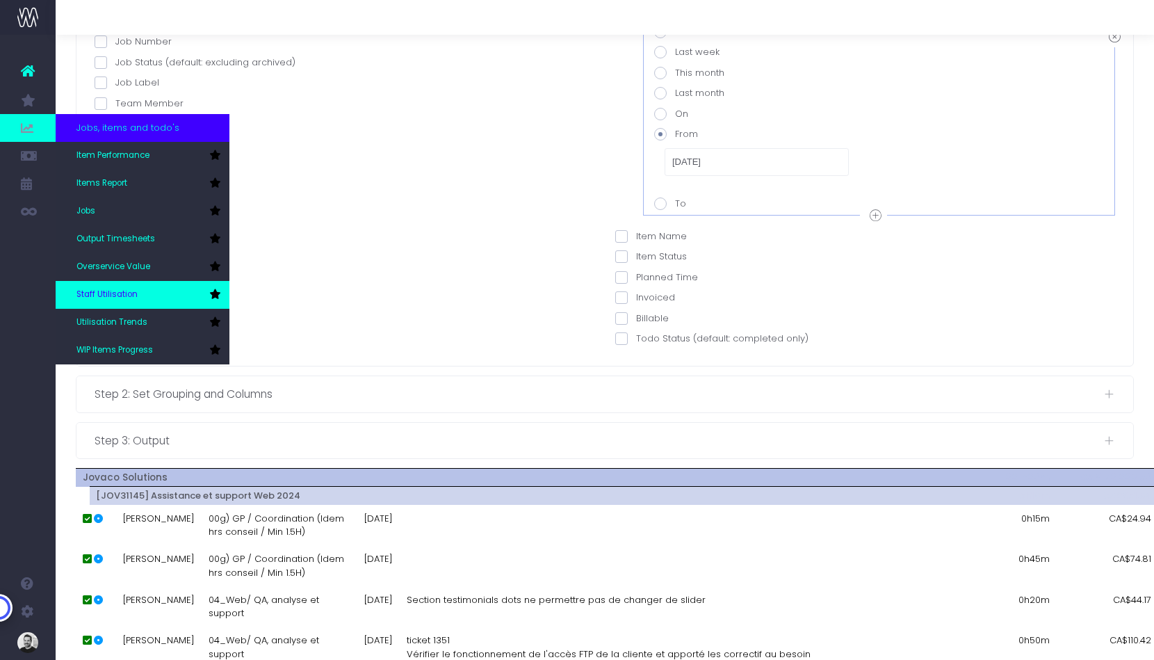
scroll to position [209, 0]
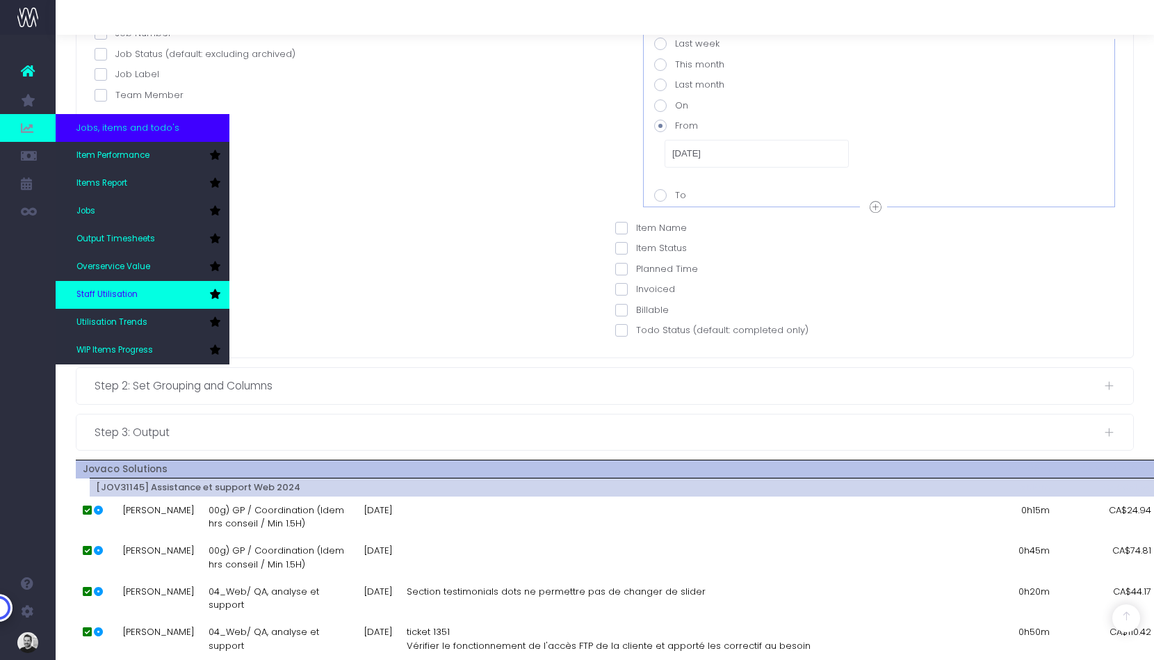
click at [121, 298] on span "Staff Utilisation" at bounding box center [106, 295] width 61 height 13
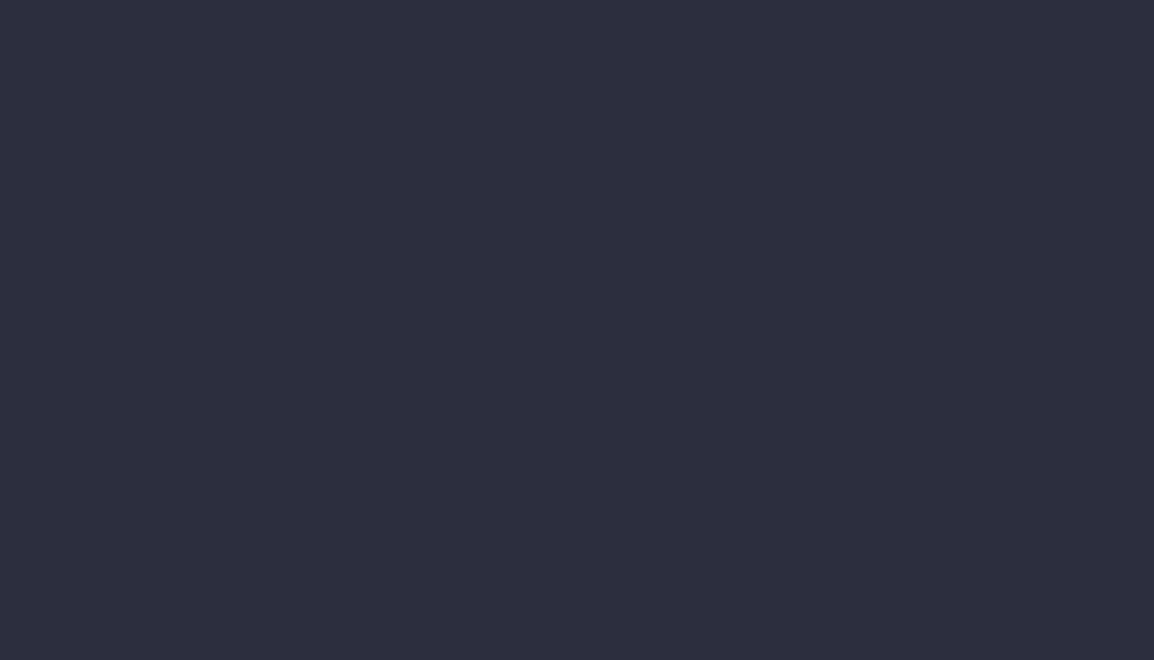
type input "[DATE]"
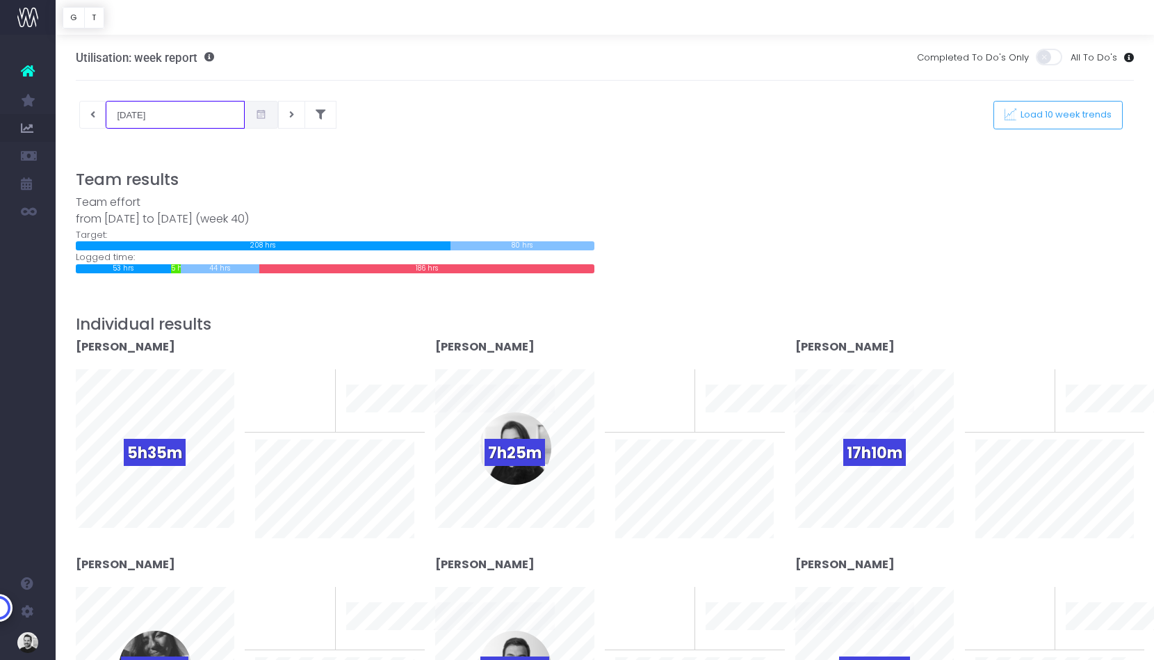
click at [154, 117] on input "[DATE]" at bounding box center [175, 115] width 139 height 28
click at [468, 176] on h3 "Team results" at bounding box center [605, 179] width 1059 height 19
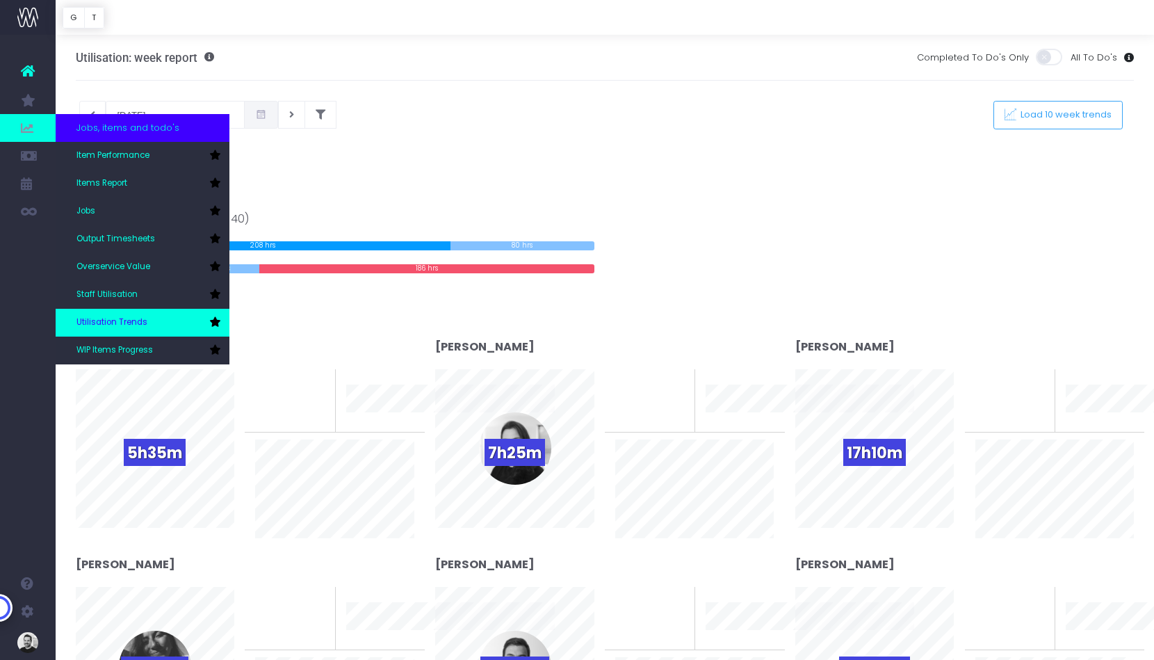
click at [128, 319] on span "Utilisation Trends" at bounding box center [111, 322] width 71 height 13
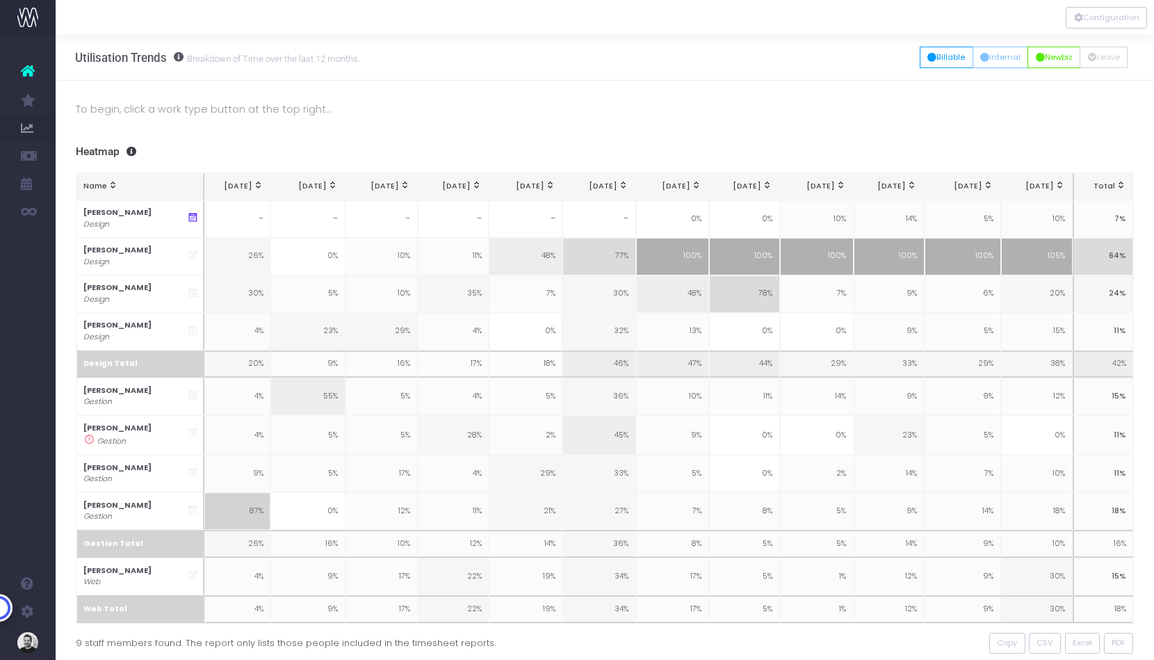
click at [268, 58] on small "Breakdown of Time over the last 12 months." at bounding box center [272, 58] width 177 height 14
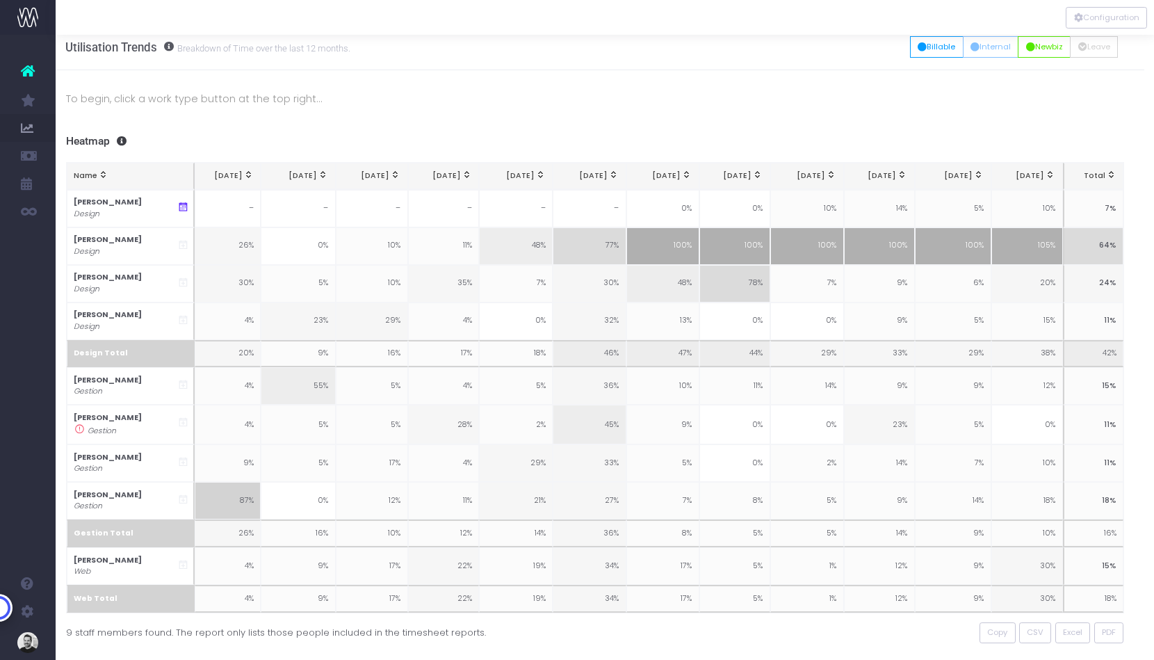
scroll to position [19, 10]
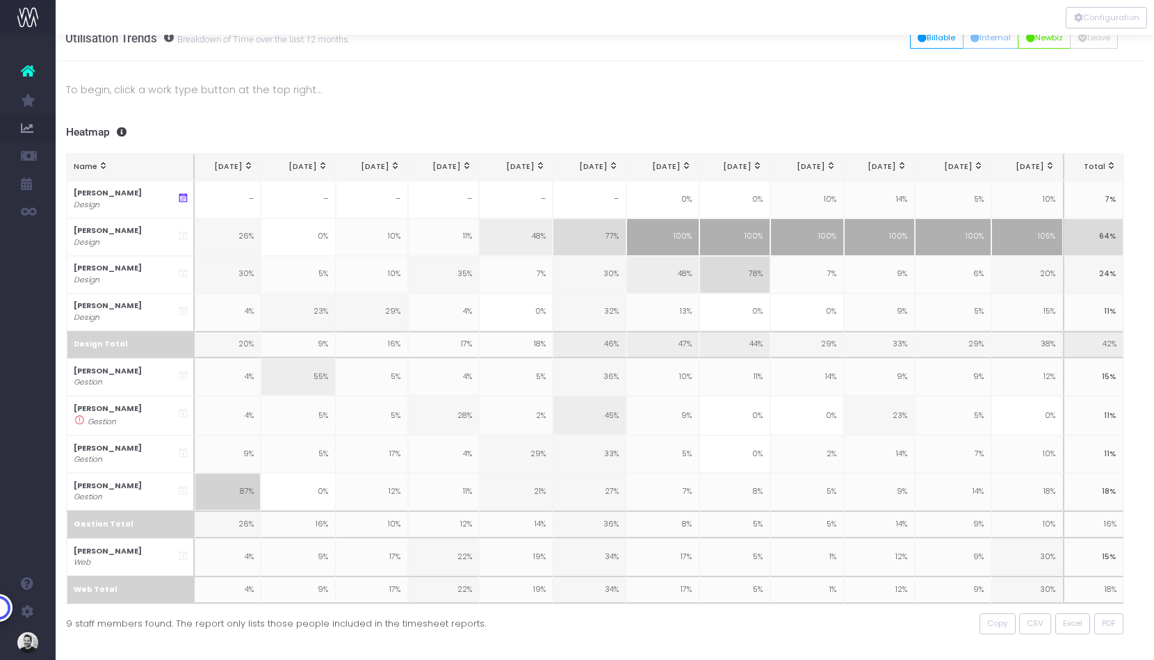
click at [563, 108] on div "To begin, click a work type button at the top right... Summaries 1 month 2 mont…" at bounding box center [595, 371] width 1099 height 621
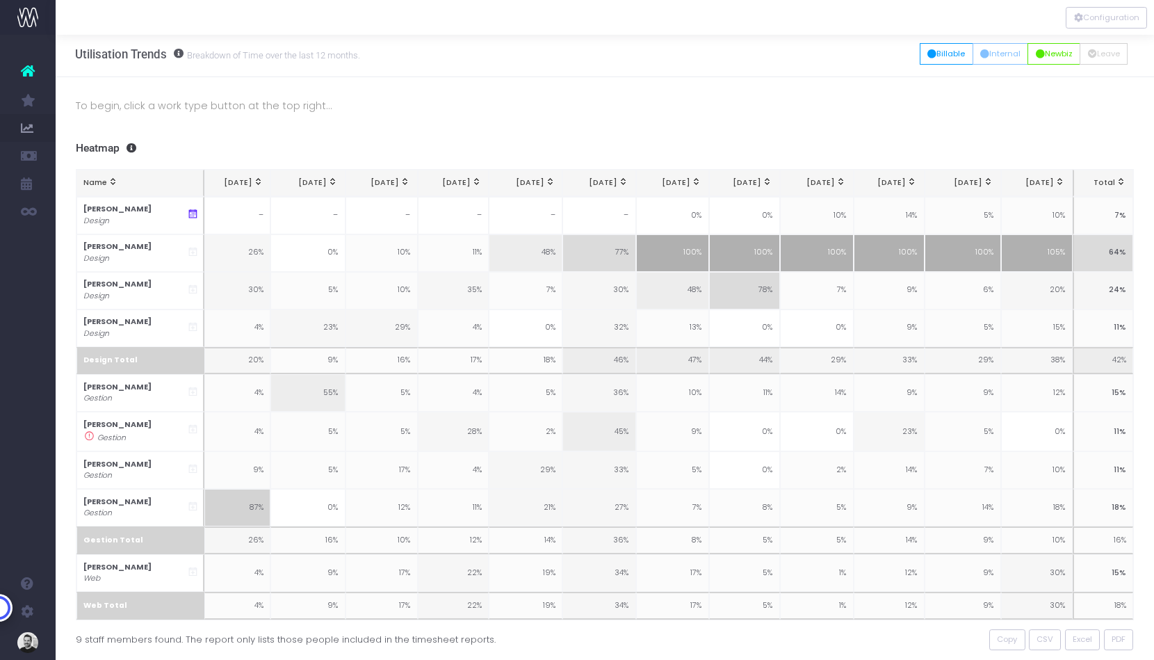
scroll to position [0, 0]
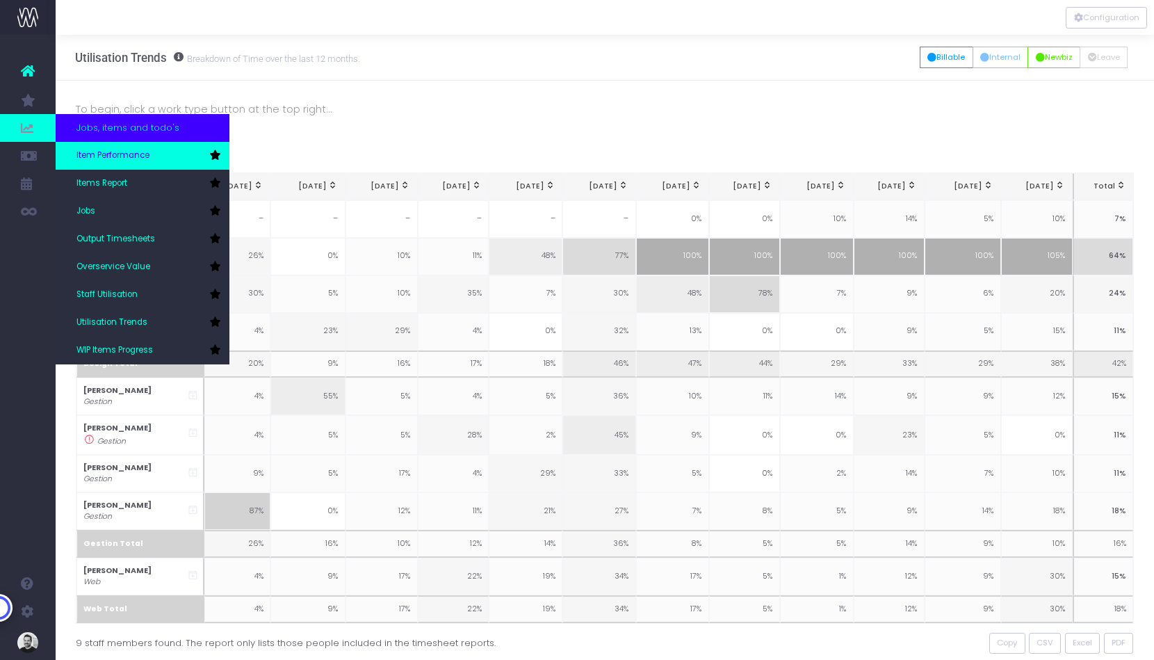
click at [105, 150] on span "Item Performance" at bounding box center [112, 156] width 73 height 13
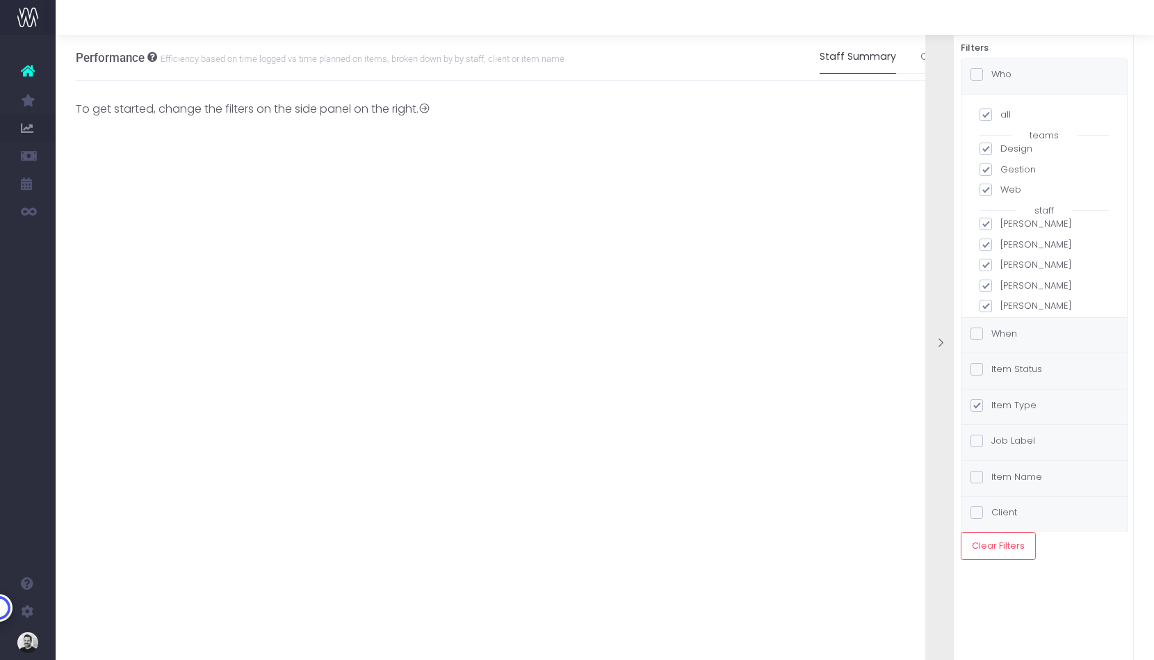
click at [1026, 337] on div "When" at bounding box center [1045, 335] width 166 height 35
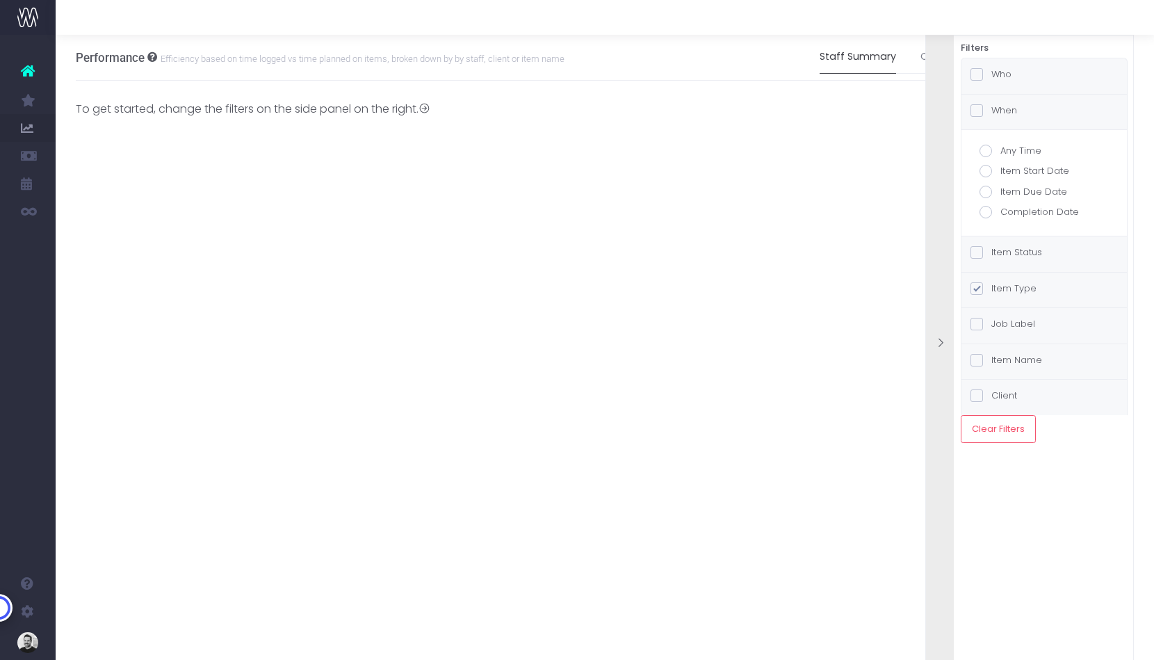
click at [985, 166] on span at bounding box center [986, 171] width 13 height 13
click at [1001, 166] on input "Item Start Date" at bounding box center [1005, 168] width 9 height 9
radio input "true"
checkbox input "true"
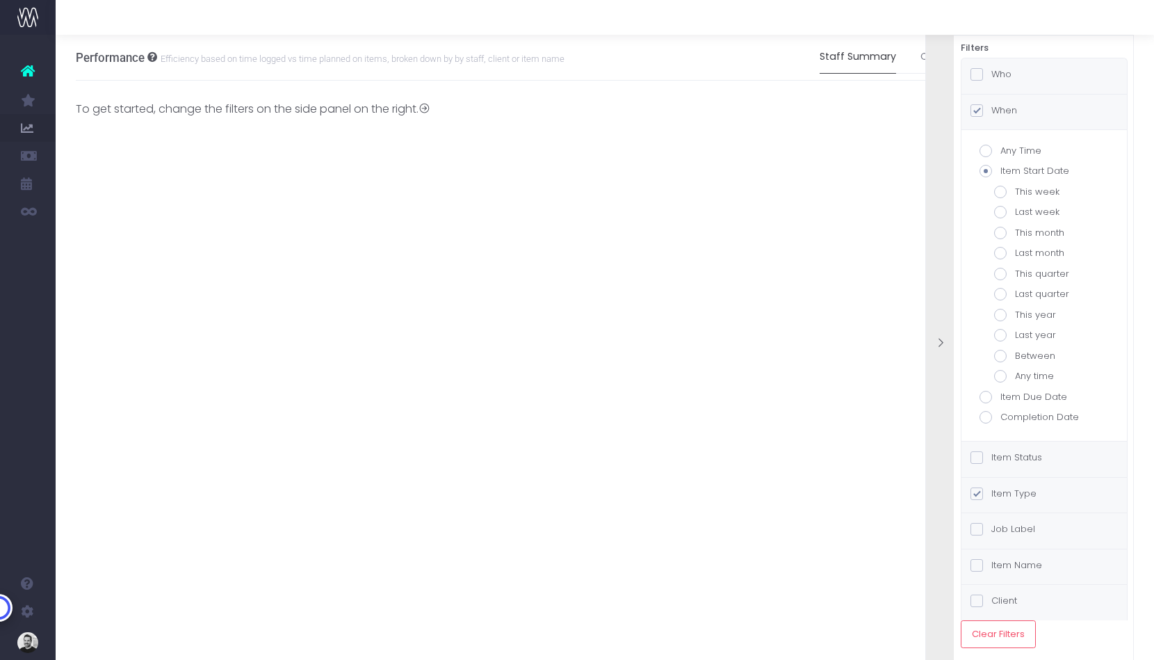
click at [1006, 333] on span at bounding box center [1000, 335] width 13 height 13
click at [1015, 333] on input "Last year" at bounding box center [1019, 332] width 9 height 9
radio input "true"
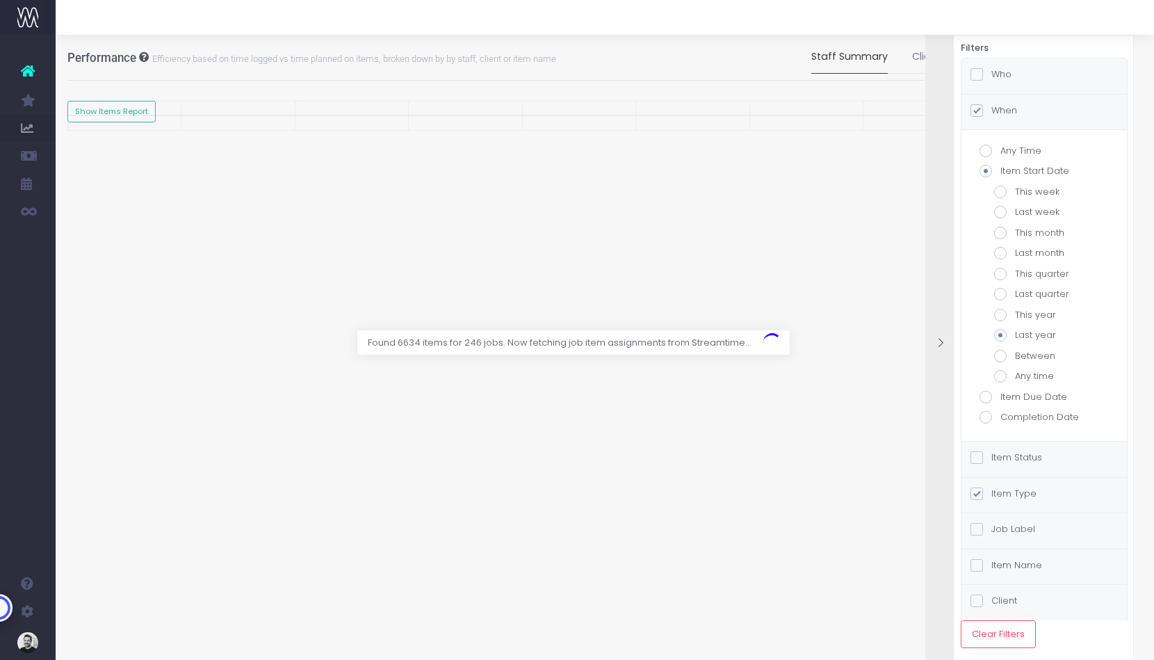
scroll to position [0, 10]
click at [1012, 74] on div "Who" at bounding box center [1045, 75] width 166 height 35
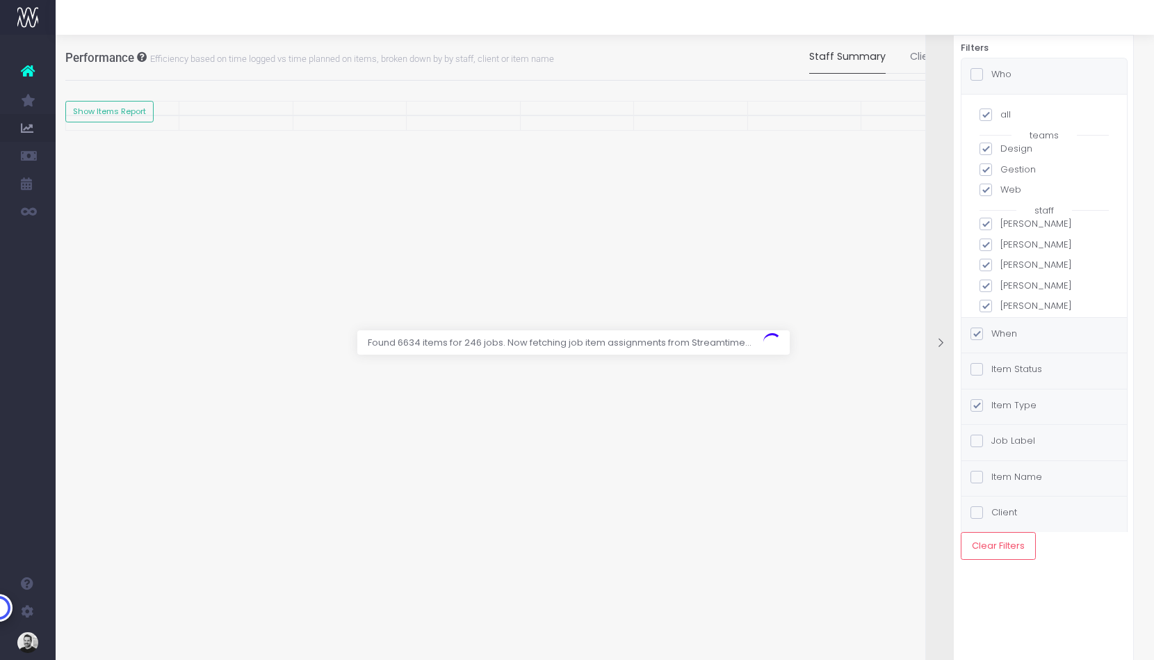
click at [1020, 331] on div "When" at bounding box center [1045, 335] width 166 height 35
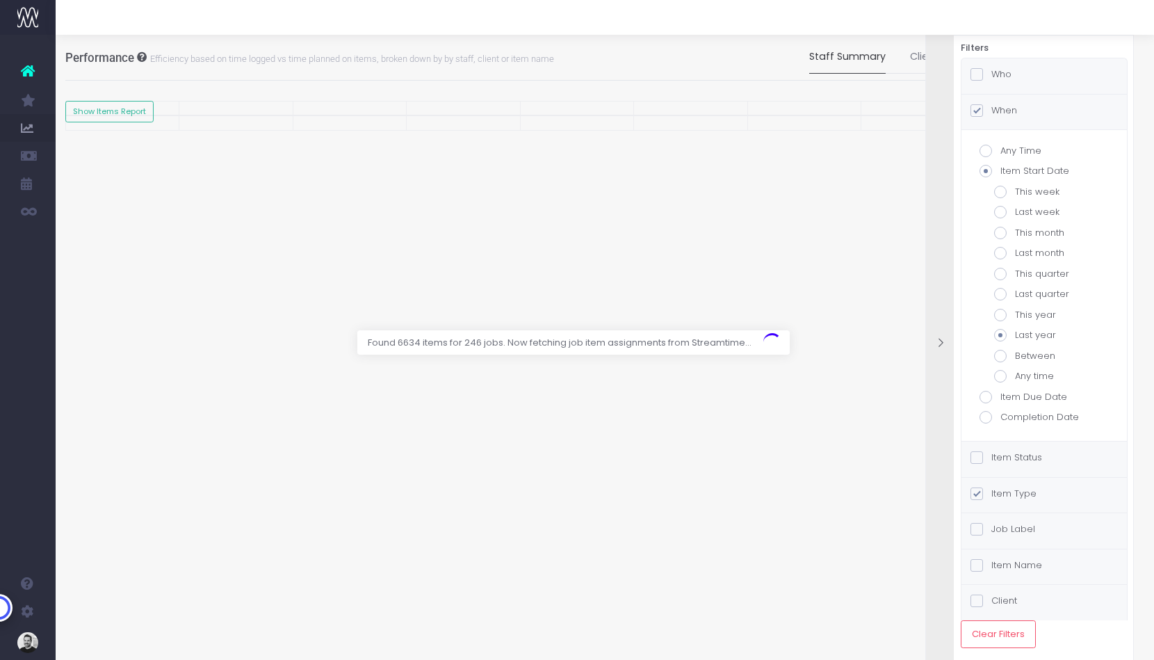
click at [990, 150] on span at bounding box center [986, 151] width 13 height 13
click at [1001, 150] on input "Any Time" at bounding box center [1005, 148] width 9 height 9
radio input "true"
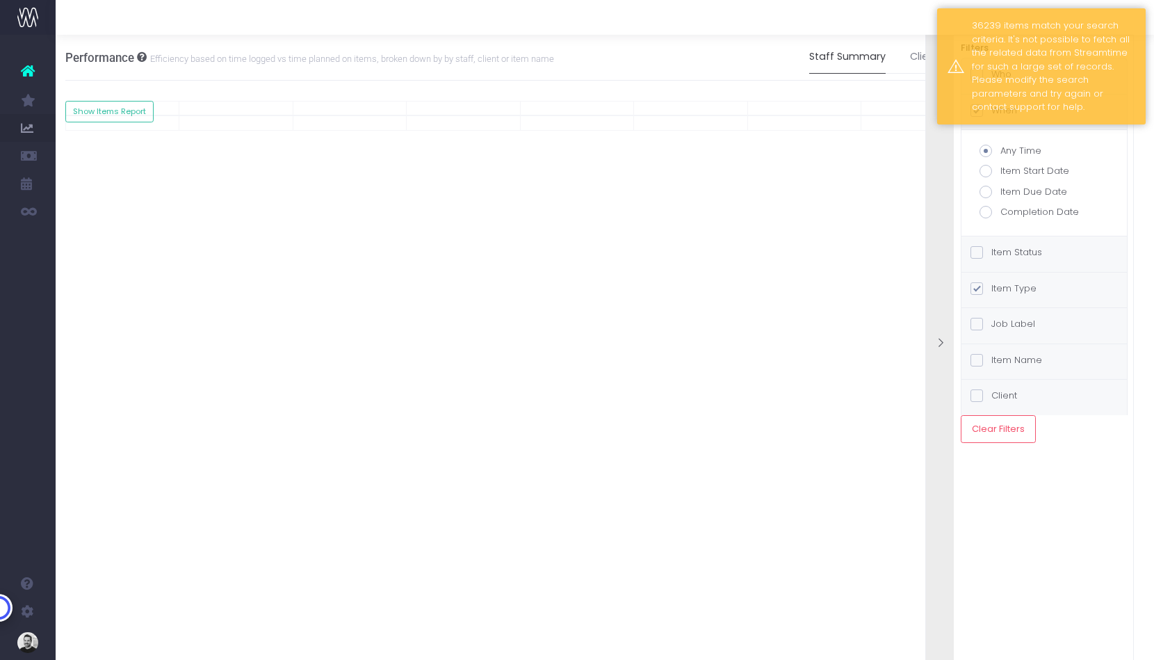
click at [945, 188] on div at bounding box center [940, 344] width 28 height 659
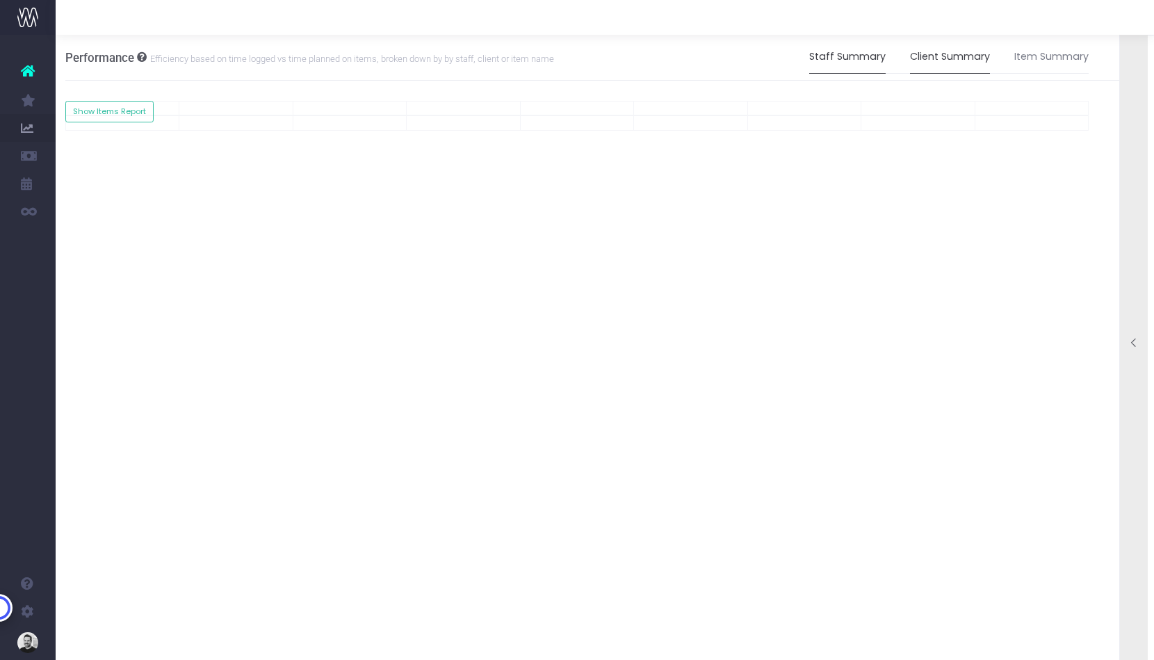
click at [967, 65] on link "Client Summary" at bounding box center [950, 57] width 80 height 32
click at [859, 59] on link "Staff Summary" at bounding box center [847, 57] width 76 height 32
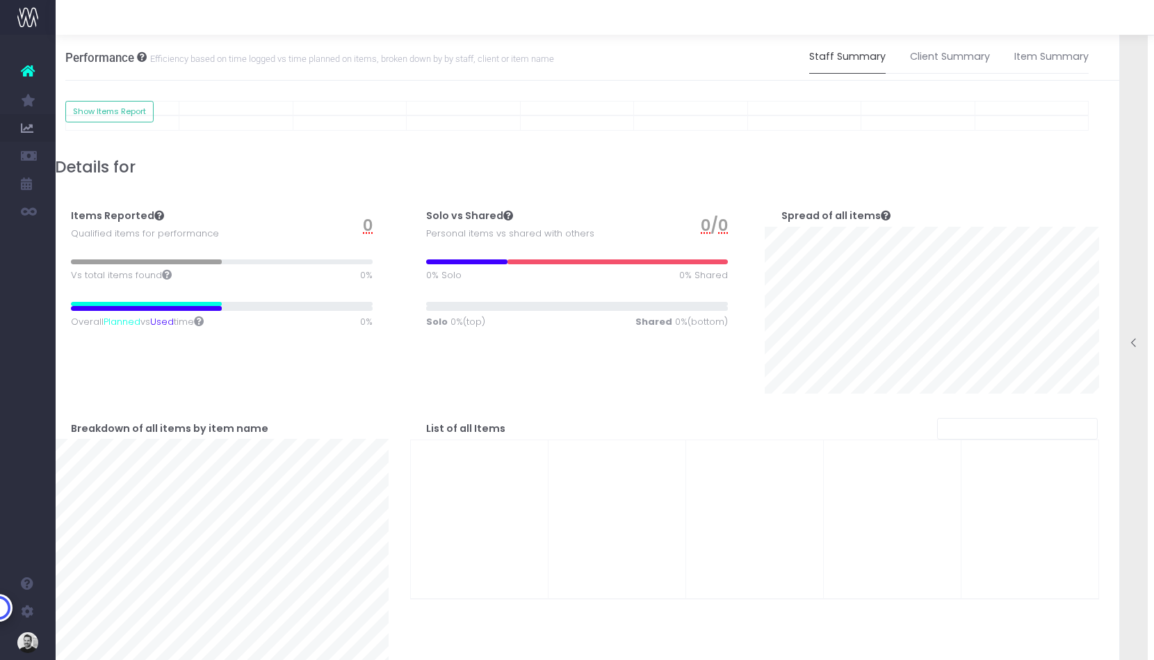
click at [1134, 345] on icon at bounding box center [1135, 343] width 12 height 12
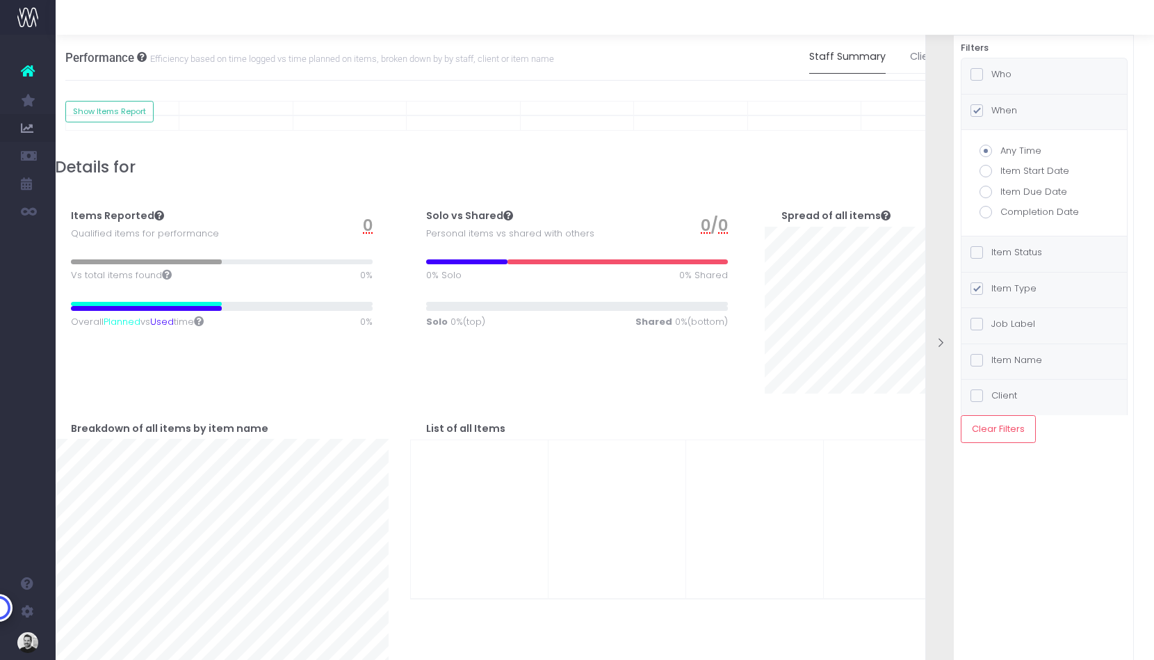
click at [1010, 250] on label "Item Status" at bounding box center [1007, 252] width 72 height 14
click at [1001, 250] on input "Item Status" at bounding box center [996, 249] width 9 height 9
click at [1021, 275] on label "Item Type" at bounding box center [1004, 277] width 66 height 14
click at [1001, 275] on input "Item Type" at bounding box center [996, 274] width 9 height 9
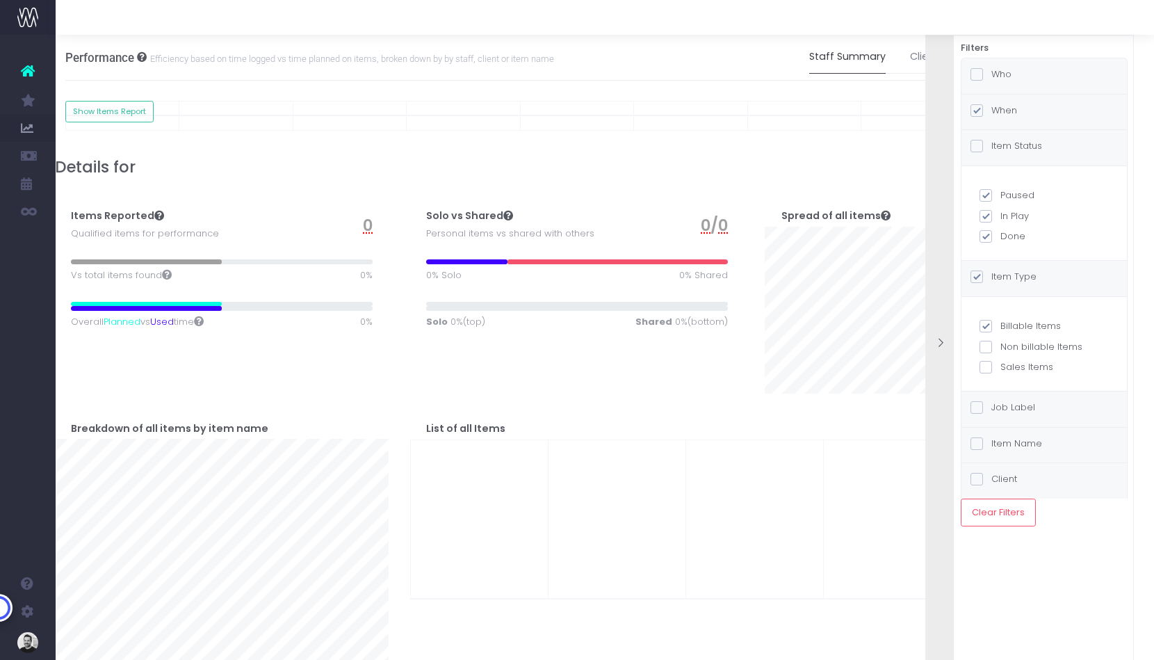
click at [1029, 409] on label "Job Label" at bounding box center [1003, 408] width 65 height 14
click at [1001, 409] on input "Job Label" at bounding box center [996, 405] width 9 height 9
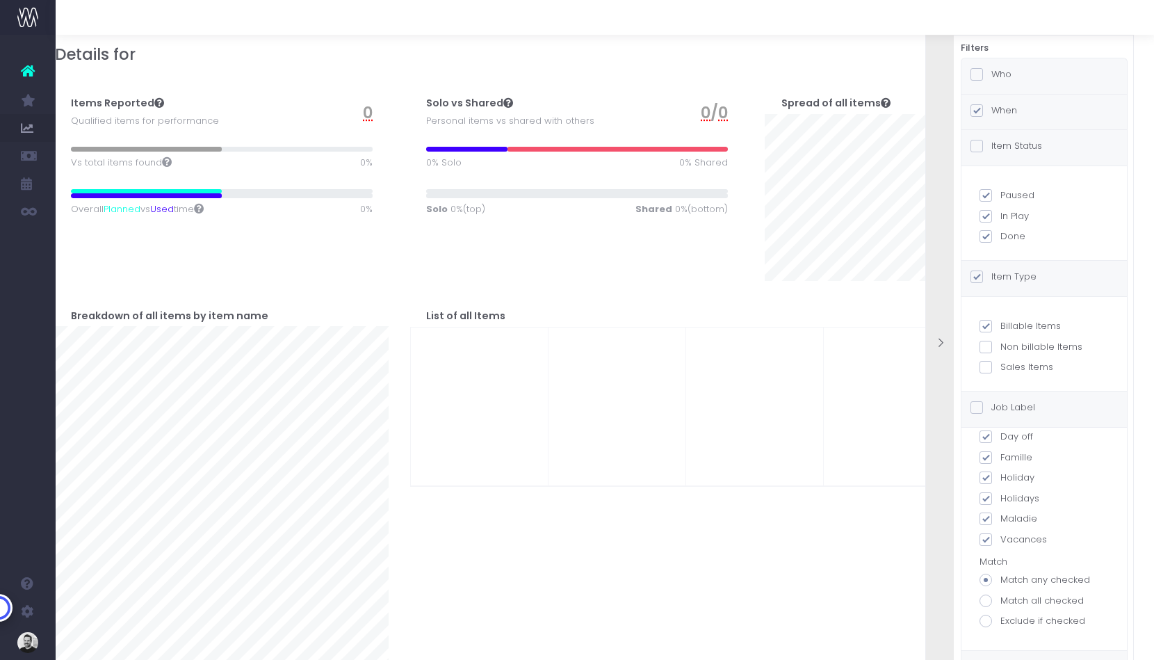
scroll to position [133, 10]
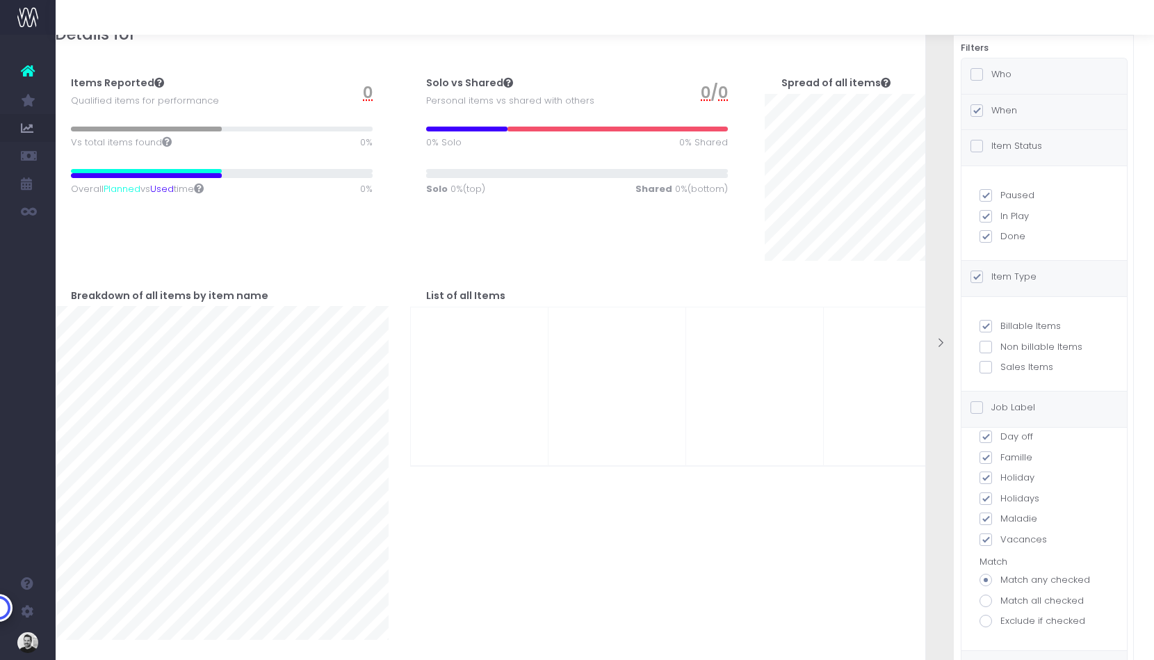
click at [1036, 349] on label "Non billable Items" at bounding box center [1044, 347] width 129 height 14
click at [1010, 349] on input "Non billable Items" at bounding box center [1005, 344] width 9 height 9
click at [1036, 349] on label "Non billable Items" at bounding box center [1044, 347] width 129 height 14
click at [1010, 349] on input "Non billable Items" at bounding box center [1005, 344] width 9 height 9
checkbox input "false"
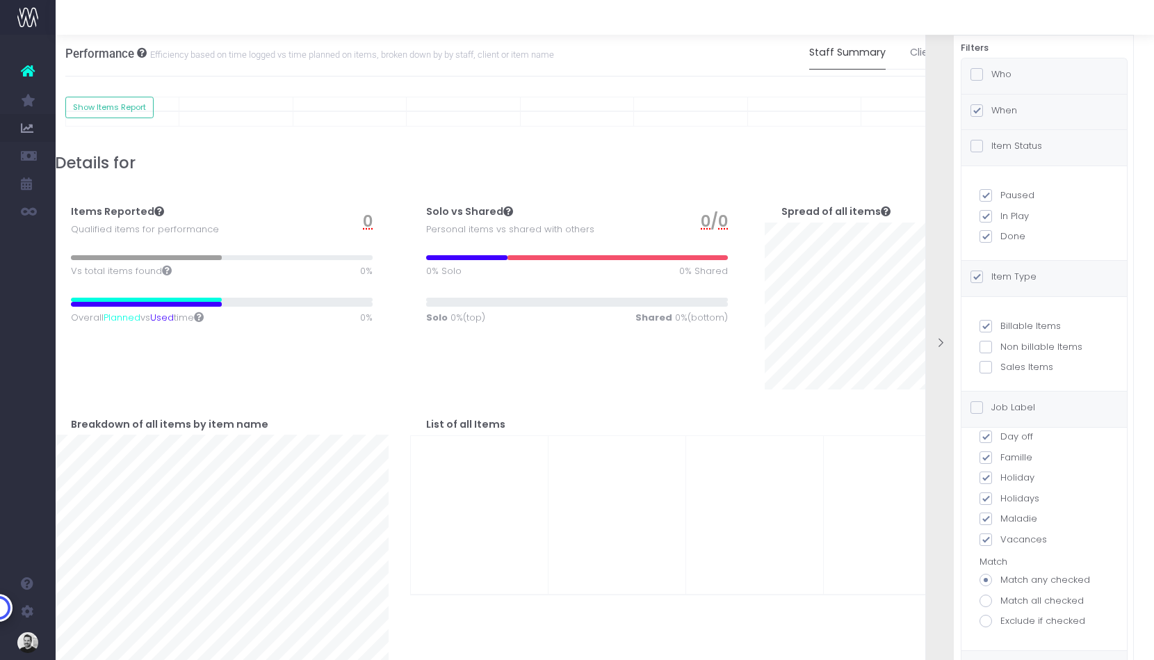
scroll to position [0, 10]
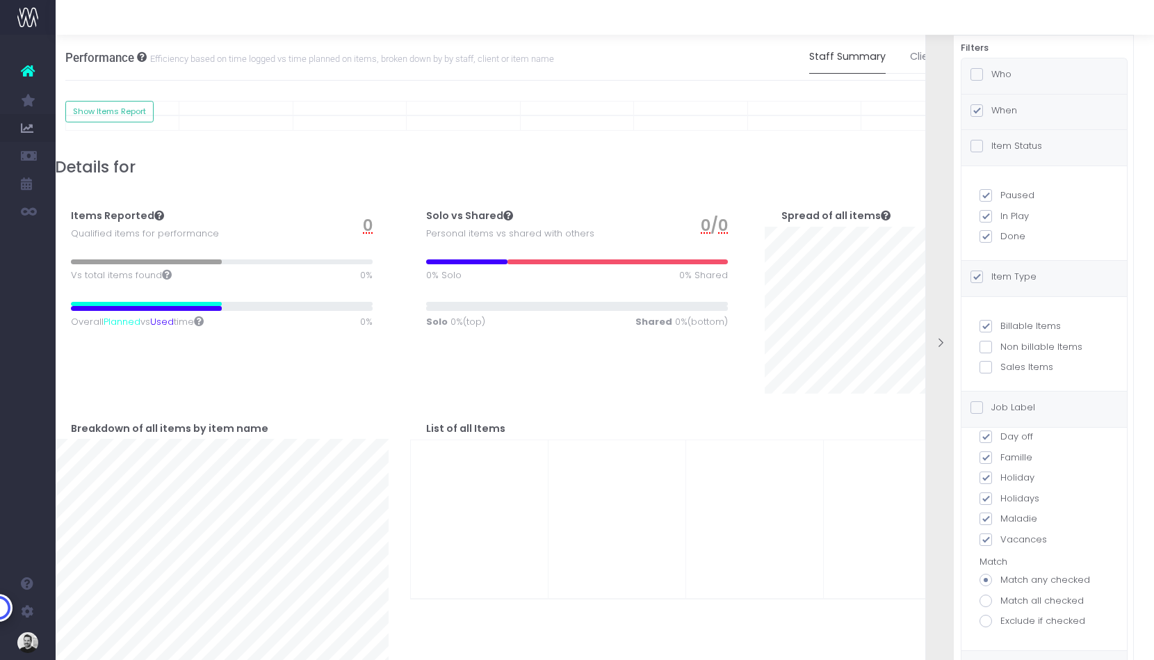
click at [1016, 146] on label "Item Status" at bounding box center [1007, 146] width 72 height 14
click at [1001, 146] on input "Item Status" at bounding box center [996, 143] width 9 height 9
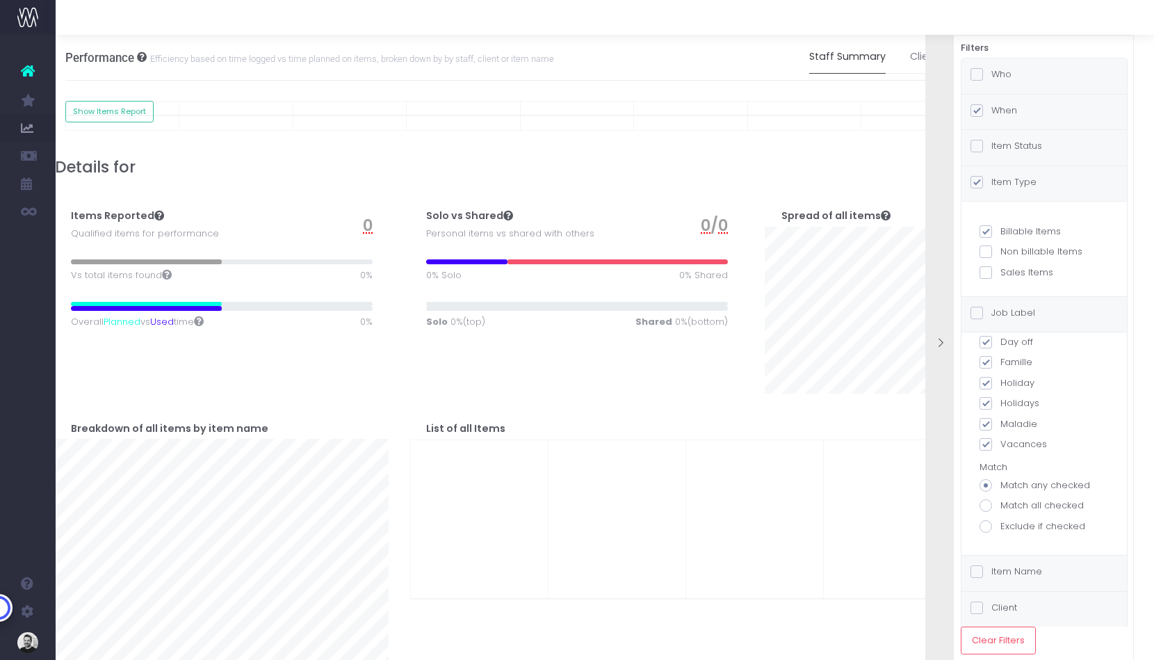
click at [1016, 145] on label "Item Status" at bounding box center [1007, 146] width 72 height 14
click at [1001, 145] on input "Item Status" at bounding box center [996, 143] width 9 height 9
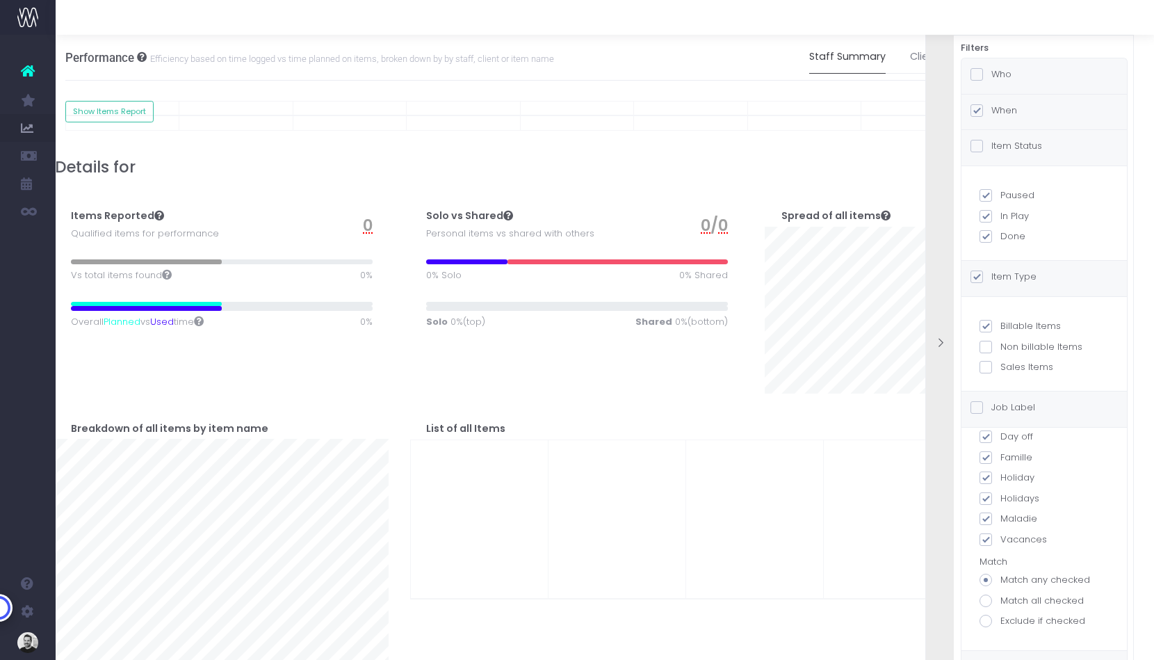
click at [978, 146] on span at bounding box center [977, 146] width 13 height 13
click at [992, 146] on input "Item Status" at bounding box center [996, 143] width 9 height 9
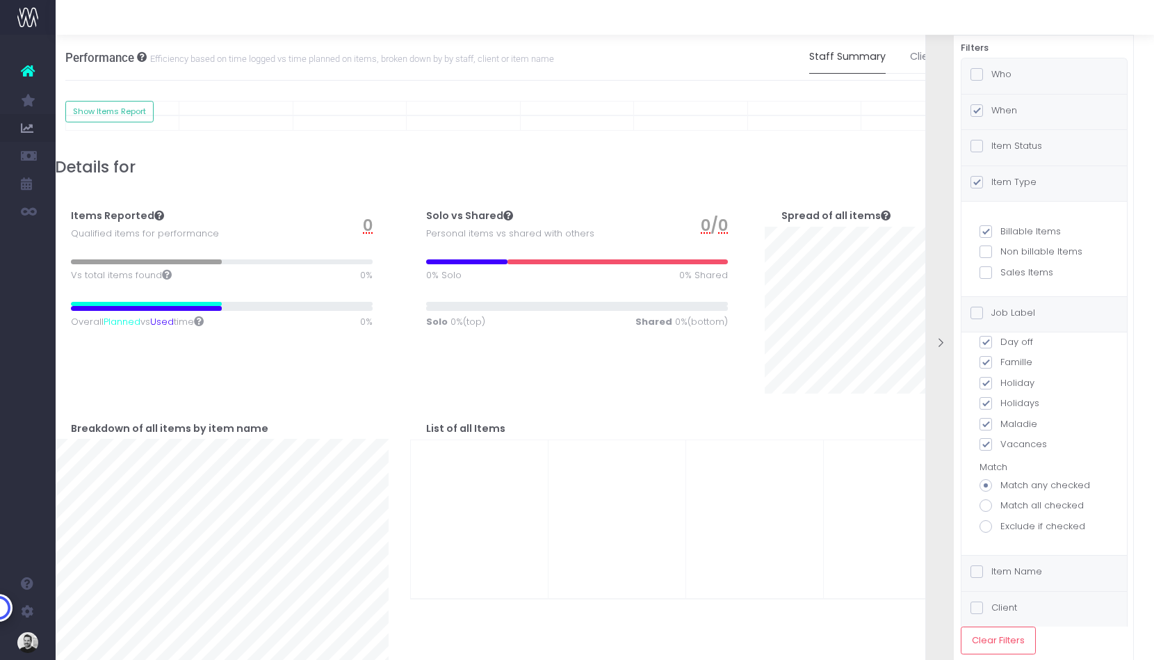
click at [978, 146] on span at bounding box center [977, 146] width 13 height 13
click at [992, 146] on input "Item Status" at bounding box center [996, 143] width 9 height 9
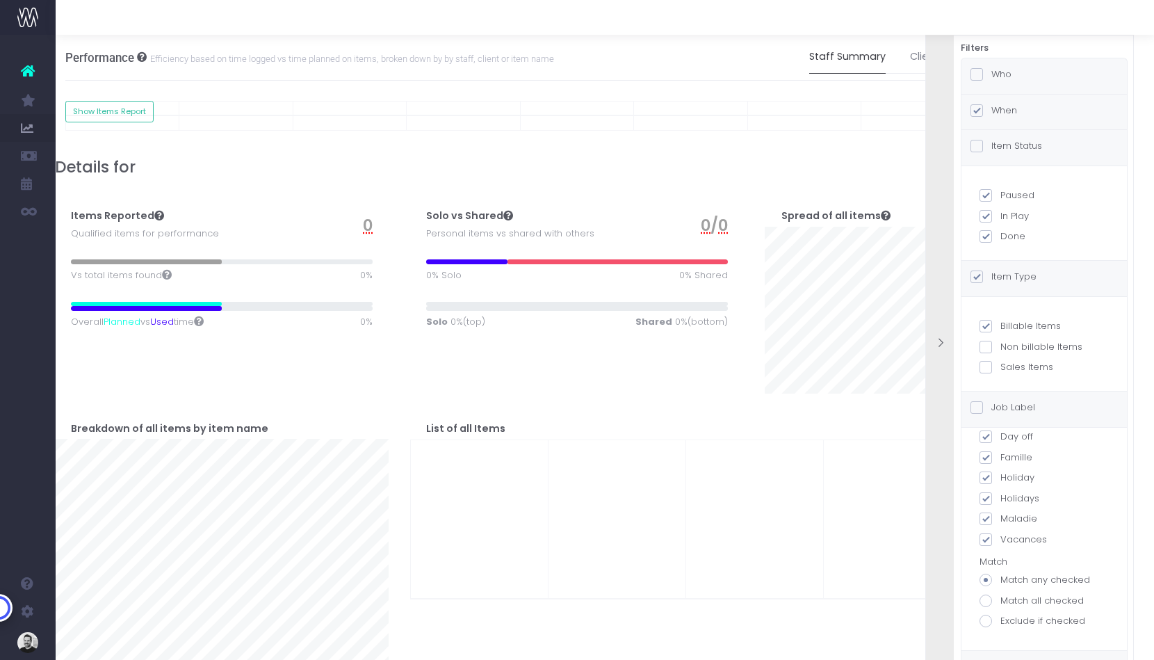
click at [981, 110] on span at bounding box center [977, 110] width 13 height 13
click at [992, 110] on input "When" at bounding box center [996, 108] width 9 height 9
click at [1017, 214] on label "Completion Date" at bounding box center [1044, 212] width 129 height 14
click at [1010, 214] on input "Completion Date" at bounding box center [1005, 209] width 9 height 9
radio input "true"
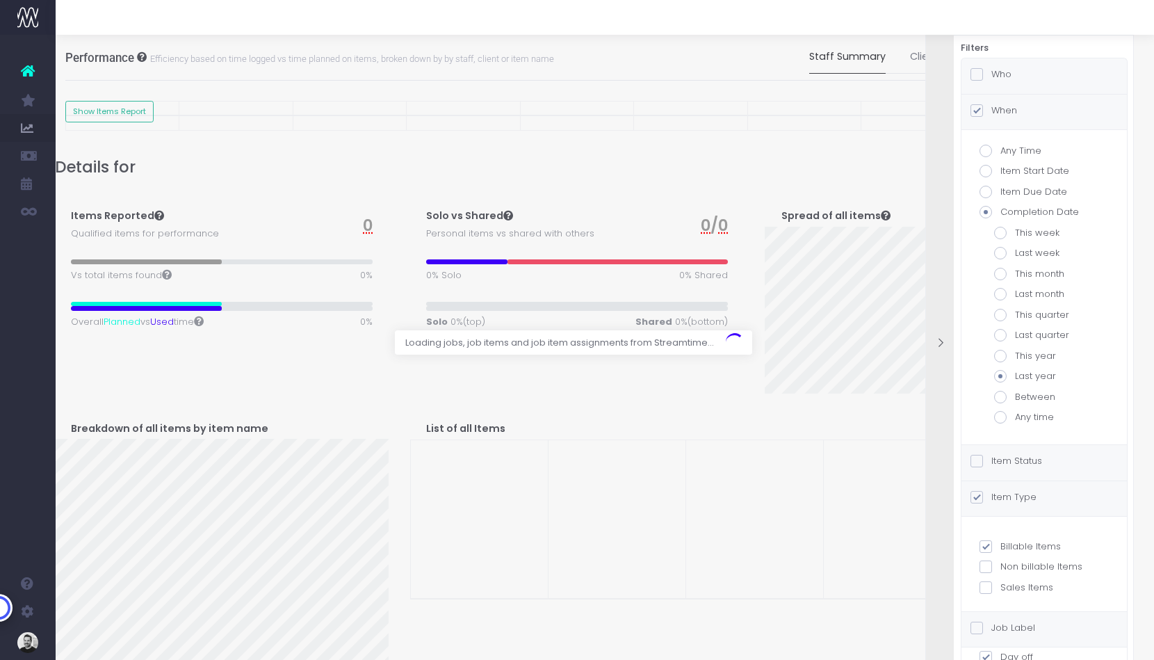
click at [1019, 191] on label "Item Due Date" at bounding box center [1044, 192] width 129 height 14
click at [1010, 191] on input "Item Due Date" at bounding box center [1005, 189] width 9 height 9
radio input "true"
click at [1020, 153] on label "Any Time" at bounding box center [1044, 151] width 129 height 14
click at [1010, 153] on input "Any Time" at bounding box center [1005, 148] width 9 height 9
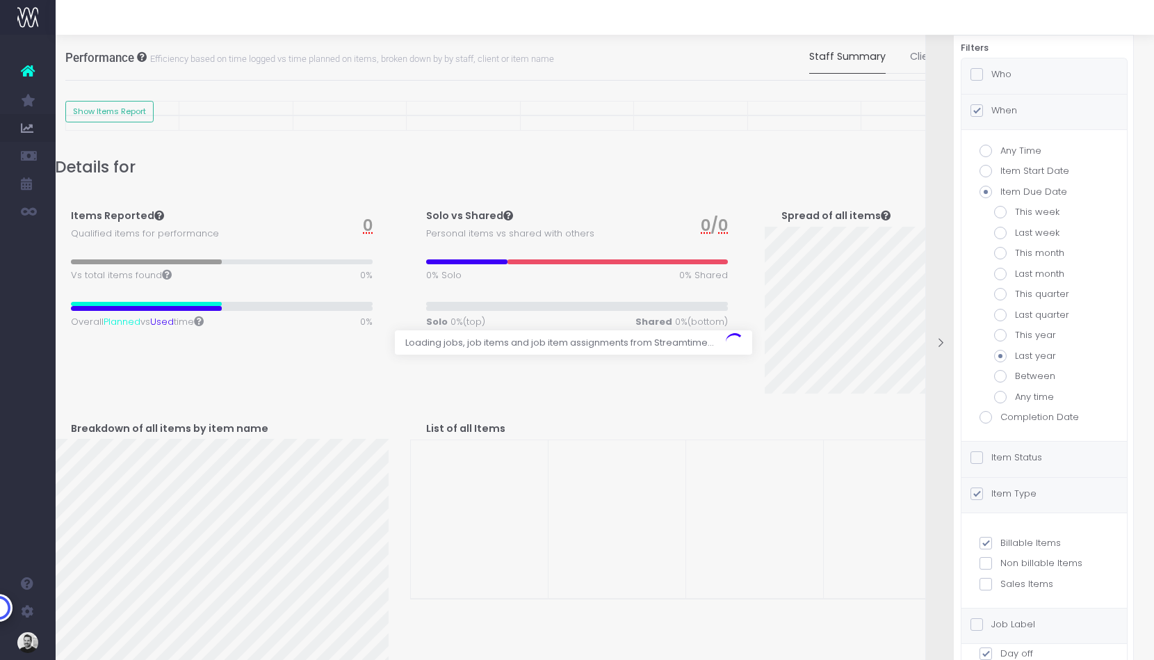
radio input "true"
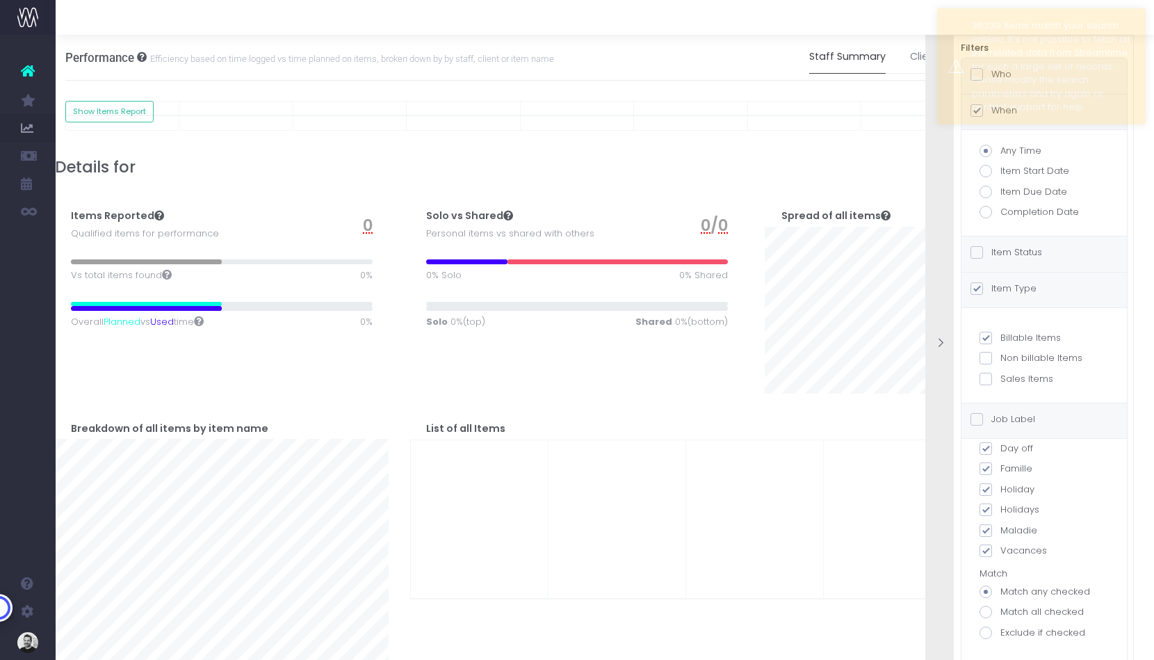
click at [1030, 170] on label "Item Start Date" at bounding box center [1044, 171] width 129 height 14
click at [1010, 170] on input "Item Start Date" at bounding box center [1005, 168] width 9 height 9
radio input "true"
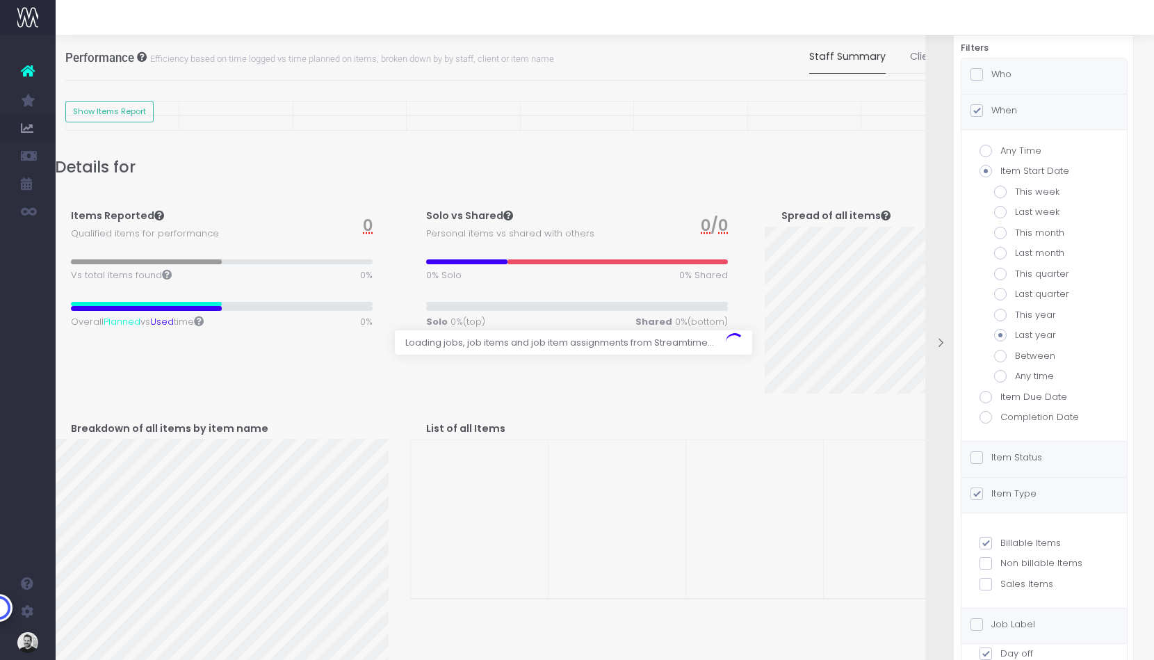
click at [1030, 335] on label "Last year" at bounding box center [1044, 335] width 100 height 14
click at [1024, 335] on input "Last year" at bounding box center [1019, 332] width 9 height 9
click at [987, 545] on span at bounding box center [986, 543] width 13 height 13
click at [1001, 545] on input "Billable Items" at bounding box center [1005, 540] width 9 height 9
checkbox input "false"
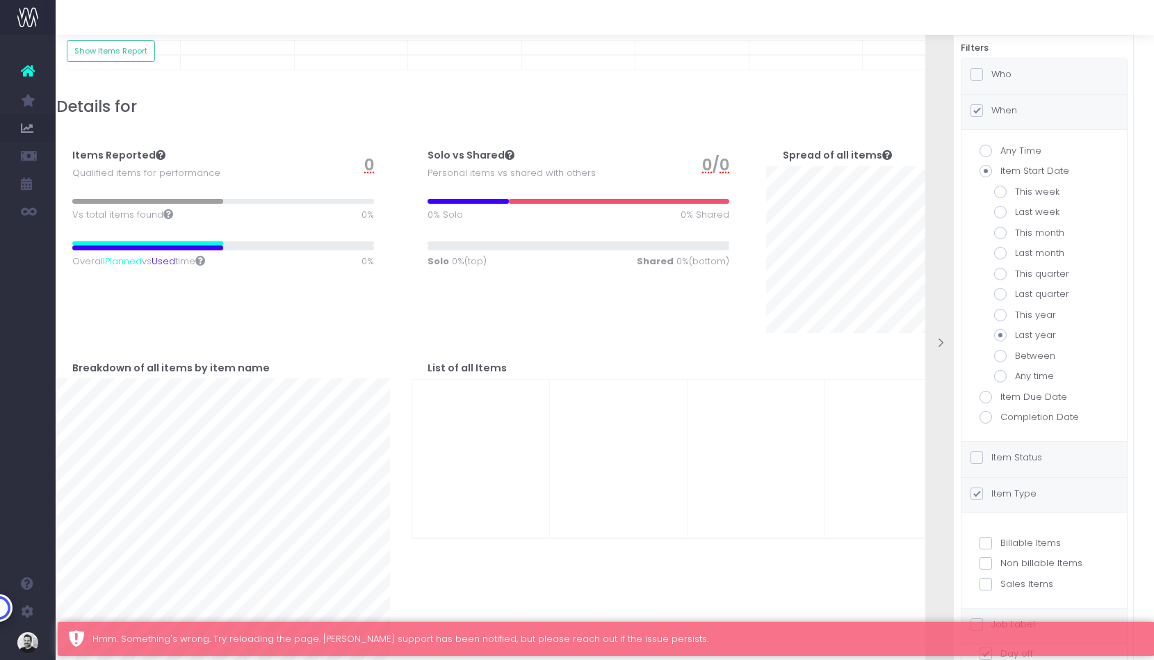
scroll to position [70, 9]
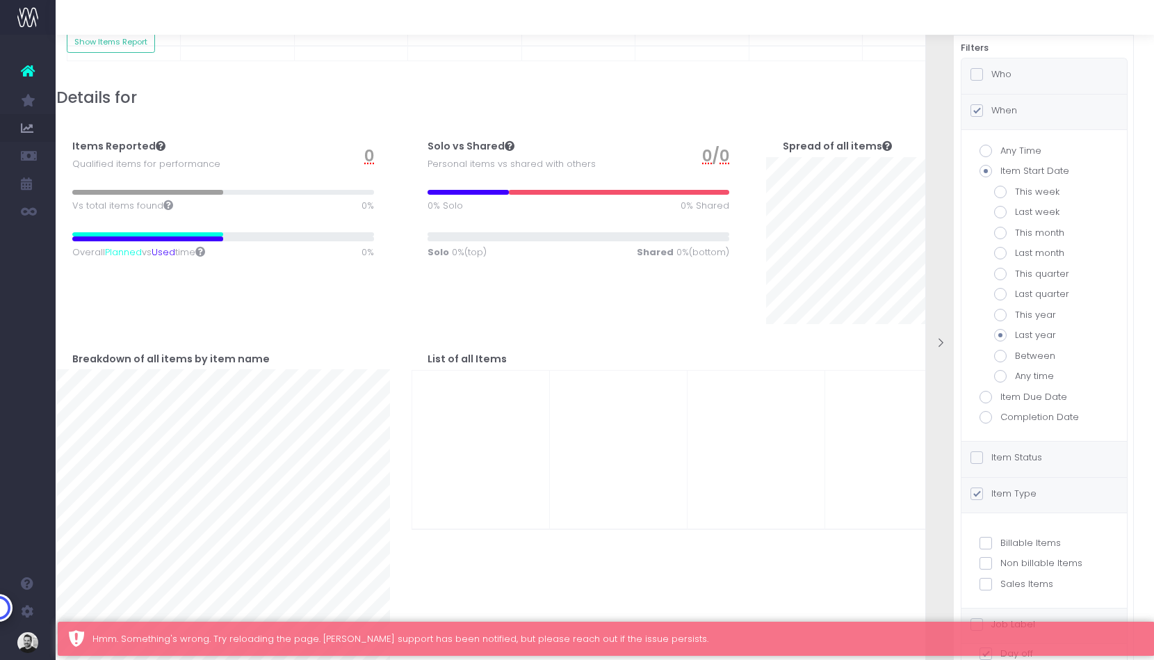
click at [976, 492] on span at bounding box center [977, 494] width 13 height 13
click at [992, 492] on input "Item Type" at bounding box center [996, 491] width 9 height 9
click at [983, 495] on span at bounding box center [977, 494] width 13 height 13
click at [992, 495] on input "Item Type" at bounding box center [996, 491] width 9 height 9
click at [977, 494] on span at bounding box center [977, 494] width 13 height 13
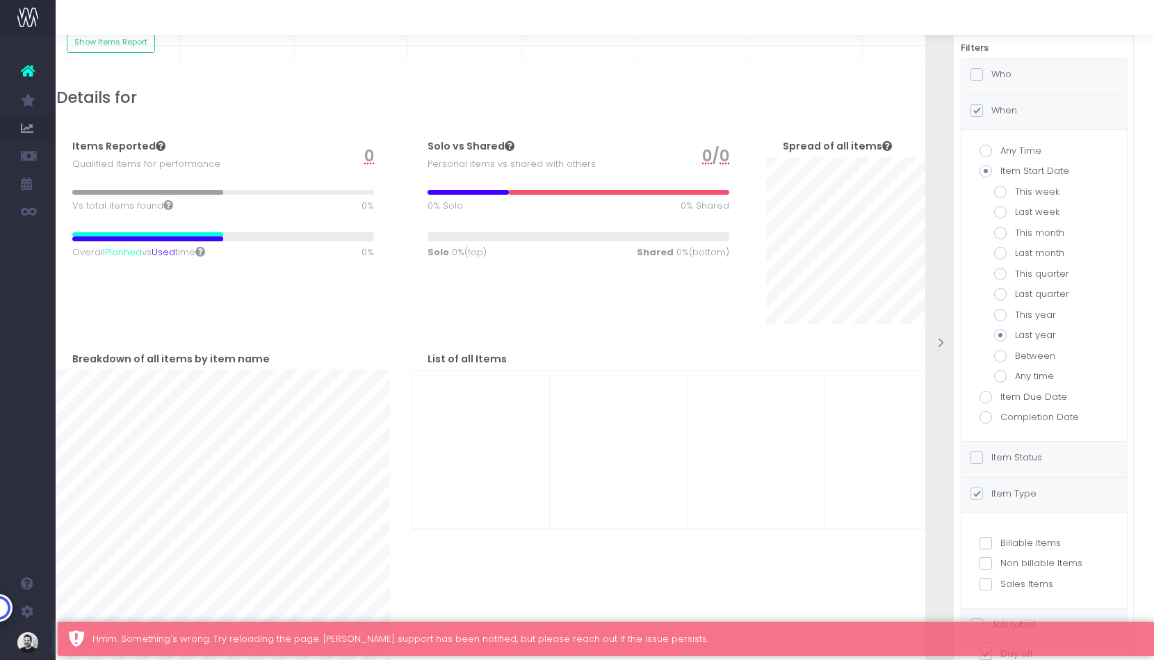
click at [992, 494] on input "Item Type" at bounding box center [996, 491] width 9 height 9
click at [976, 494] on span at bounding box center [977, 494] width 13 height 13
click at [992, 494] on input "Item Type" at bounding box center [996, 491] width 9 height 9
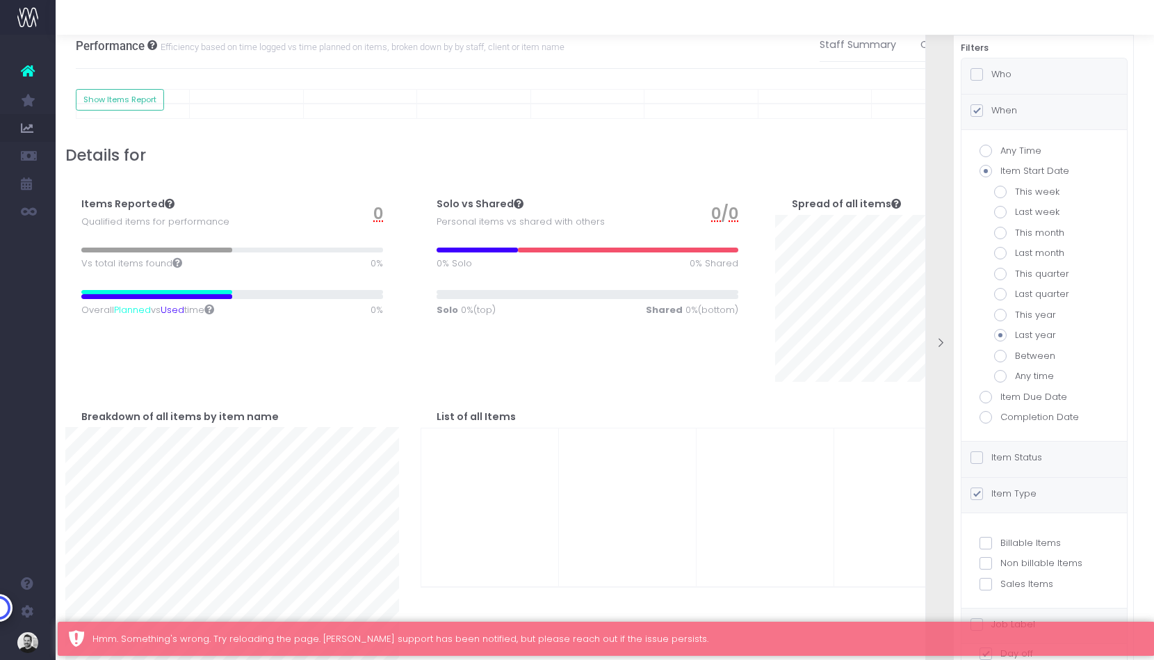
scroll to position [0, 0]
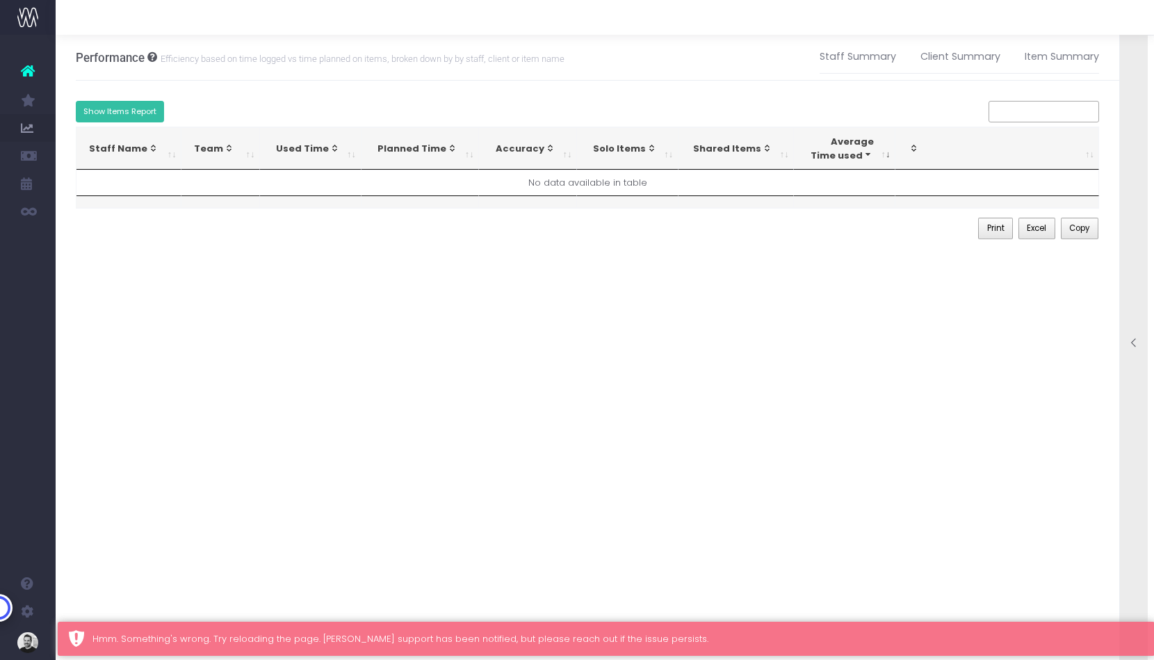
click at [144, 108] on button "Show Items Report" at bounding box center [120, 112] width 89 height 22
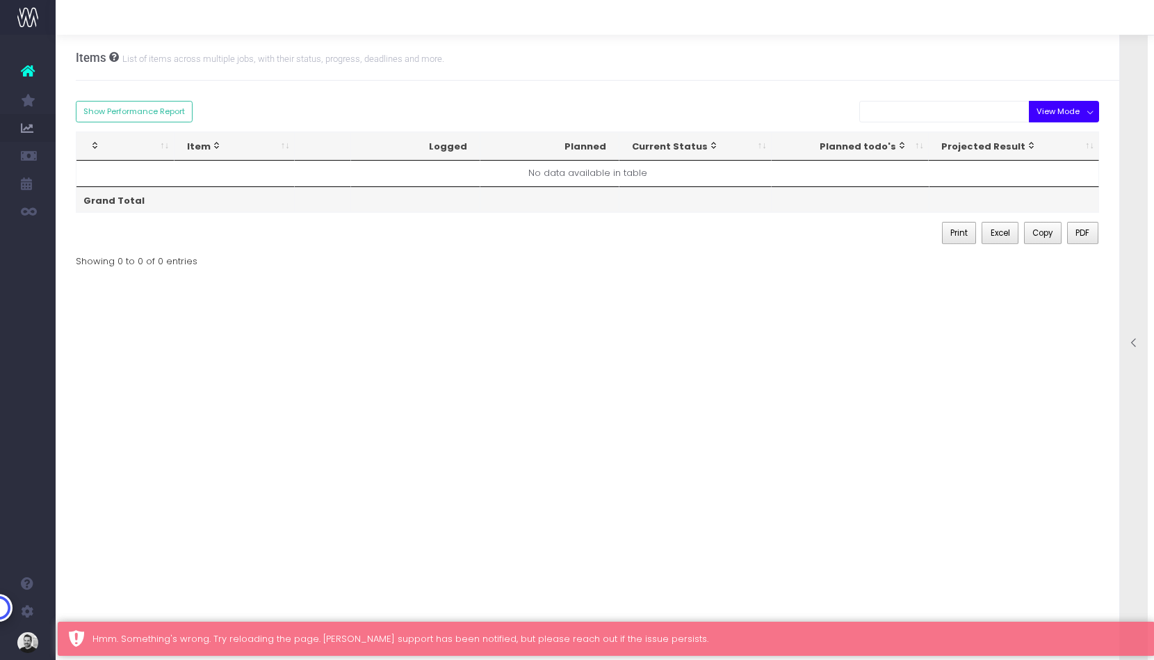
click at [1090, 113] on button "View Mode" at bounding box center [1064, 112] width 70 height 22
click at [864, 447] on div "Items List of items across multiple jobs, with their status, progress, deadline…" at bounding box center [605, 347] width 1099 height 625
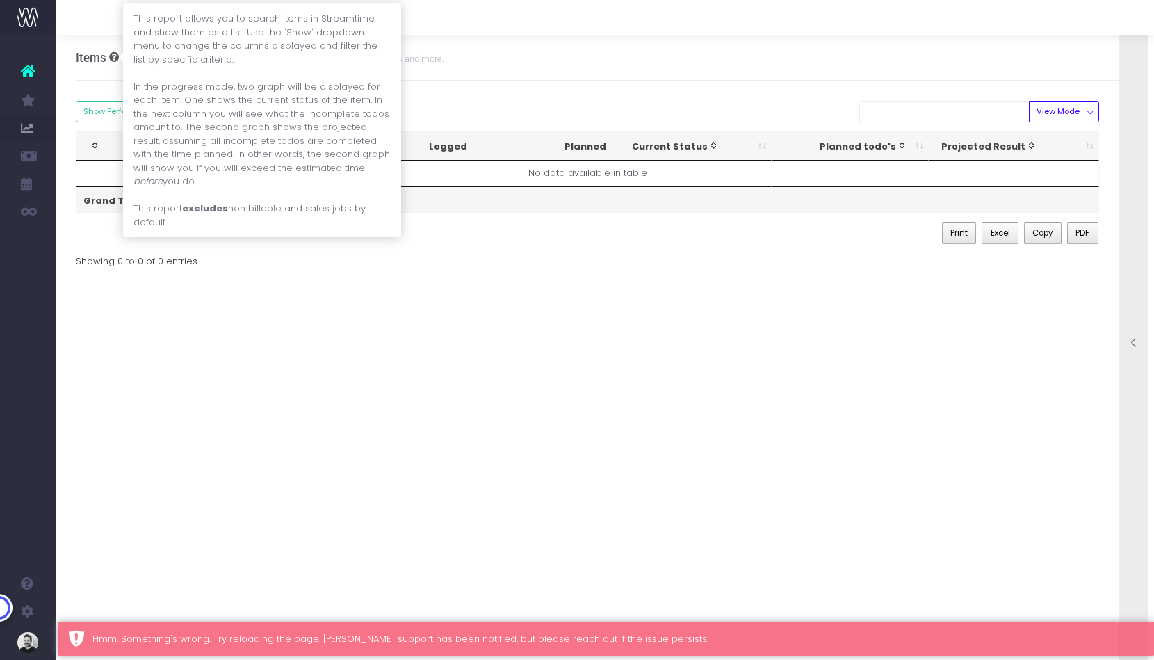
click at [112, 54] on icon at bounding box center [112, 57] width 13 height 10
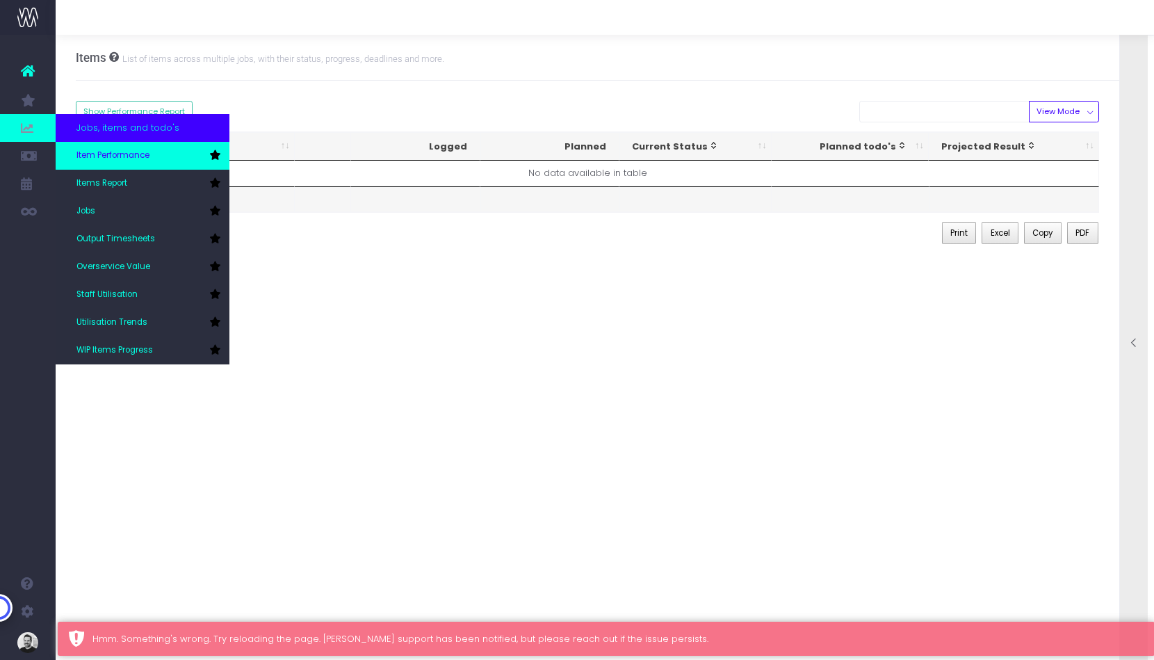
click at [130, 155] on span "Item Performance" at bounding box center [112, 156] width 73 height 13
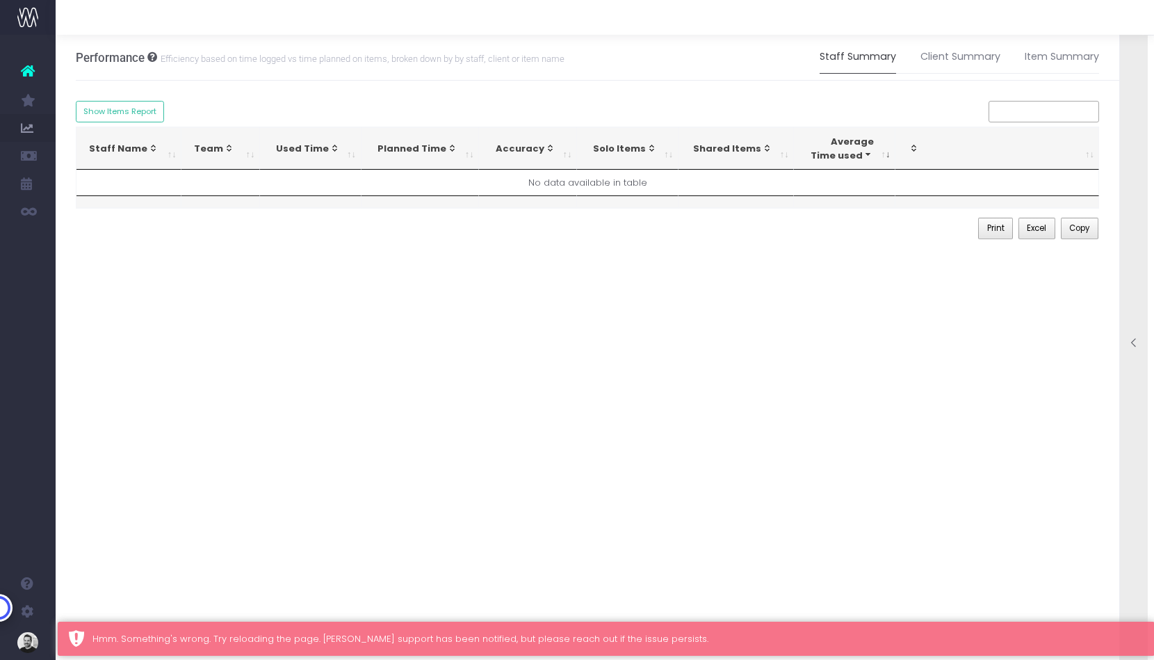
click at [1058, 113] on input "search" at bounding box center [1044, 112] width 111 height 22
click at [1087, 152] on th ": activate to sort column ascending" at bounding box center [998, 148] width 204 height 42
click at [1087, 152] on th ": activate to sort column descending" at bounding box center [998, 148] width 204 height 42
click at [1132, 346] on icon at bounding box center [1135, 343] width 12 height 12
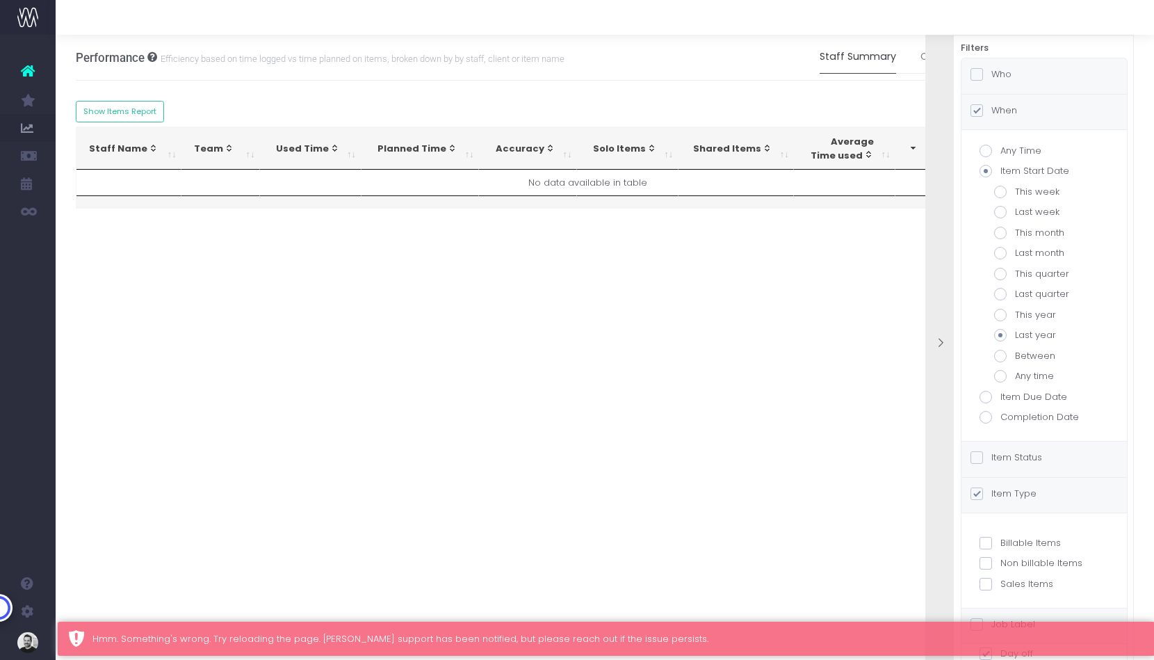
click at [979, 72] on span at bounding box center [977, 74] width 13 height 13
click at [992, 72] on input "Who" at bounding box center [996, 71] width 9 height 9
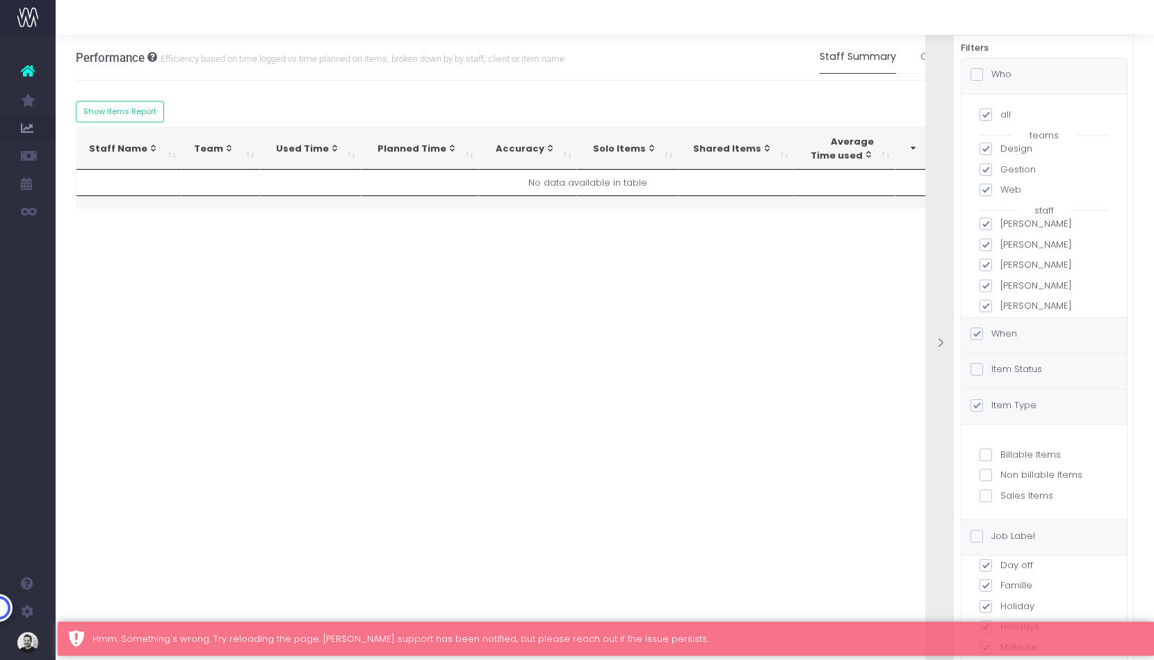
click at [1010, 325] on div "When" at bounding box center [1045, 335] width 166 height 35
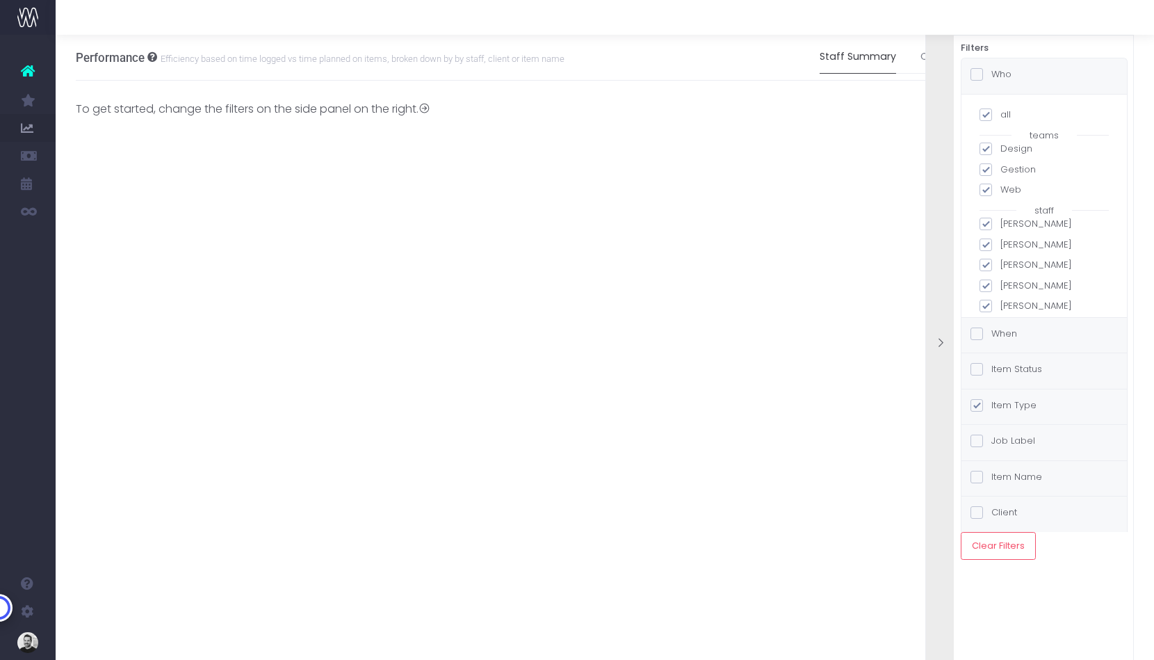
click at [988, 116] on span at bounding box center [986, 114] width 13 height 13
click at [1001, 116] on input "all" at bounding box center [1005, 112] width 9 height 9
checkbox input "false"
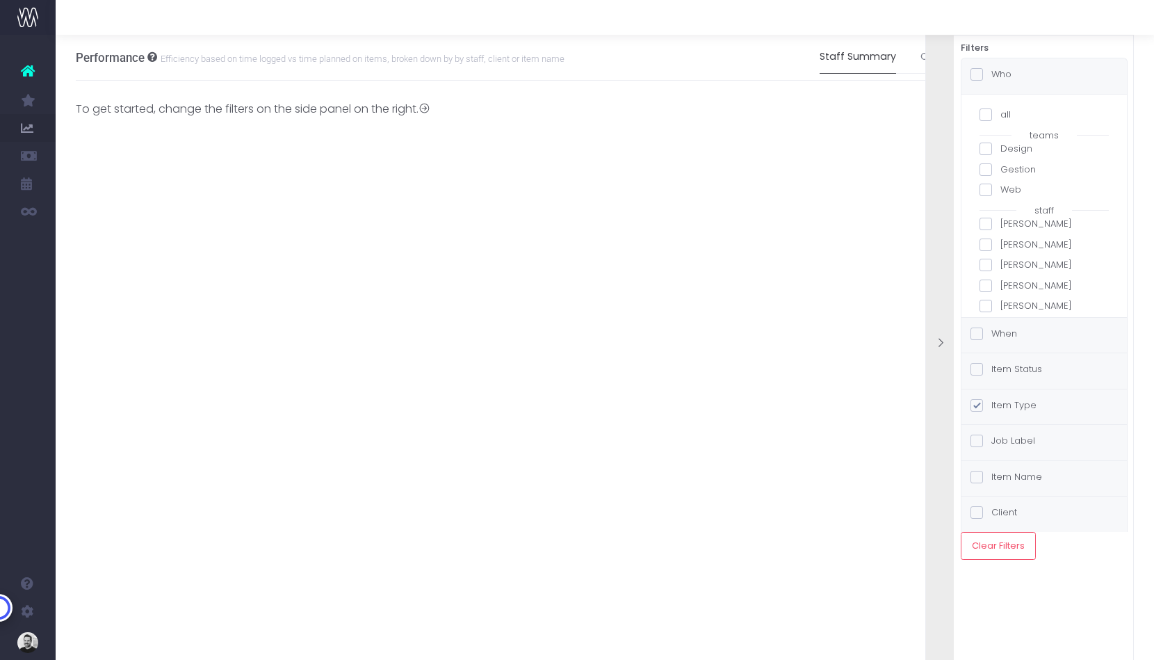
checkbox input "false"
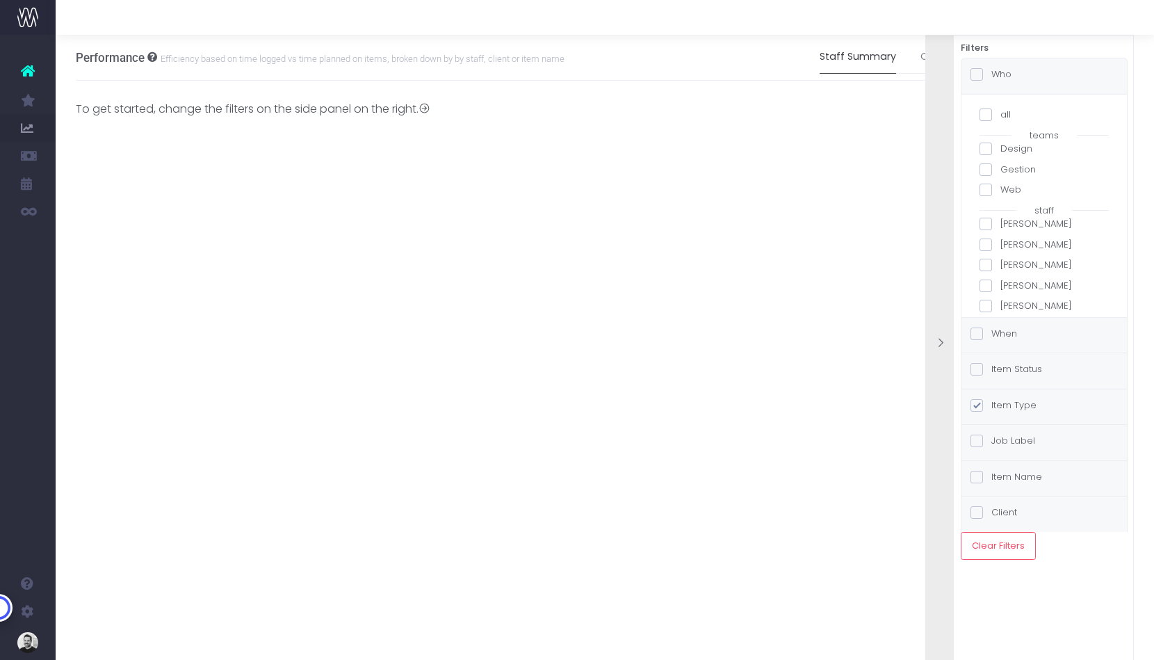
checkbox input "false"
click at [988, 116] on span at bounding box center [986, 114] width 13 height 13
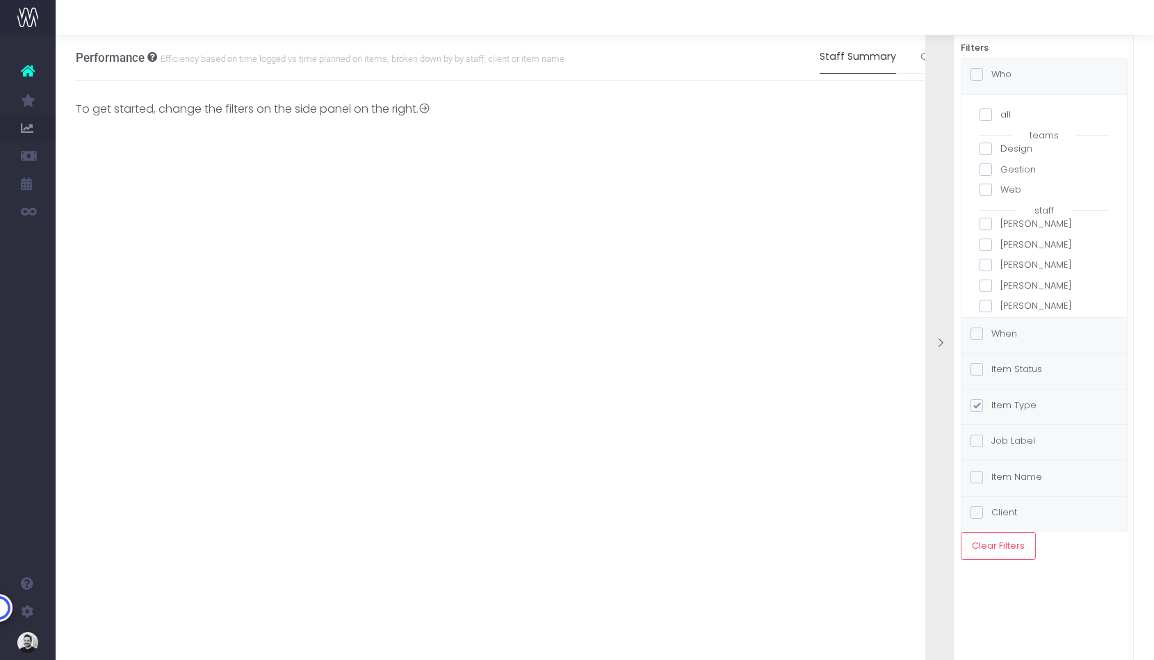
click at [1001, 116] on input "all" at bounding box center [1005, 112] width 9 height 9
checkbox input "true"
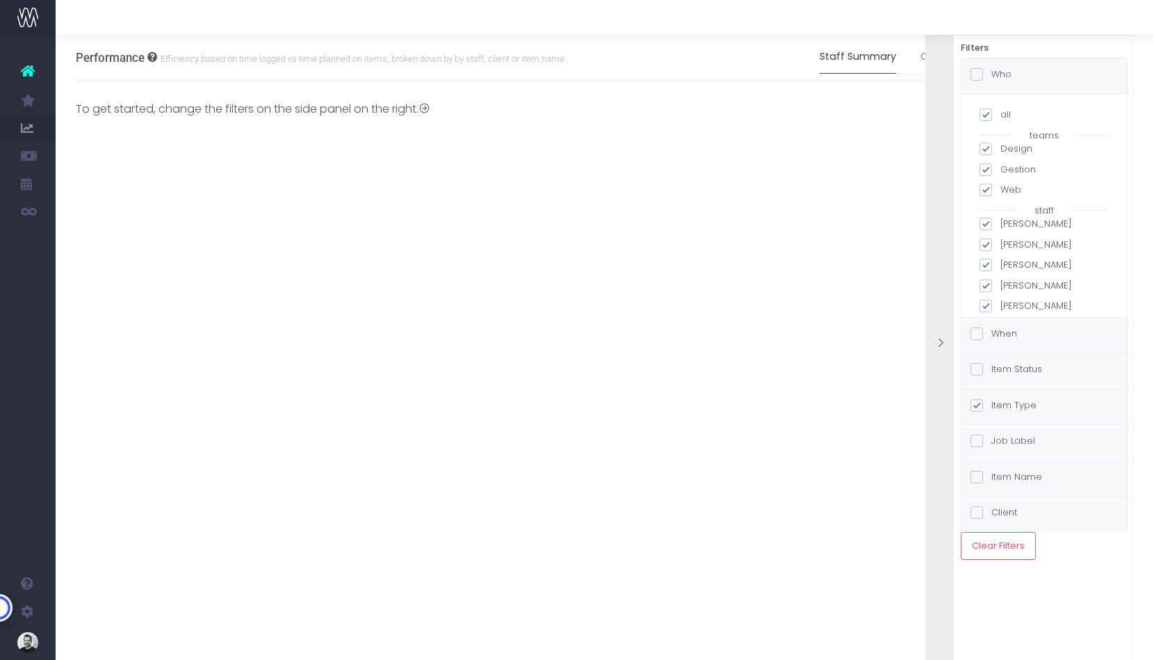
checkbox input "true"
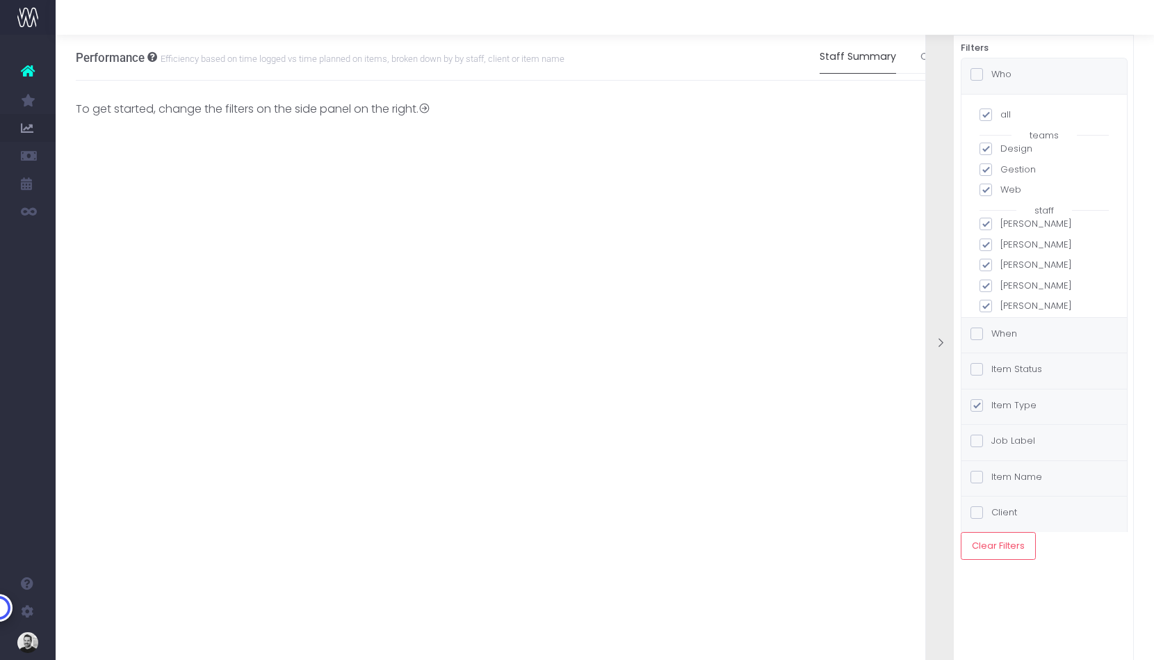
checkbox input "true"
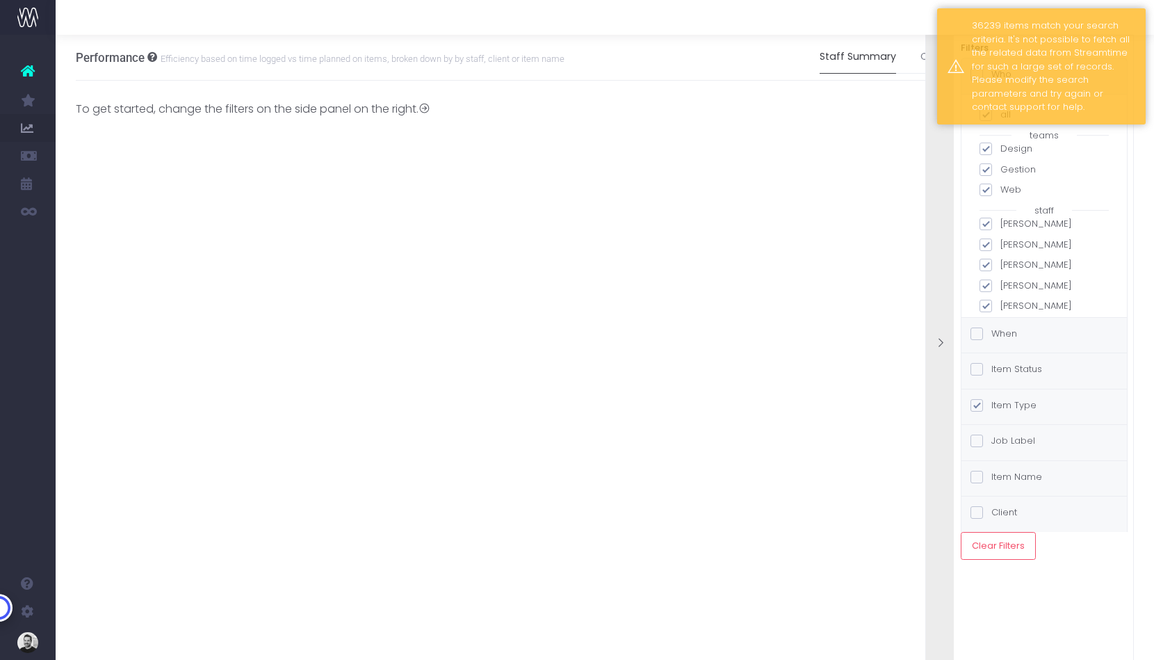
click at [978, 335] on span at bounding box center [977, 334] width 13 height 13
click at [992, 335] on input "When" at bounding box center [996, 331] width 9 height 9
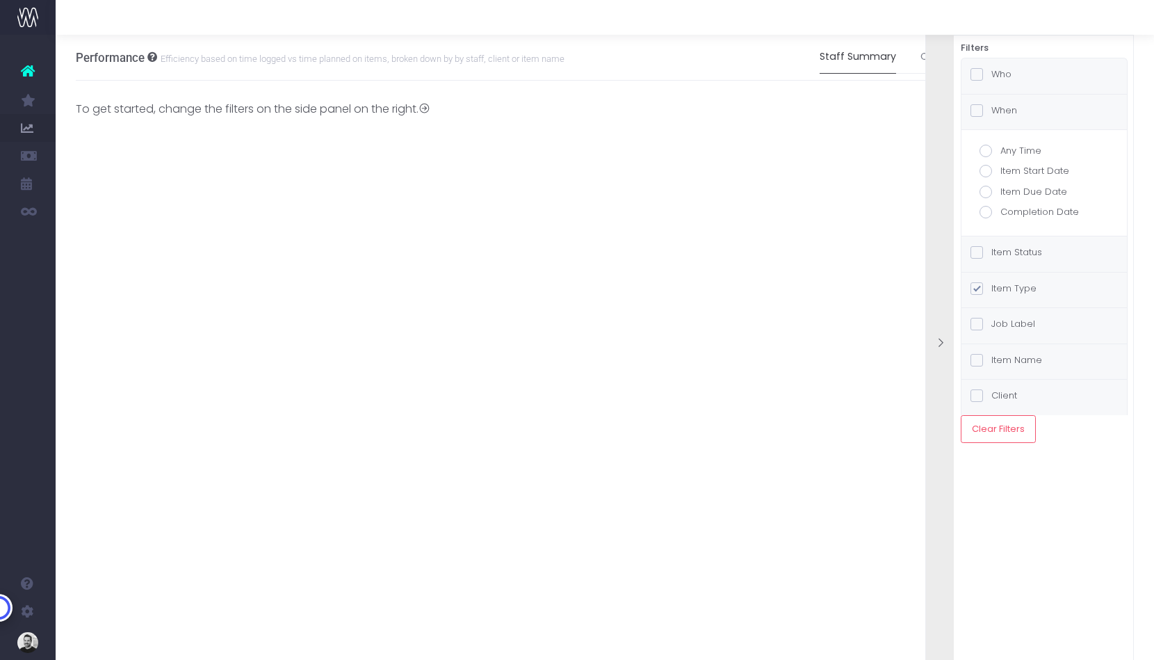
click at [1016, 174] on label "Item Start Date" at bounding box center [1044, 171] width 129 height 14
click at [1010, 173] on input "Item Start Date" at bounding box center [1005, 168] width 9 height 9
radio input "true"
checkbox input "true"
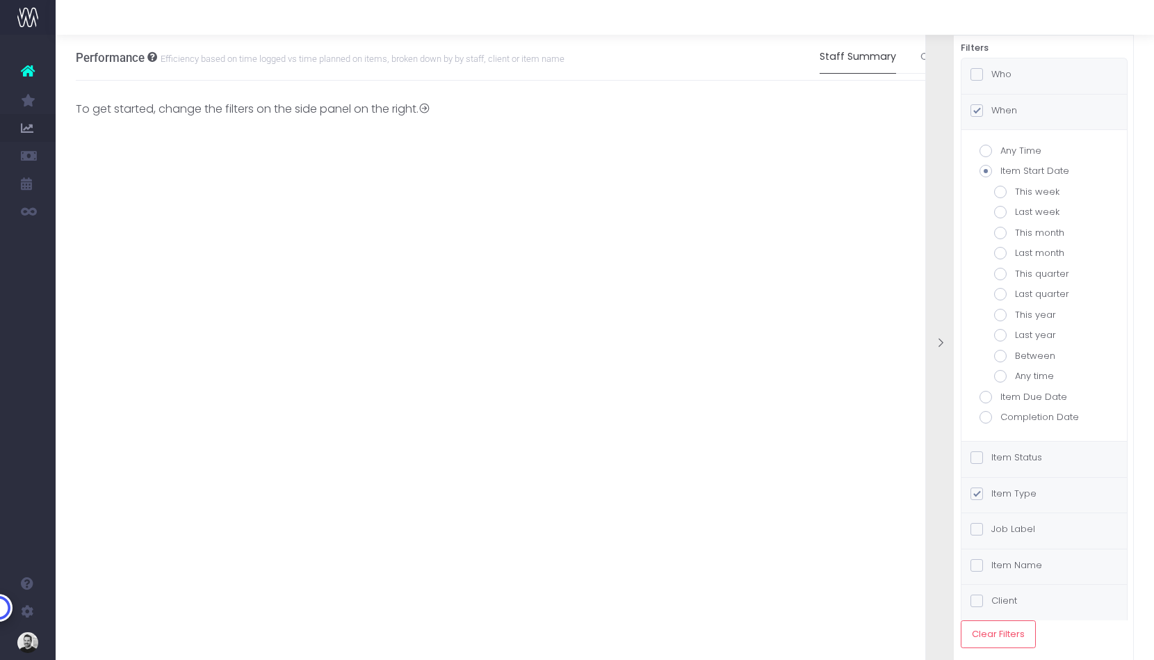
click at [991, 150] on span at bounding box center [986, 151] width 13 height 13
click at [1001, 150] on input "Any Time" at bounding box center [1005, 148] width 9 height 9
radio input "true"
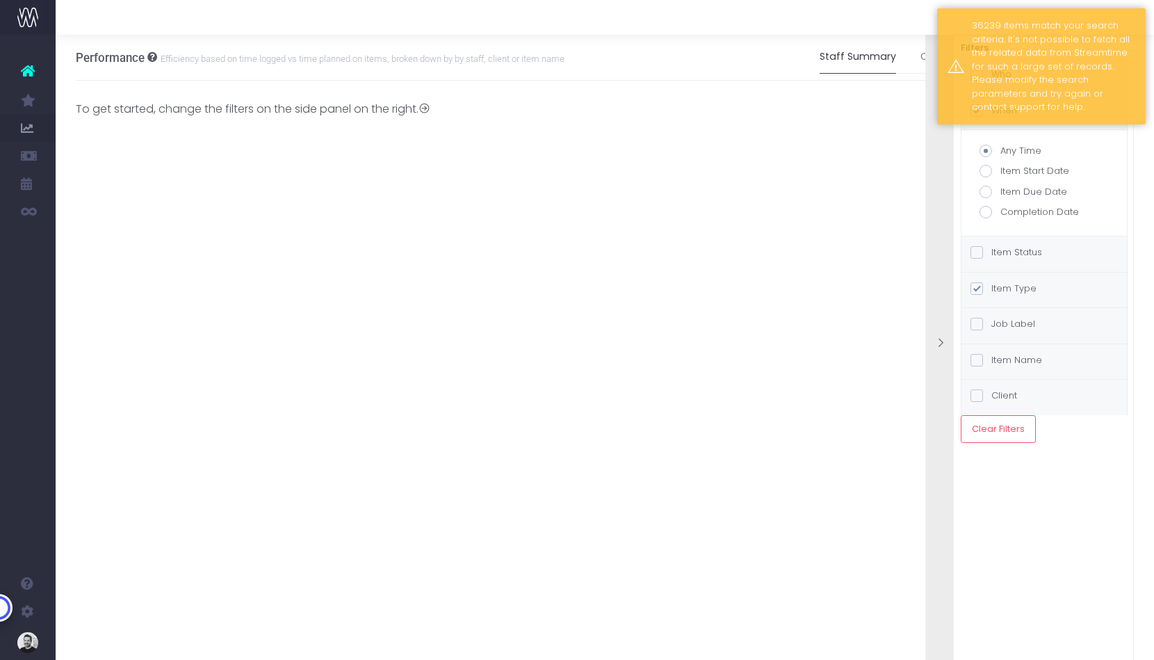
click at [1028, 186] on label "Item Due Date" at bounding box center [1044, 192] width 129 height 14
click at [1010, 186] on input "Item Due Date" at bounding box center [1005, 189] width 9 height 9
radio input "true"
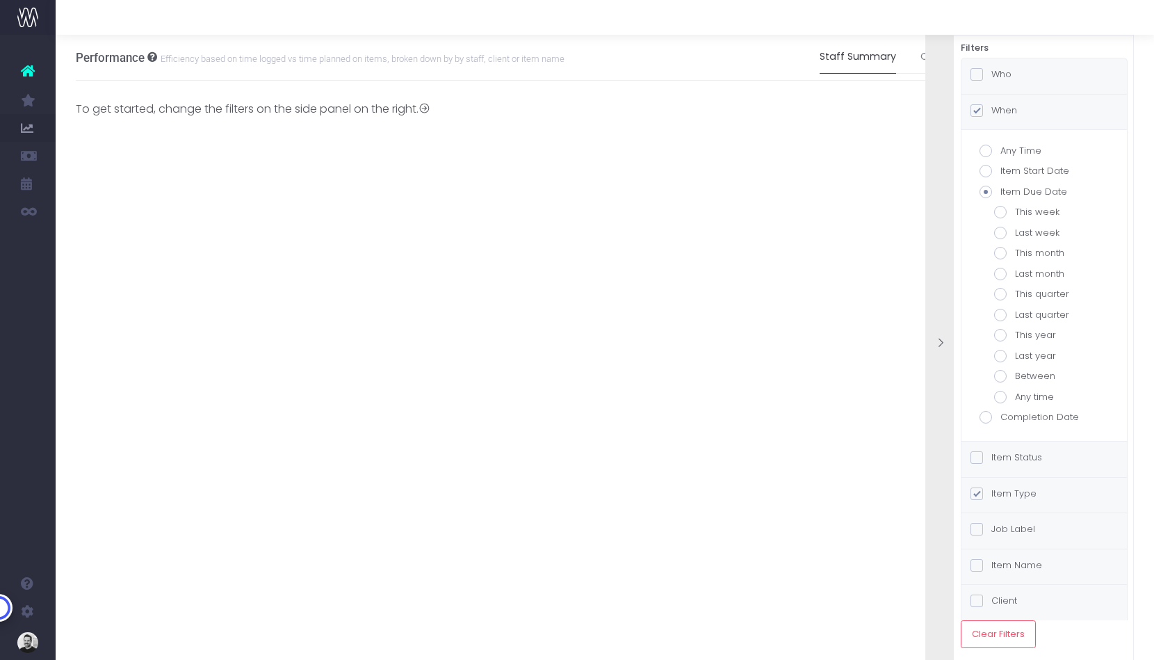
click at [1013, 459] on label "Item Status" at bounding box center [1007, 458] width 72 height 14
click at [1001, 459] on input "Item Status" at bounding box center [996, 455] width 9 height 9
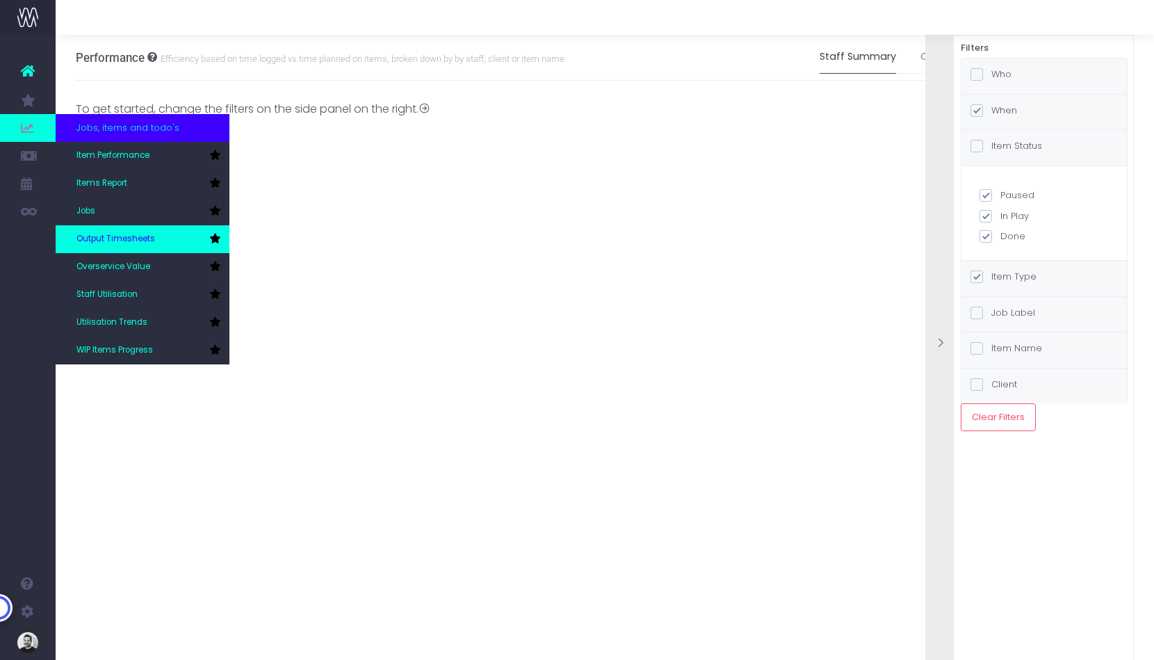
click at [129, 241] on span "Output Timesheets" at bounding box center [115, 239] width 79 height 13
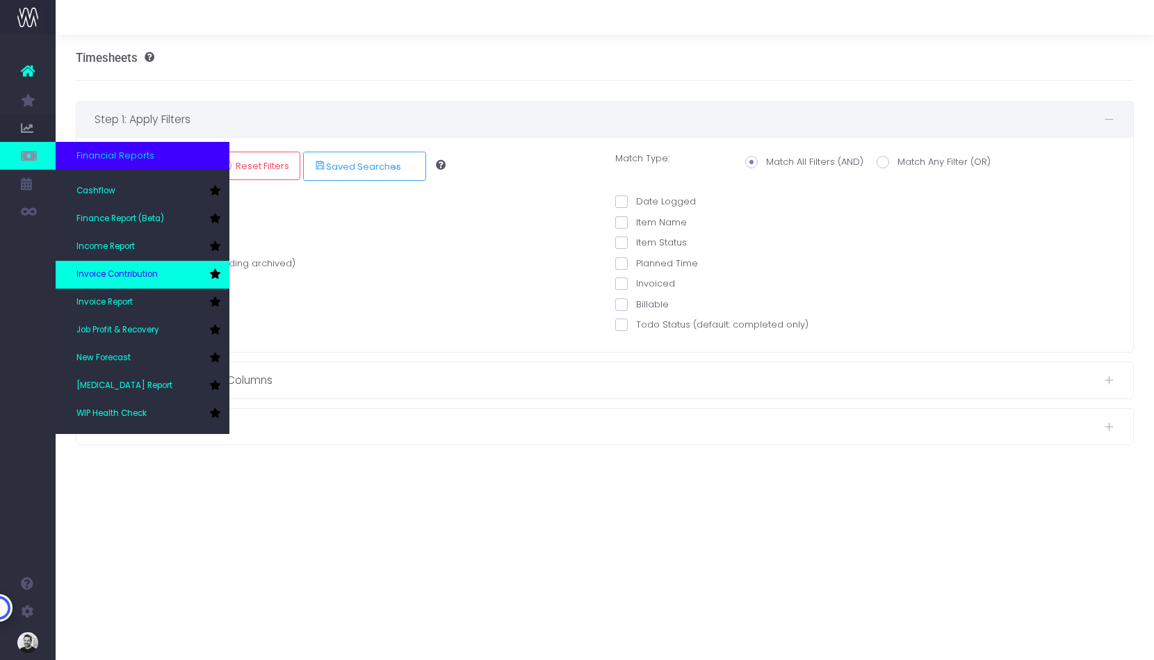
scroll to position [70, 0]
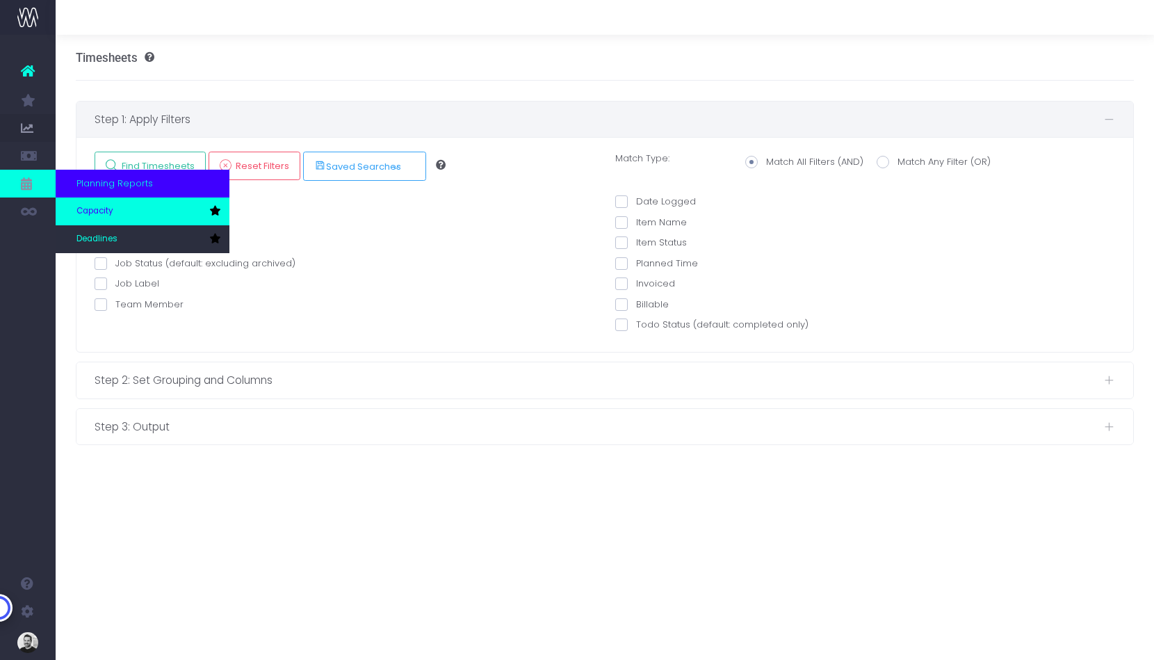
click at [105, 220] on link "Capacity" at bounding box center [143, 212] width 174 height 28
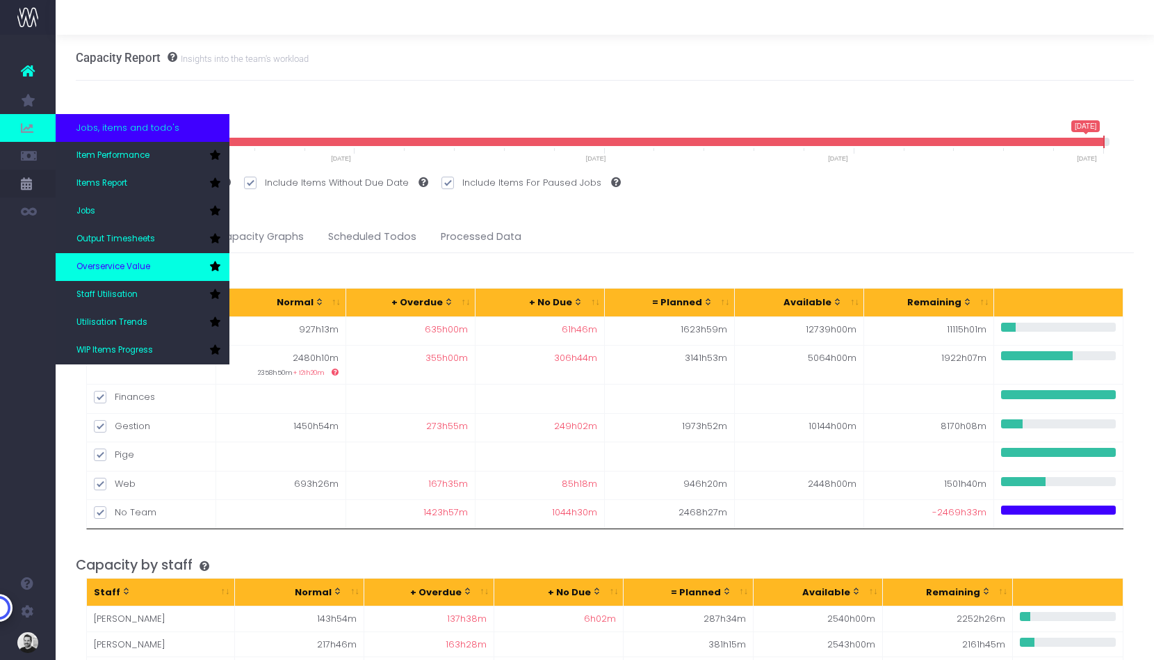
click at [146, 274] on link "Overservice Value" at bounding box center [143, 267] width 174 height 28
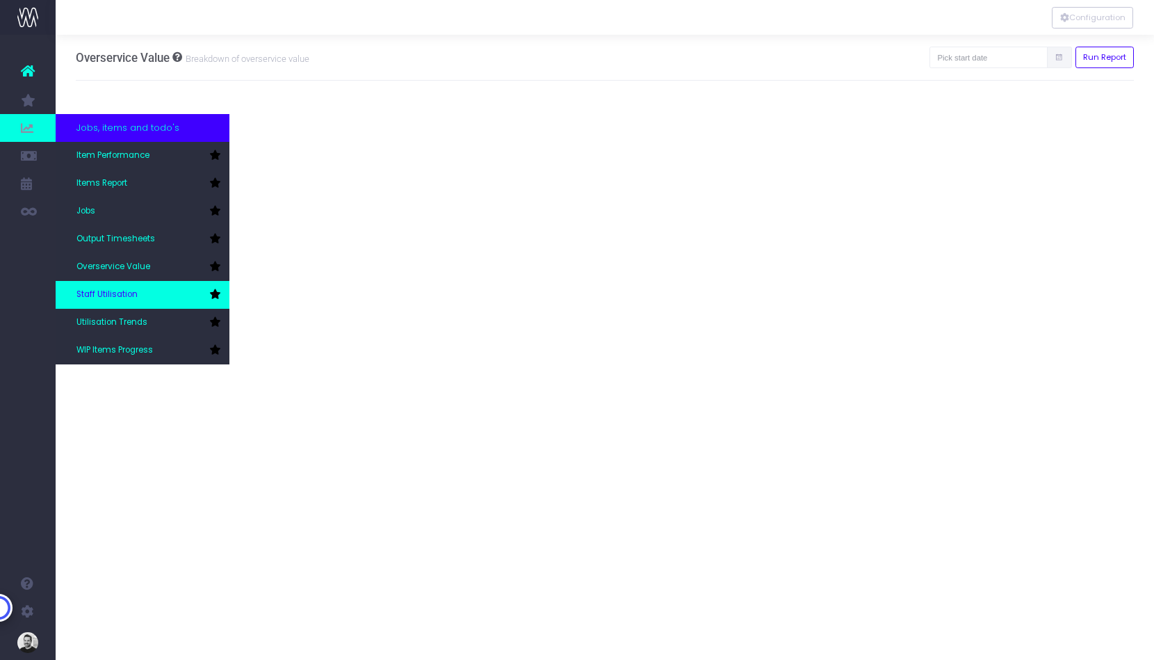
click at [144, 297] on link "Staff Utilisation" at bounding box center [143, 295] width 174 height 28
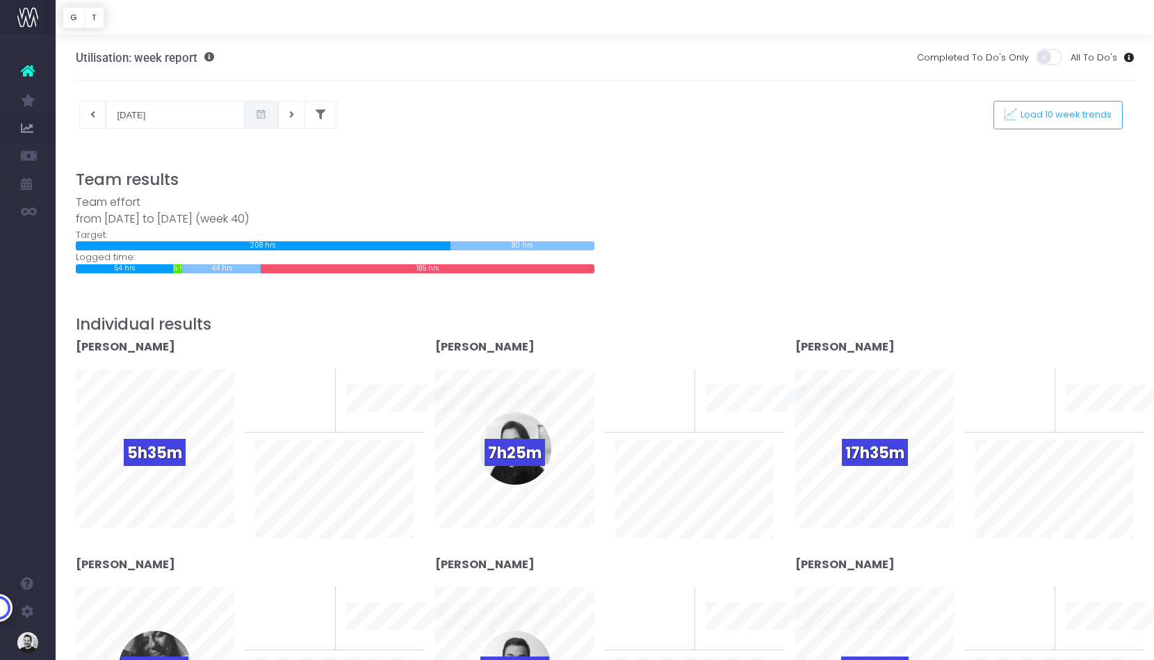
click at [157, 61] on h3 "Utilisation: week report" at bounding box center [145, 58] width 138 height 14
click at [74, 21] on button "G" at bounding box center [74, 18] width 22 height 22
click at [99, 17] on button "T" at bounding box center [94, 18] width 20 height 22
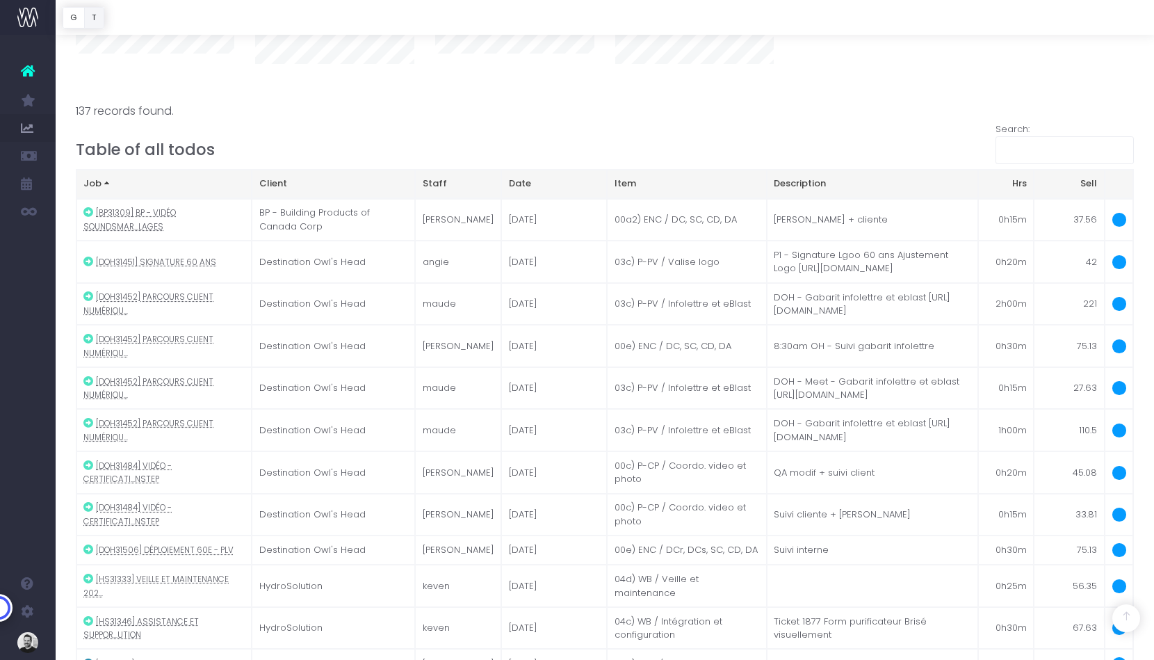
scroll to position [988, 0]
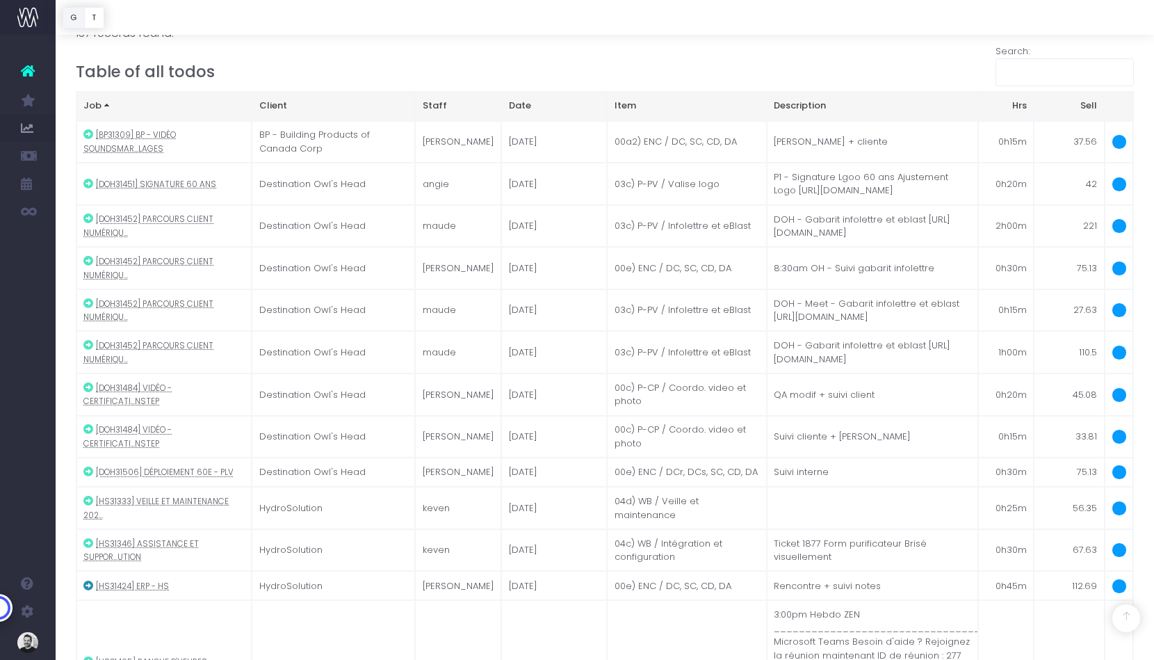
click at [72, 16] on button "G" at bounding box center [74, 18] width 22 height 22
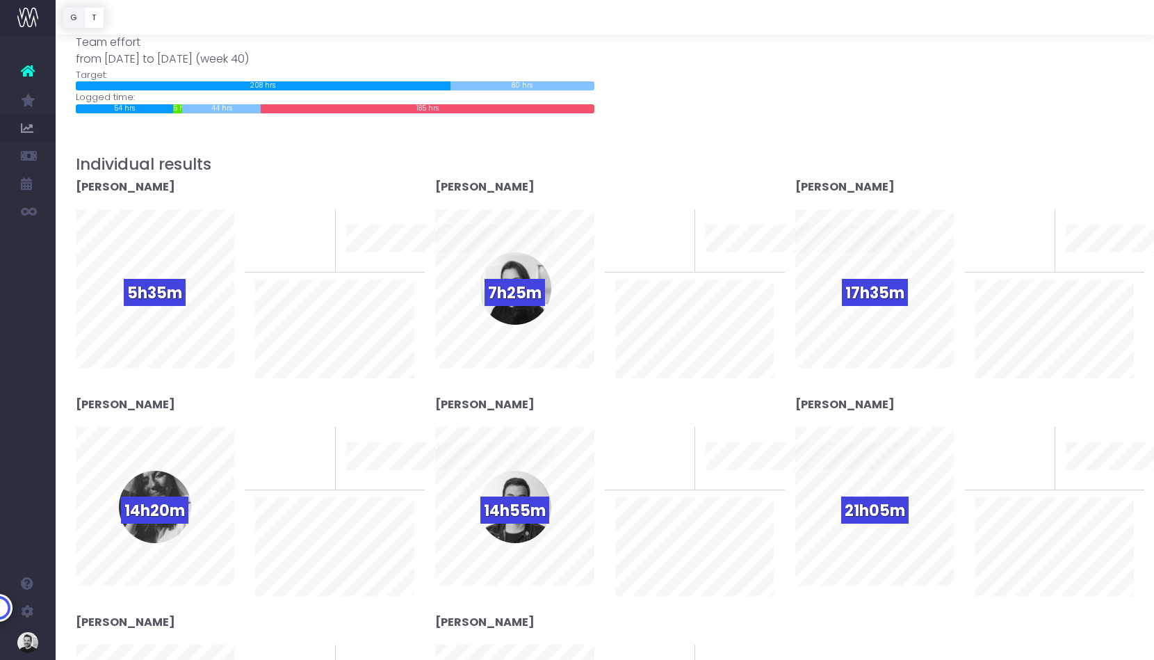
scroll to position [0, 0]
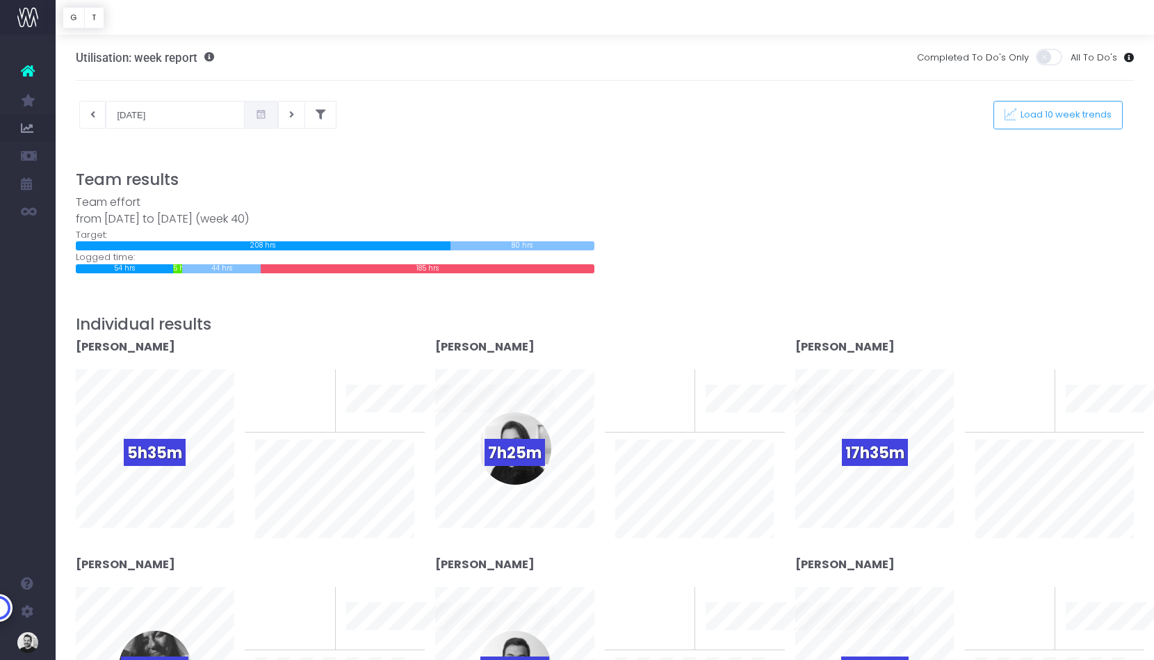
click at [1031, 218] on div "Team effort from 29-09-2025 to 05-10-2025 (week 40) Target: 208 hrs 0 hrs 80 hr…" at bounding box center [605, 233] width 1080 height 79
click at [1056, 121] on span "Load 10 week trends" at bounding box center [1065, 115] width 96 height 12
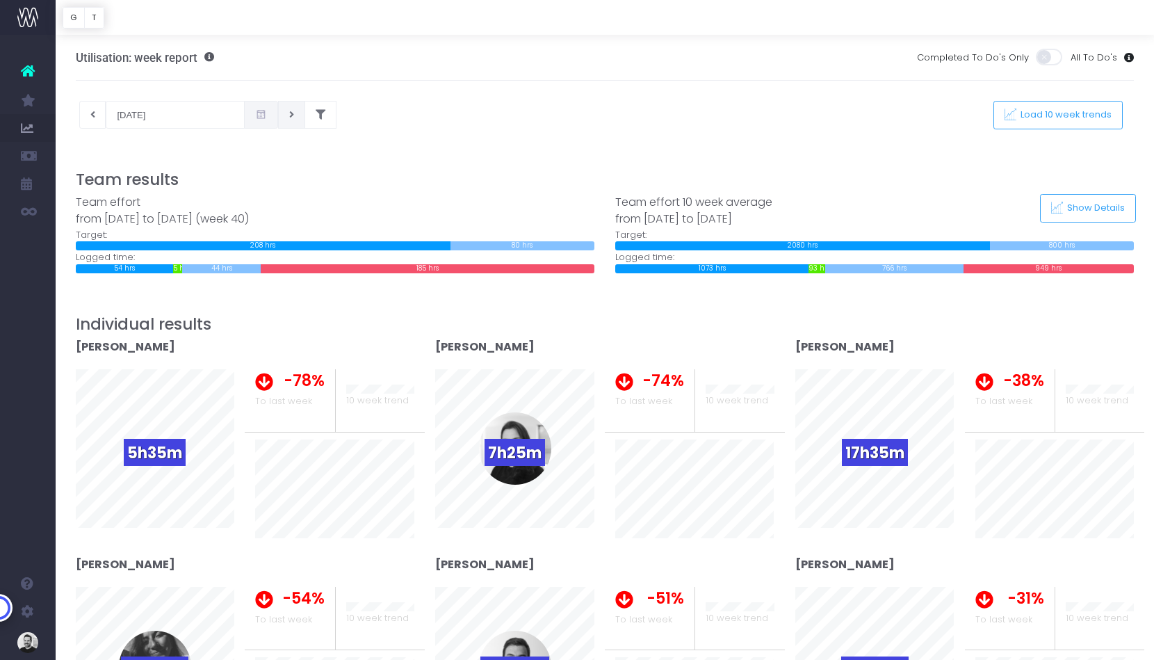
click at [289, 115] on icon at bounding box center [291, 115] width 5 height 0
type input "08-10-2025"
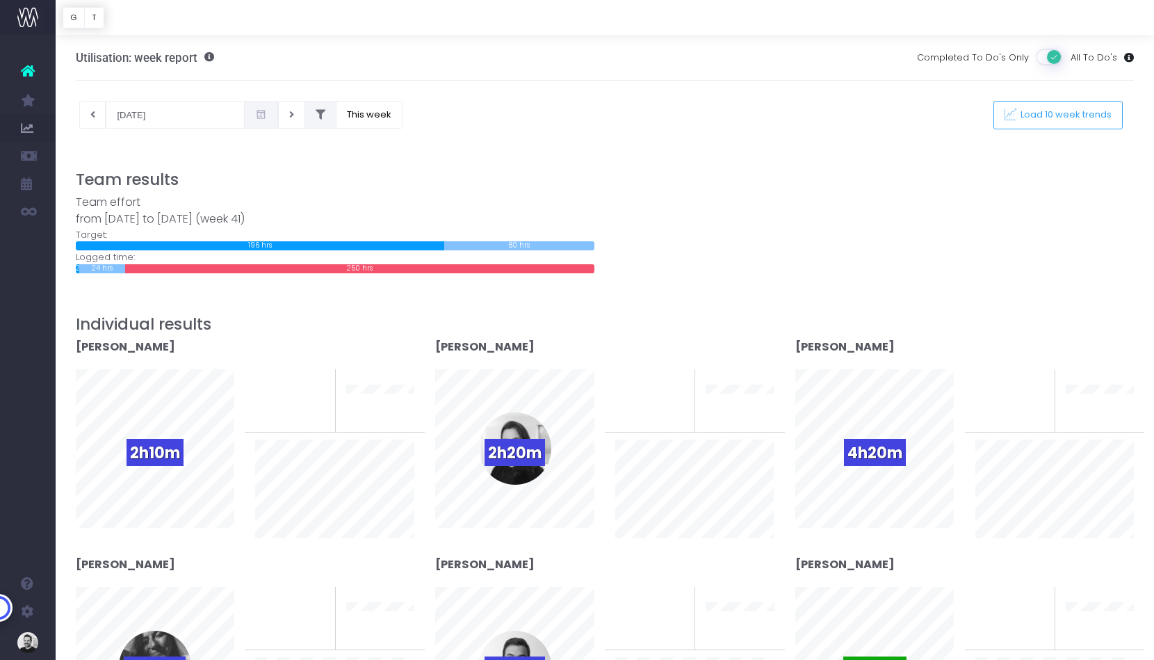
click at [316, 115] on icon at bounding box center [321, 115] width 10 height 0
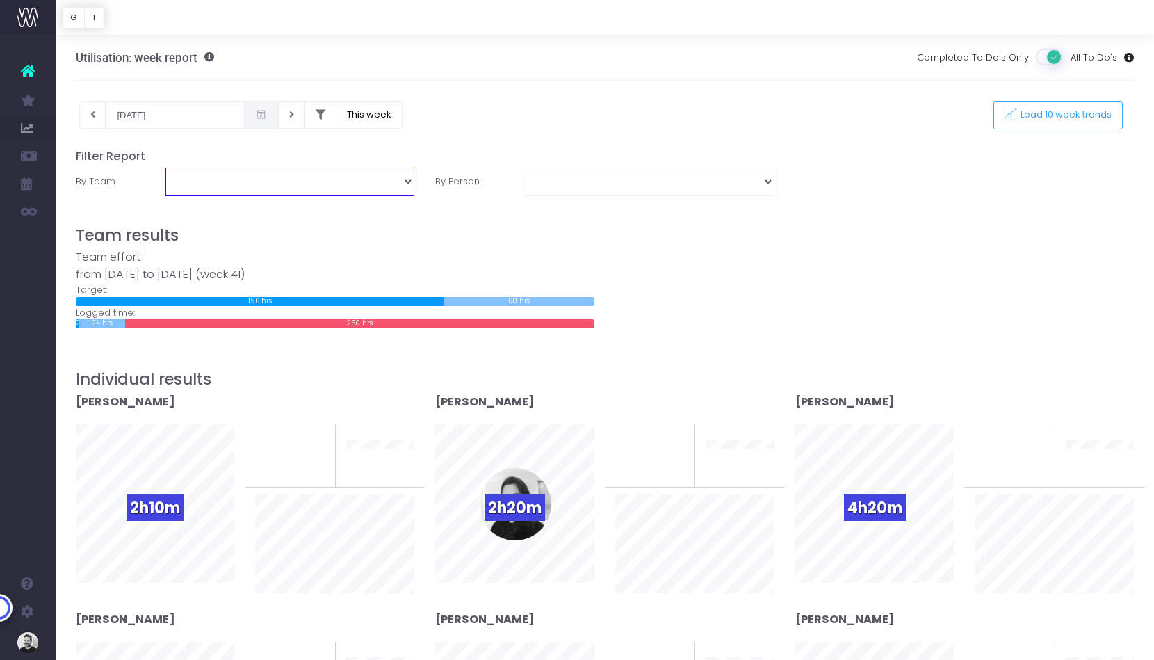
click at [280, 187] on select "Design Gestion Web" at bounding box center [290, 182] width 249 height 28
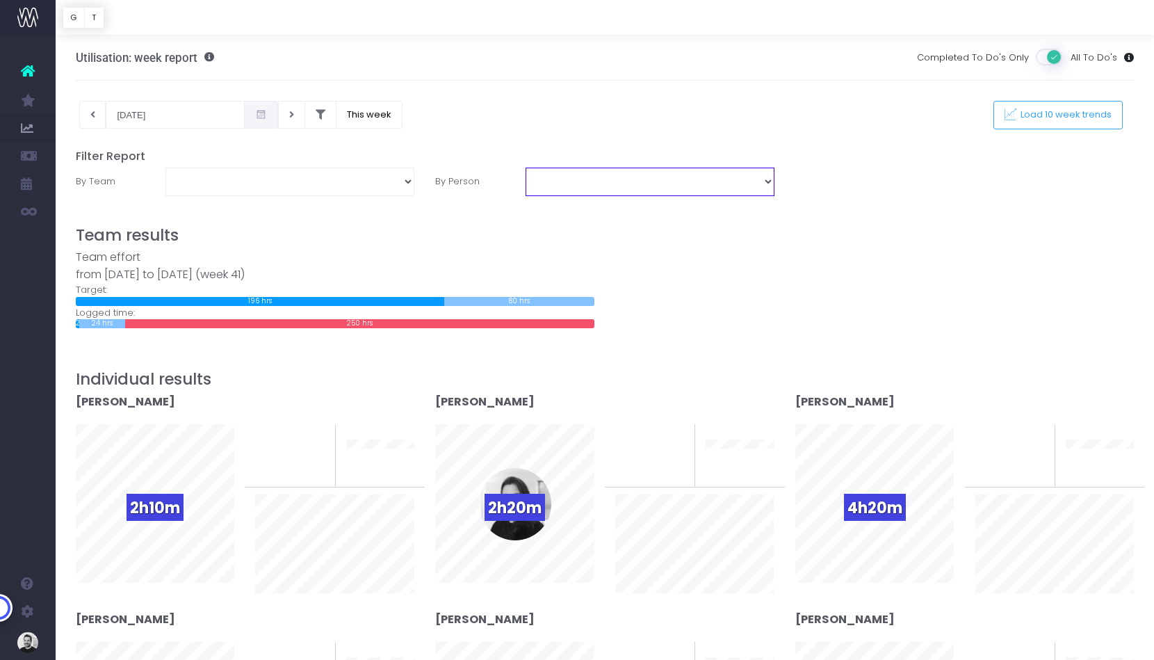
click at [611, 177] on select "Amélie Roy Angie Sharon Audrey Vincent Joëlle Regnaud Julien Lachèvre Keven Lan…" at bounding box center [650, 182] width 249 height 28
click at [190, 115] on input "08-10-2025" at bounding box center [175, 115] width 139 height 28
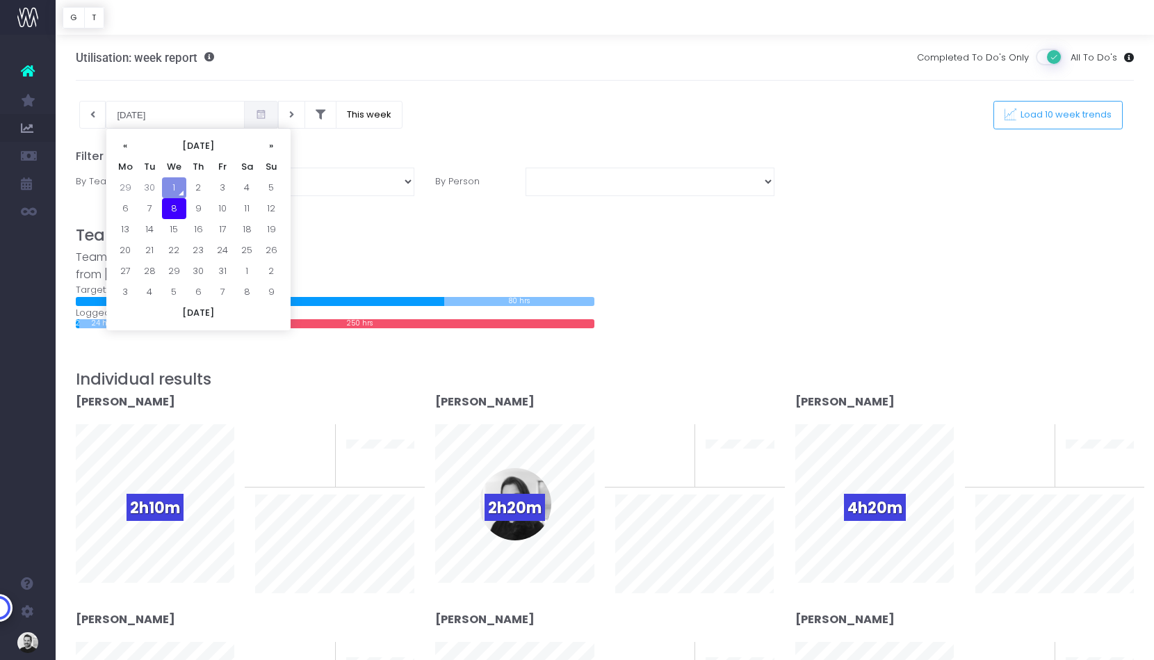
click at [151, 55] on h3 "Utilisation: week report" at bounding box center [145, 58] width 138 height 14
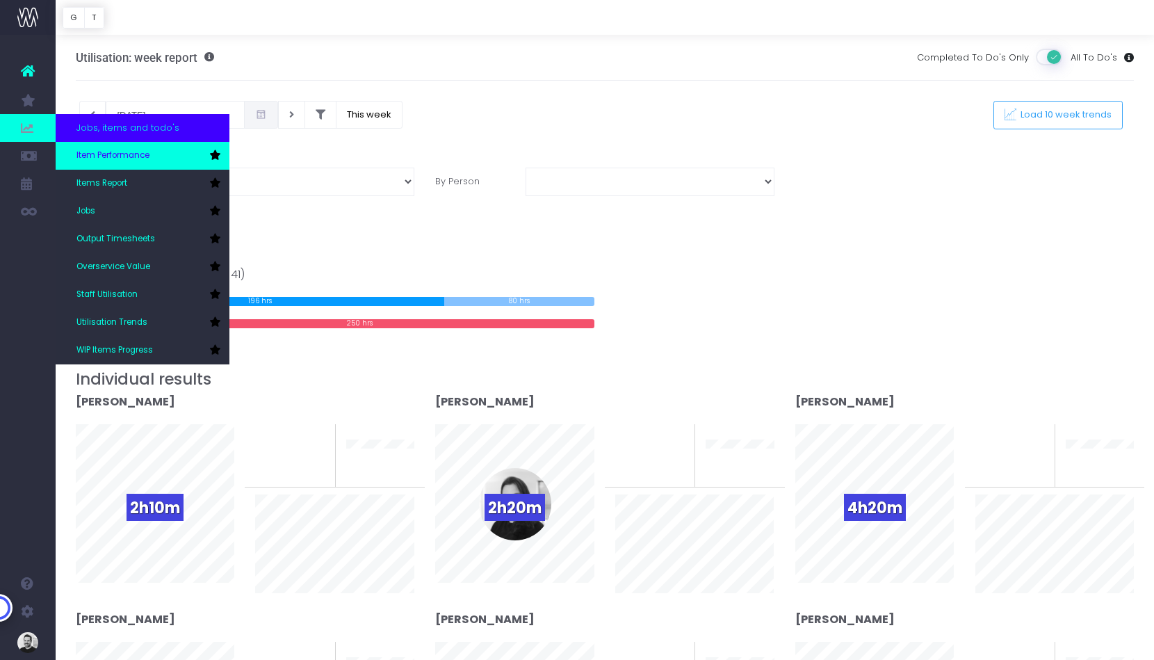
click at [142, 161] on span "Item Performance" at bounding box center [112, 156] width 73 height 13
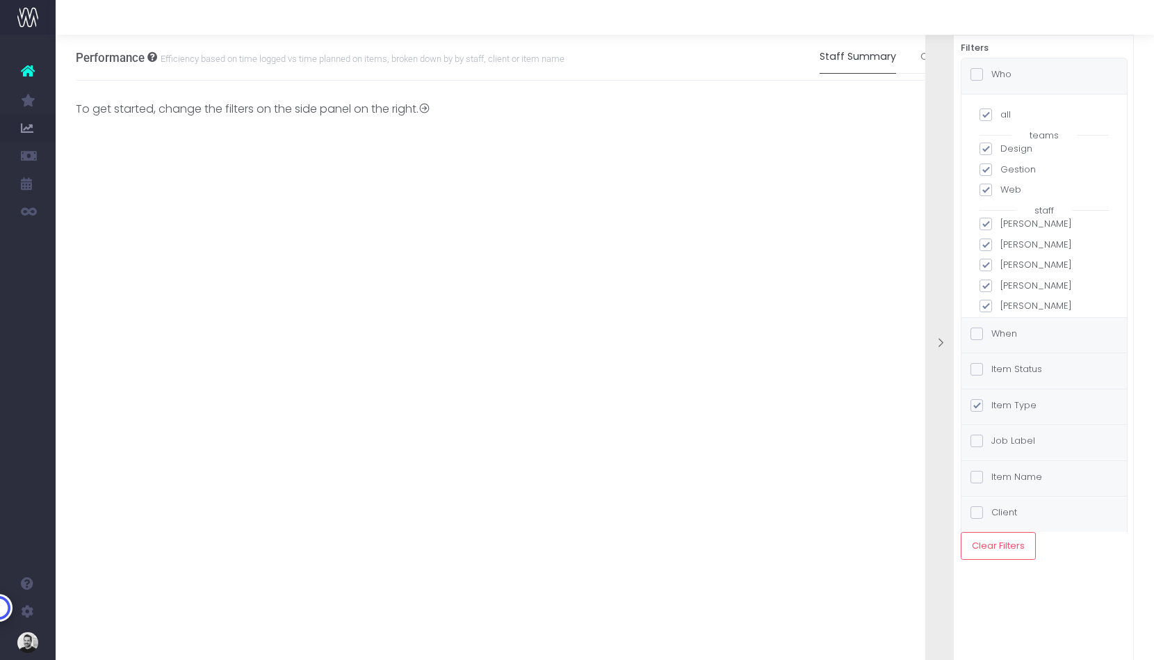
scroll to position [0, 10]
click at [671, 341] on div "Performance Efficiency based on time logged vs time planned on items, broken do…" at bounding box center [594, 347] width 1099 height 625
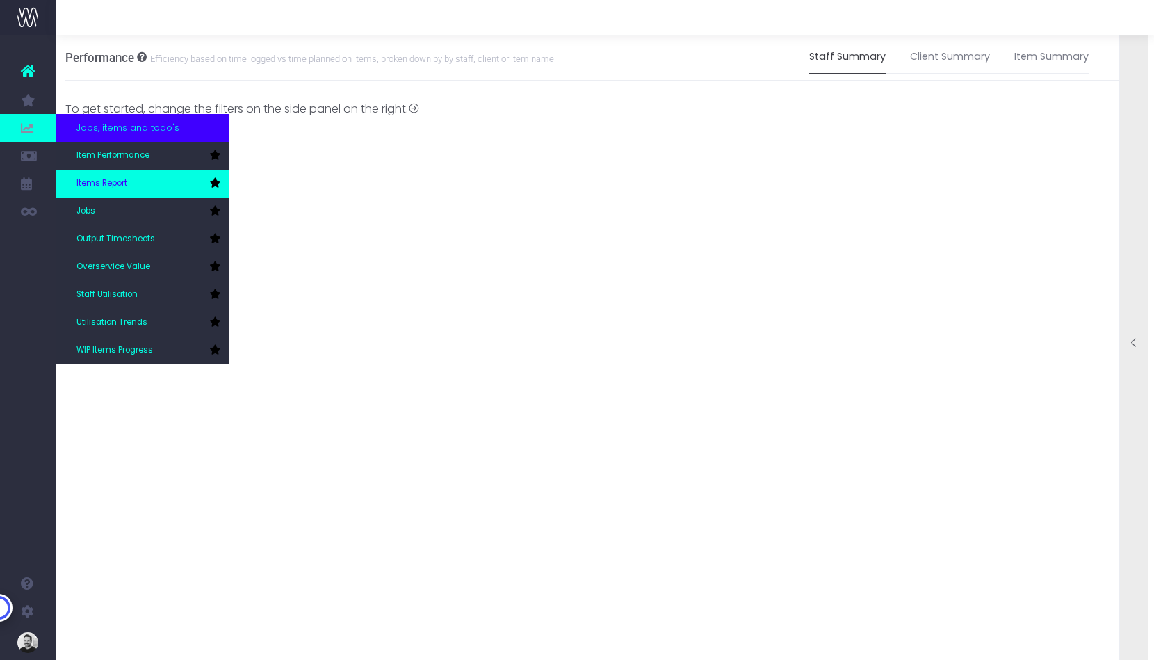
click at [120, 184] on span "Items Report" at bounding box center [101, 183] width 51 height 13
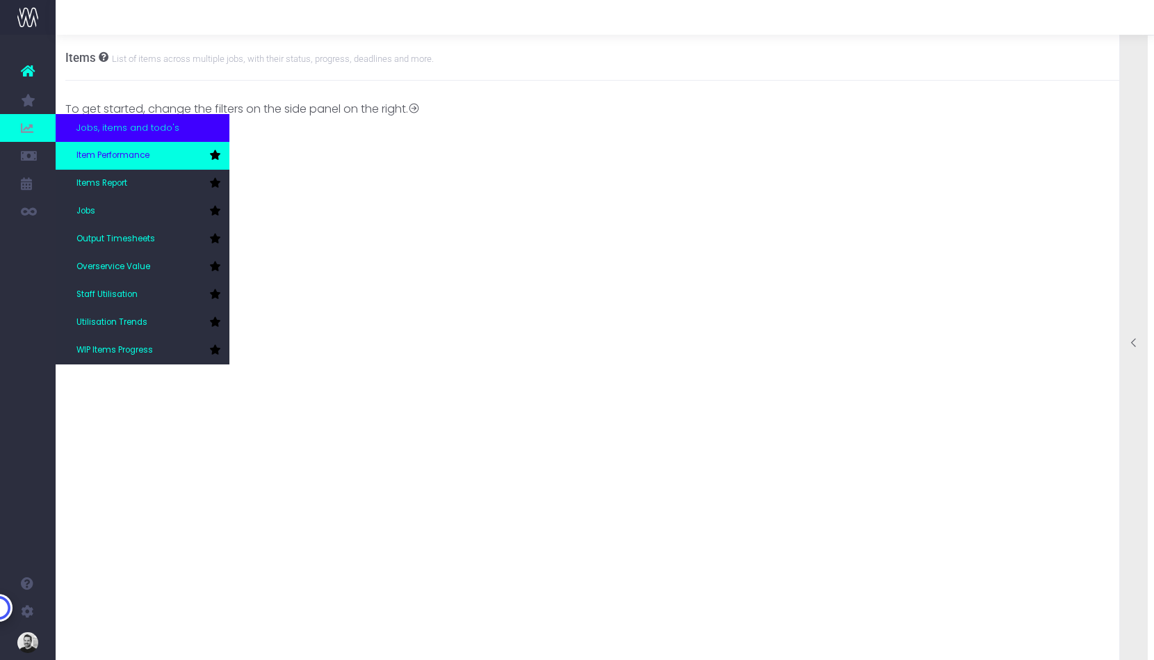
click at [113, 152] on span "Item Performance" at bounding box center [112, 156] width 73 height 13
click at [162, 156] on link "Item Performance" at bounding box center [143, 156] width 174 height 28
click at [101, 152] on span "Item Performance" at bounding box center [112, 156] width 73 height 13
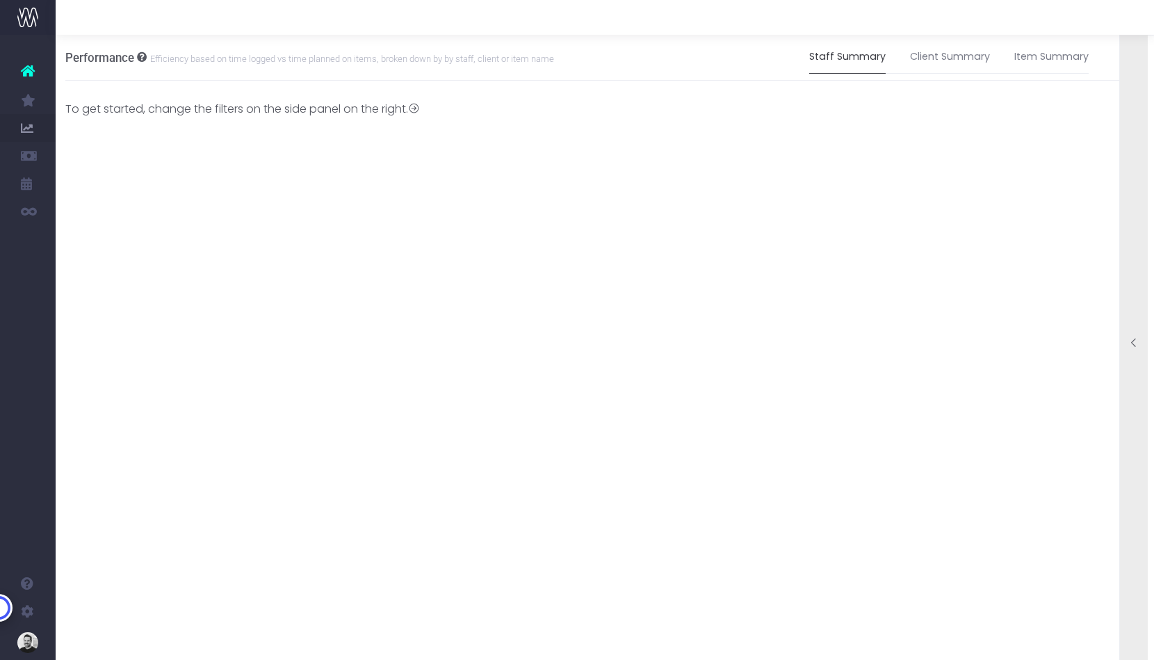
click at [1133, 60] on div at bounding box center [1134, 344] width 28 height 659
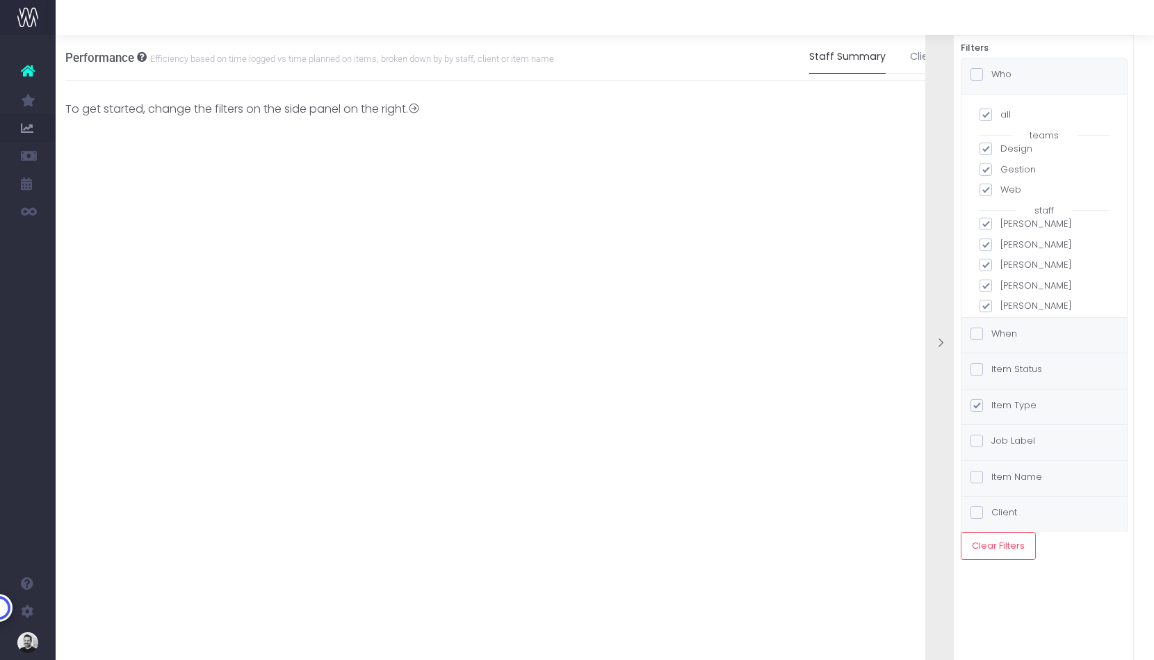
click at [1015, 337] on label "When" at bounding box center [994, 334] width 47 height 14
click at [1001, 336] on input "When" at bounding box center [996, 331] width 9 height 9
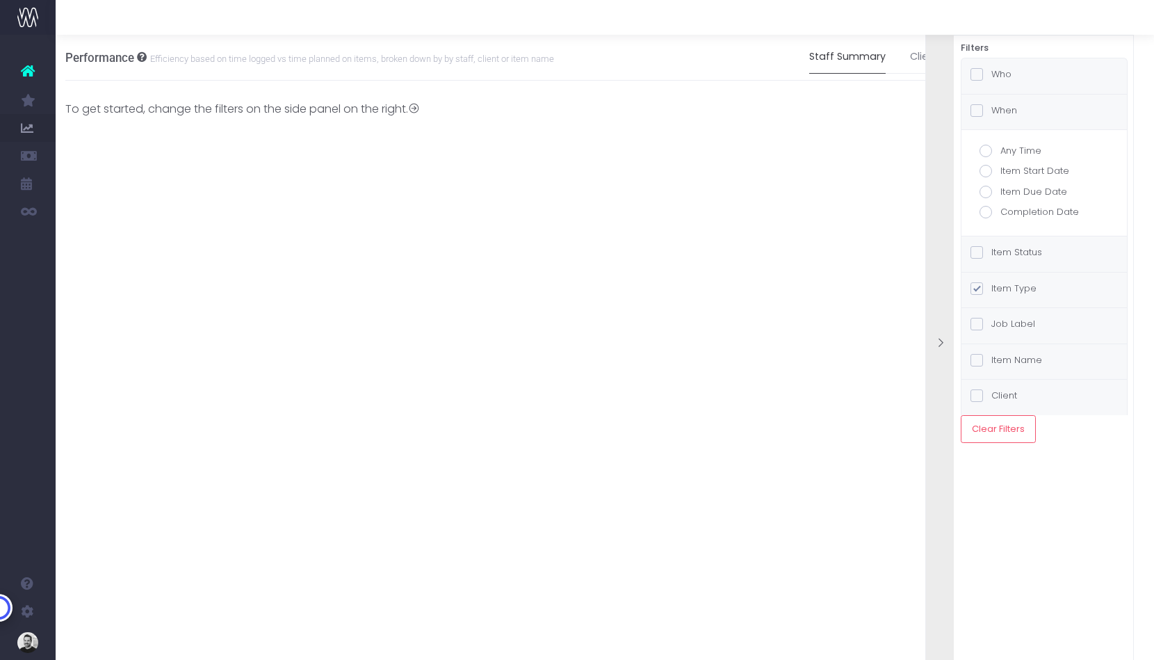
click at [1035, 172] on label "Item Start Date" at bounding box center [1044, 171] width 129 height 14
click at [1010, 172] on input "Item Start Date" at bounding box center [1005, 168] width 9 height 9
radio input "true"
checkbox input "true"
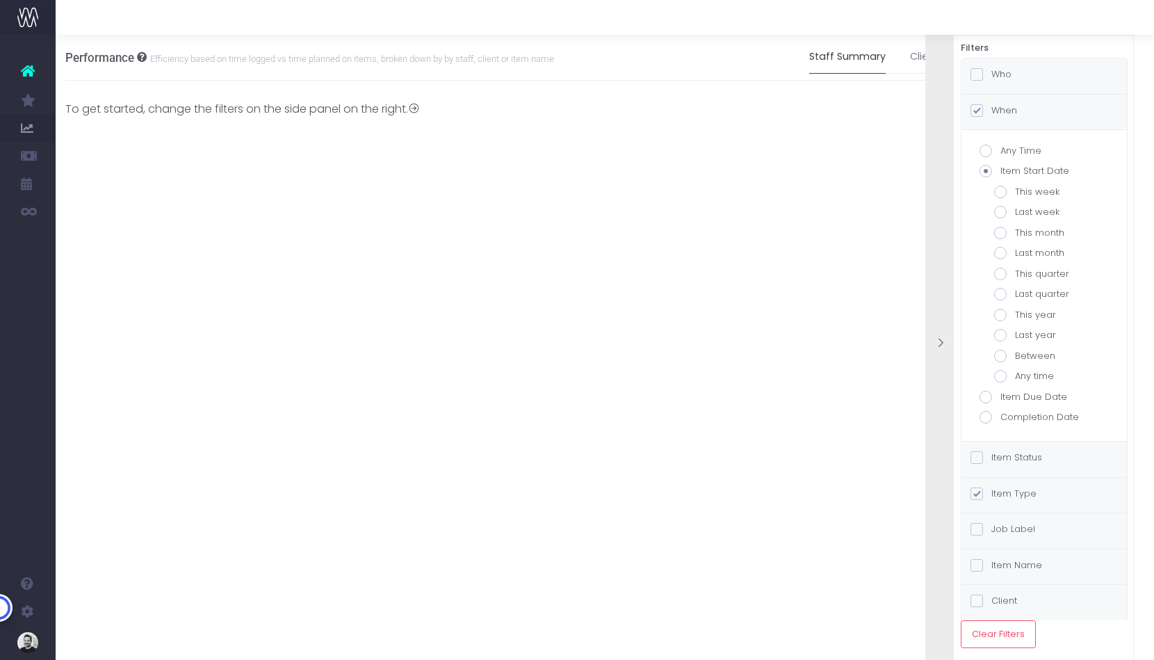
click at [999, 332] on span at bounding box center [1000, 335] width 13 height 13
click at [1015, 332] on input "Last year" at bounding box center [1019, 332] width 9 height 9
radio input "true"
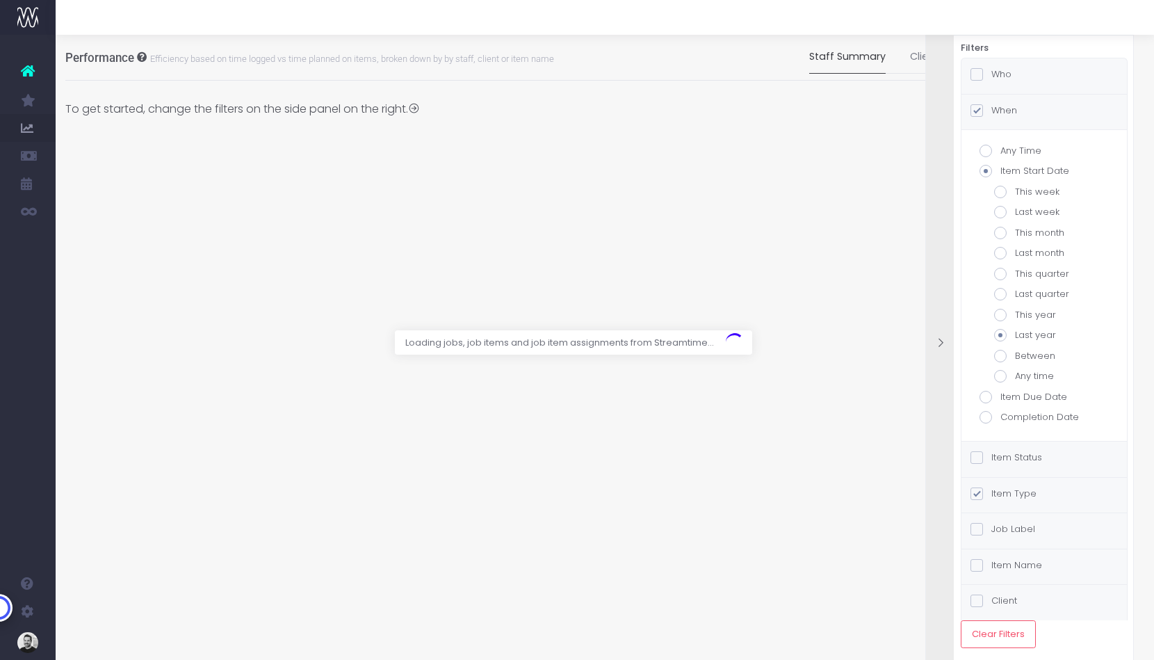
scroll to position [0, 10]
click at [979, 494] on span at bounding box center [977, 494] width 13 height 13
click at [992, 494] on input "Item Type" at bounding box center [996, 491] width 9 height 9
click at [988, 564] on span at bounding box center [986, 563] width 13 height 13
click at [1001, 564] on input "Non billable Items" at bounding box center [1005, 560] width 9 height 9
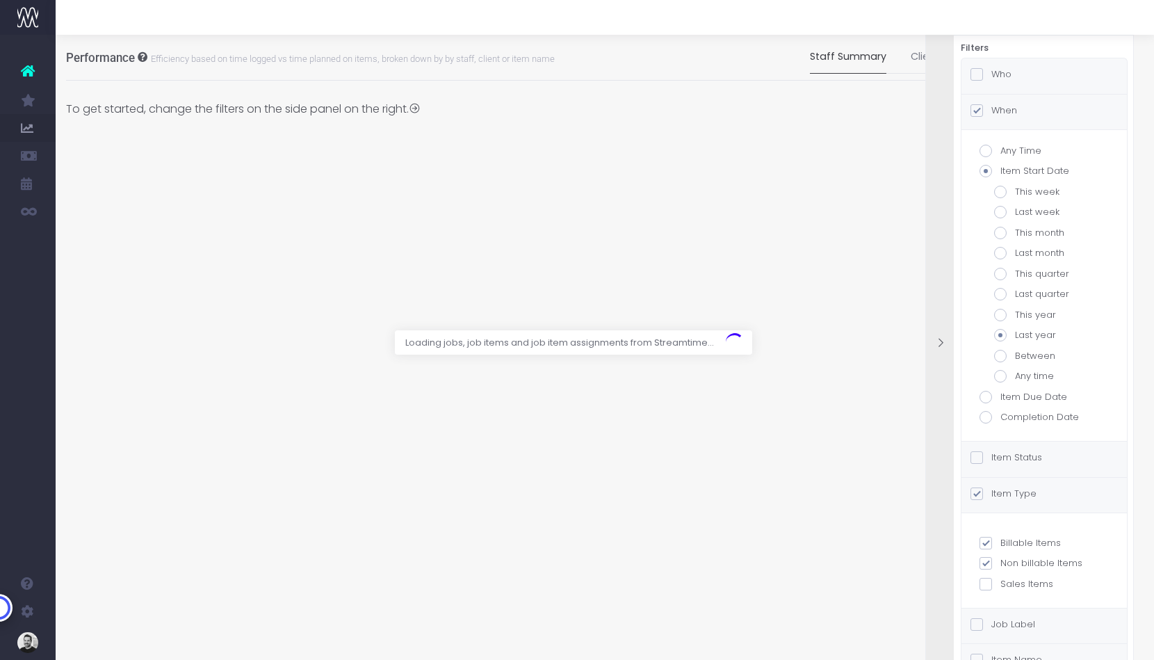
click at [987, 563] on span at bounding box center [986, 563] width 13 height 13
click at [1001, 563] on input "Non billable Items" at bounding box center [1005, 560] width 9 height 9
checkbox input "false"
click at [984, 583] on span at bounding box center [986, 584] width 13 height 13
click at [1001, 583] on input "Sales Items" at bounding box center [1005, 581] width 9 height 9
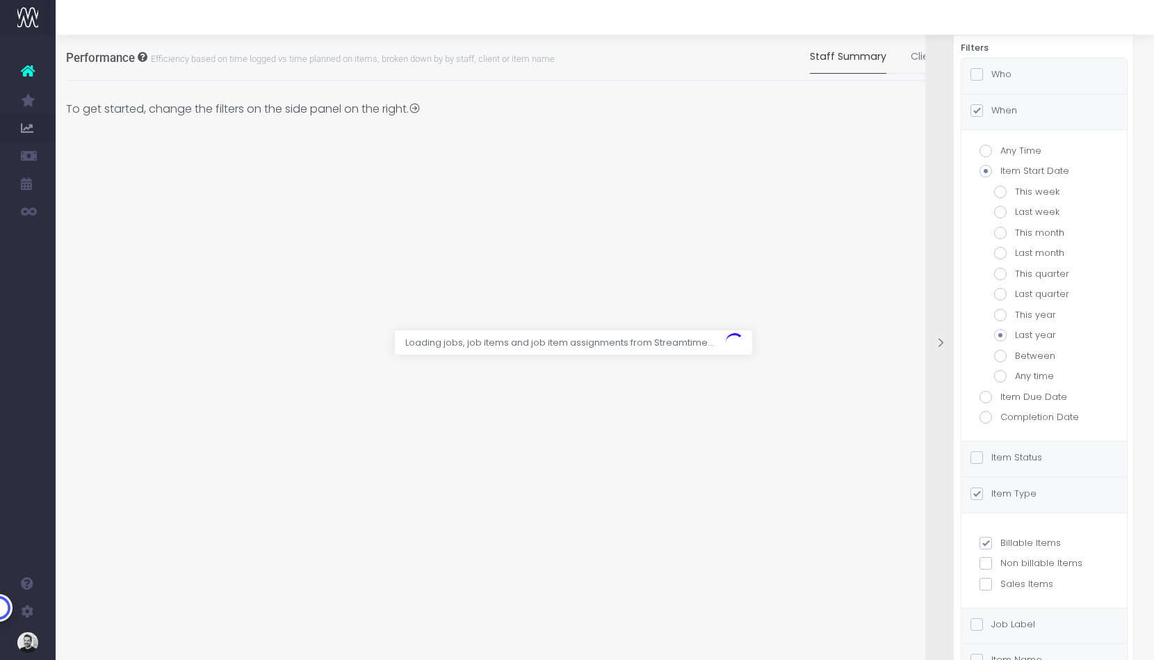
checkbox input "true"
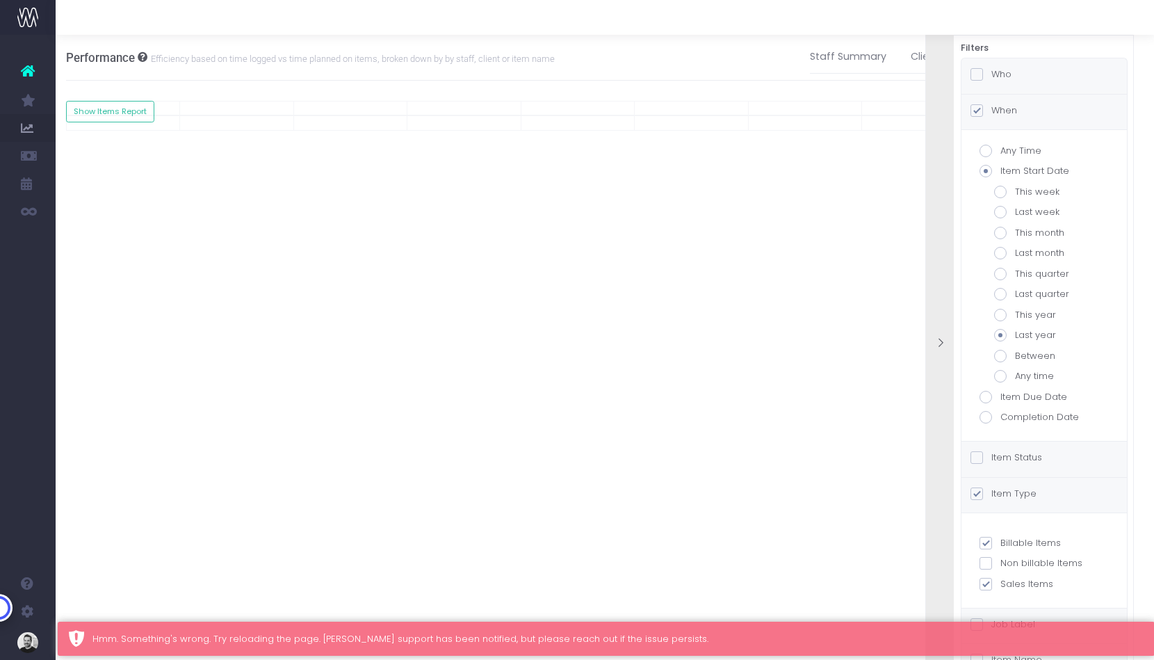
click at [985, 547] on span at bounding box center [986, 543] width 13 height 13
click at [1001, 545] on input "Billable Items" at bounding box center [1005, 540] width 9 height 9
checkbox input "false"
click at [987, 583] on span at bounding box center [986, 584] width 13 height 13
click at [1001, 583] on input "Sales Items" at bounding box center [1005, 581] width 9 height 9
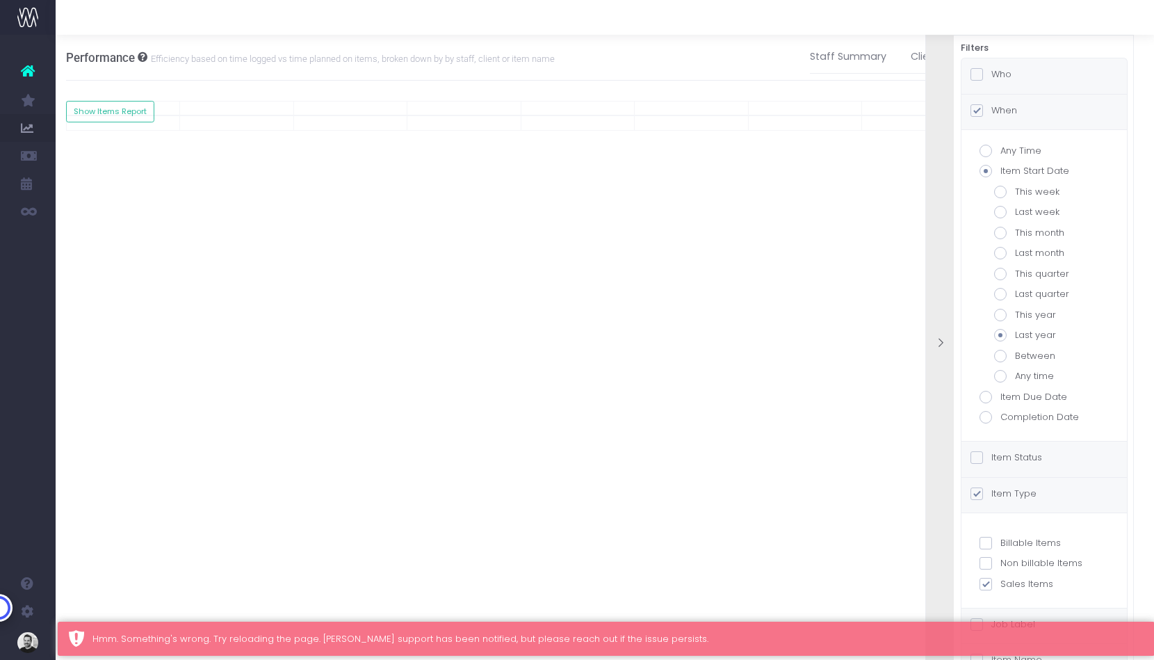
checkbox input "false"
click at [978, 494] on span at bounding box center [977, 494] width 13 height 13
click at [992, 494] on input "Item Type" at bounding box center [996, 491] width 9 height 9
click at [749, 285] on div "Performance Efficiency based on time logged vs time planned on items, broken do…" at bounding box center [595, 347] width 1099 height 625
